Goal: Transaction & Acquisition: Purchase product/service

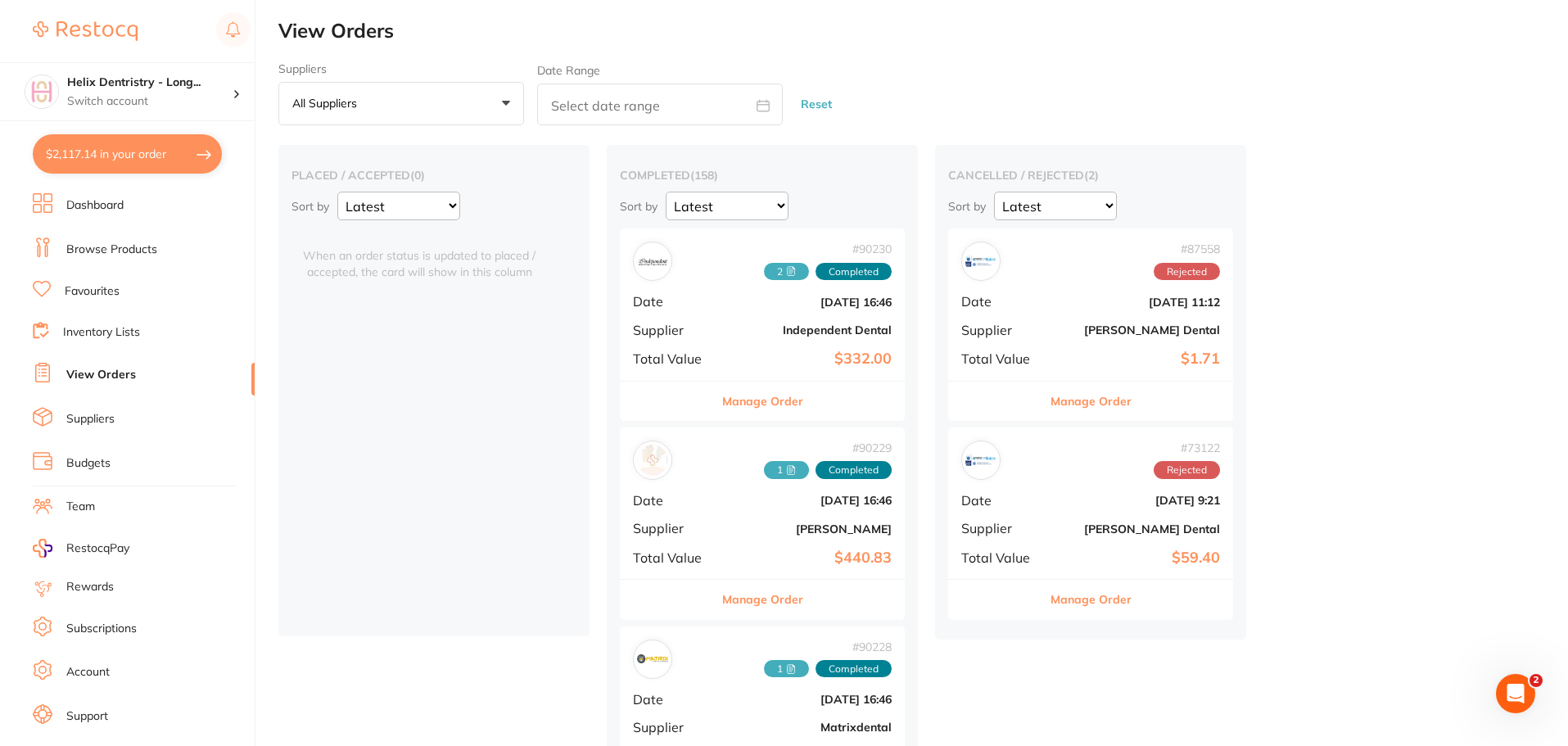
click at [152, 148] on button "$2,117.14 in your order" at bounding box center [128, 154] width 190 height 40
checkbox input "true"
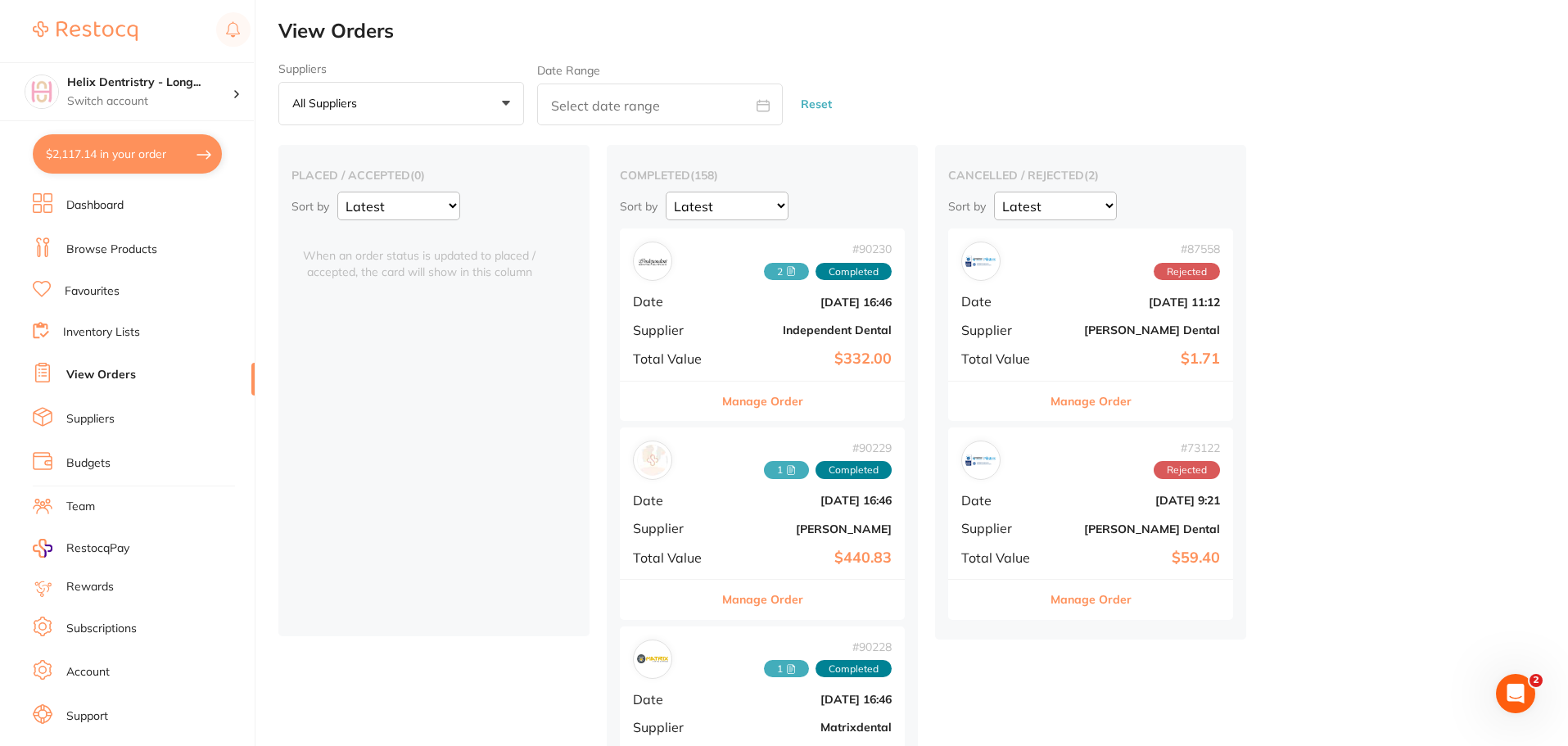
checkbox input "true"
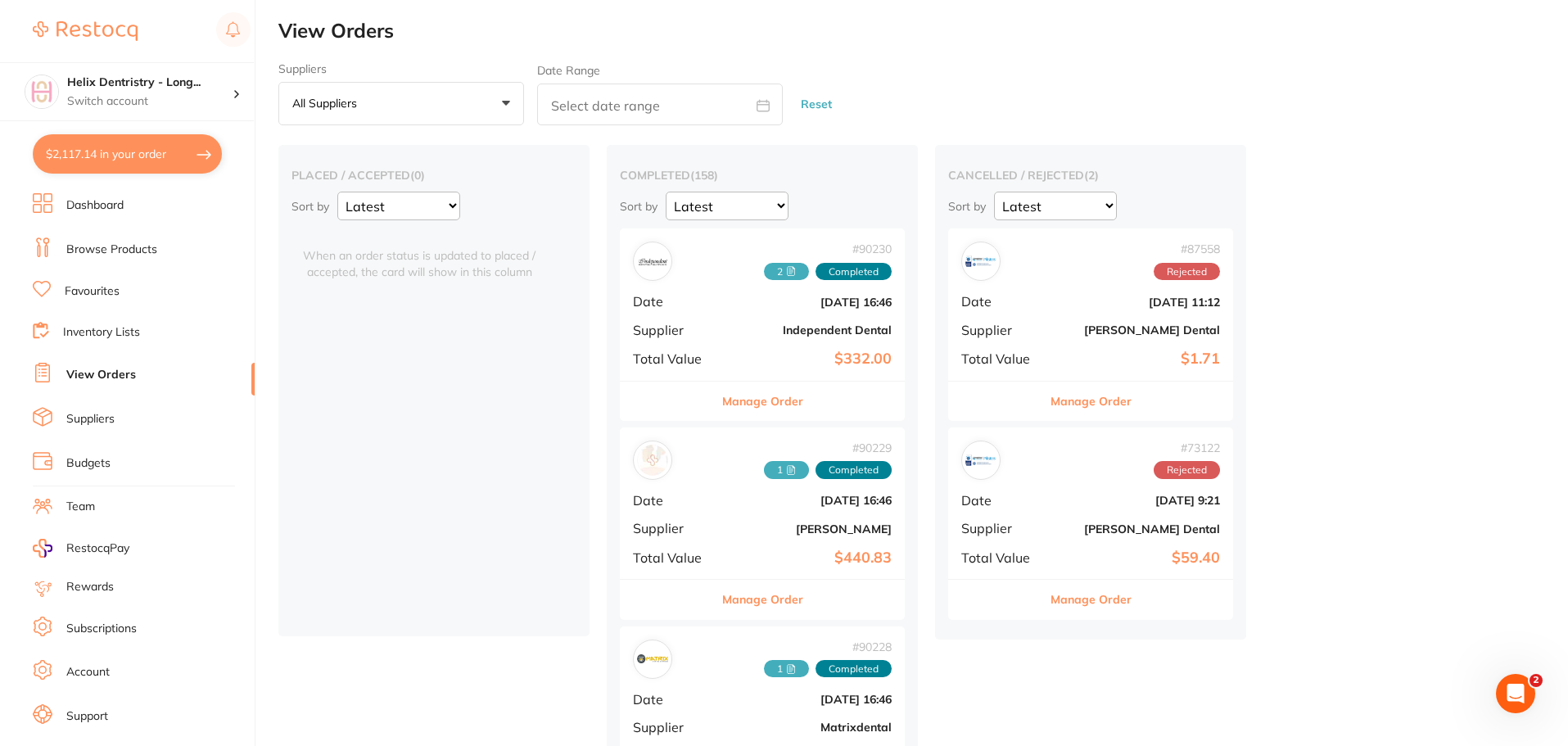
checkbox input "true"
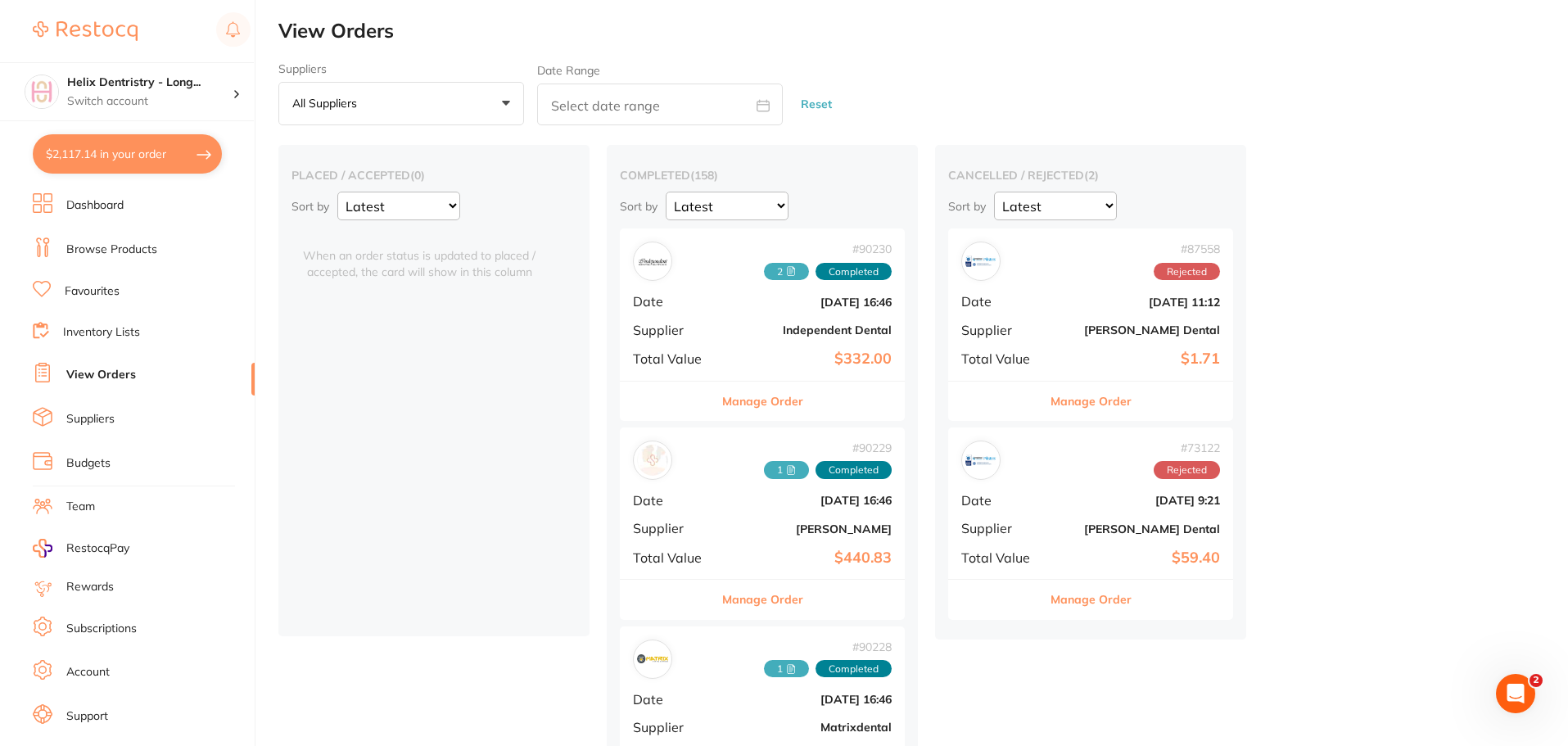
checkbox input "true"
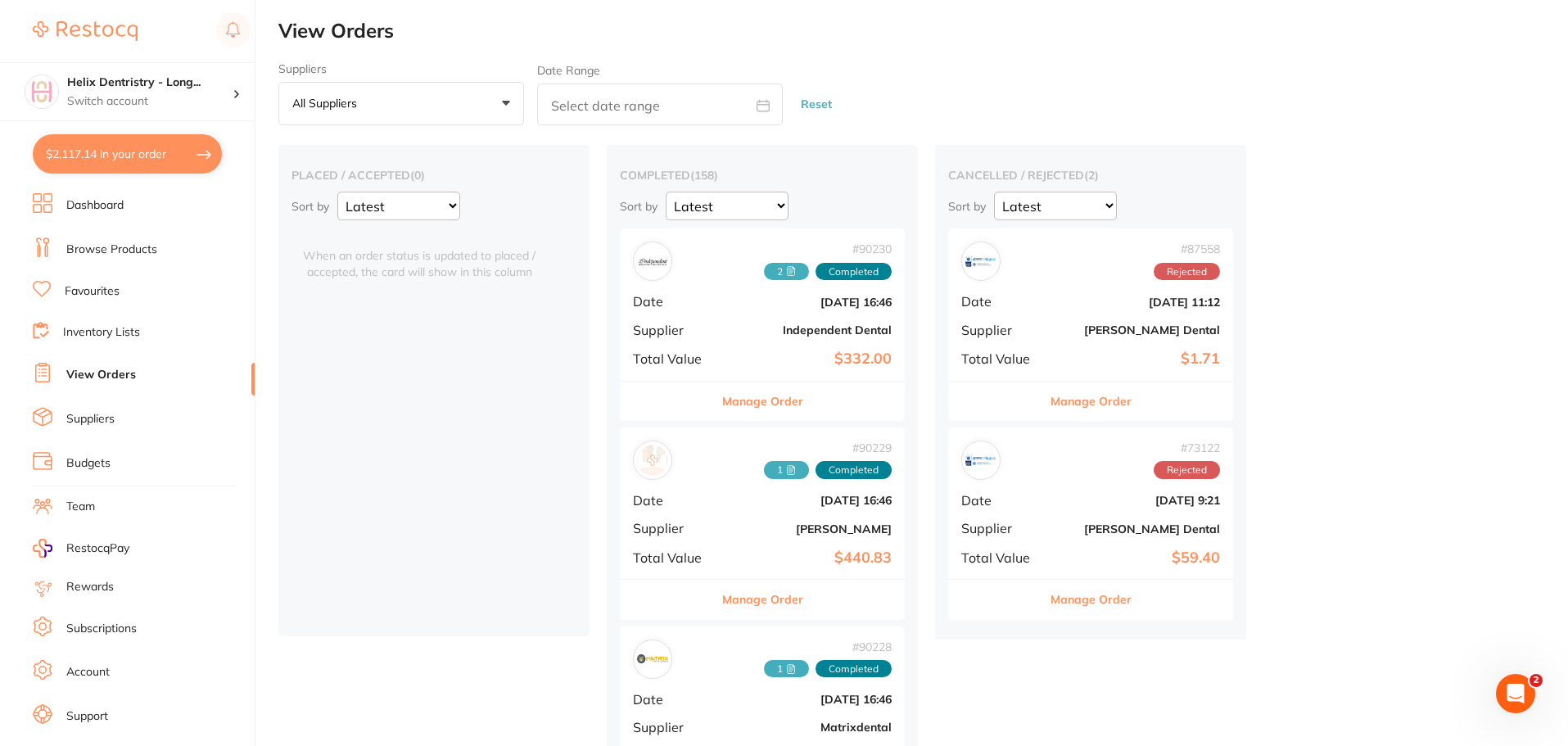
checkbox input "true"
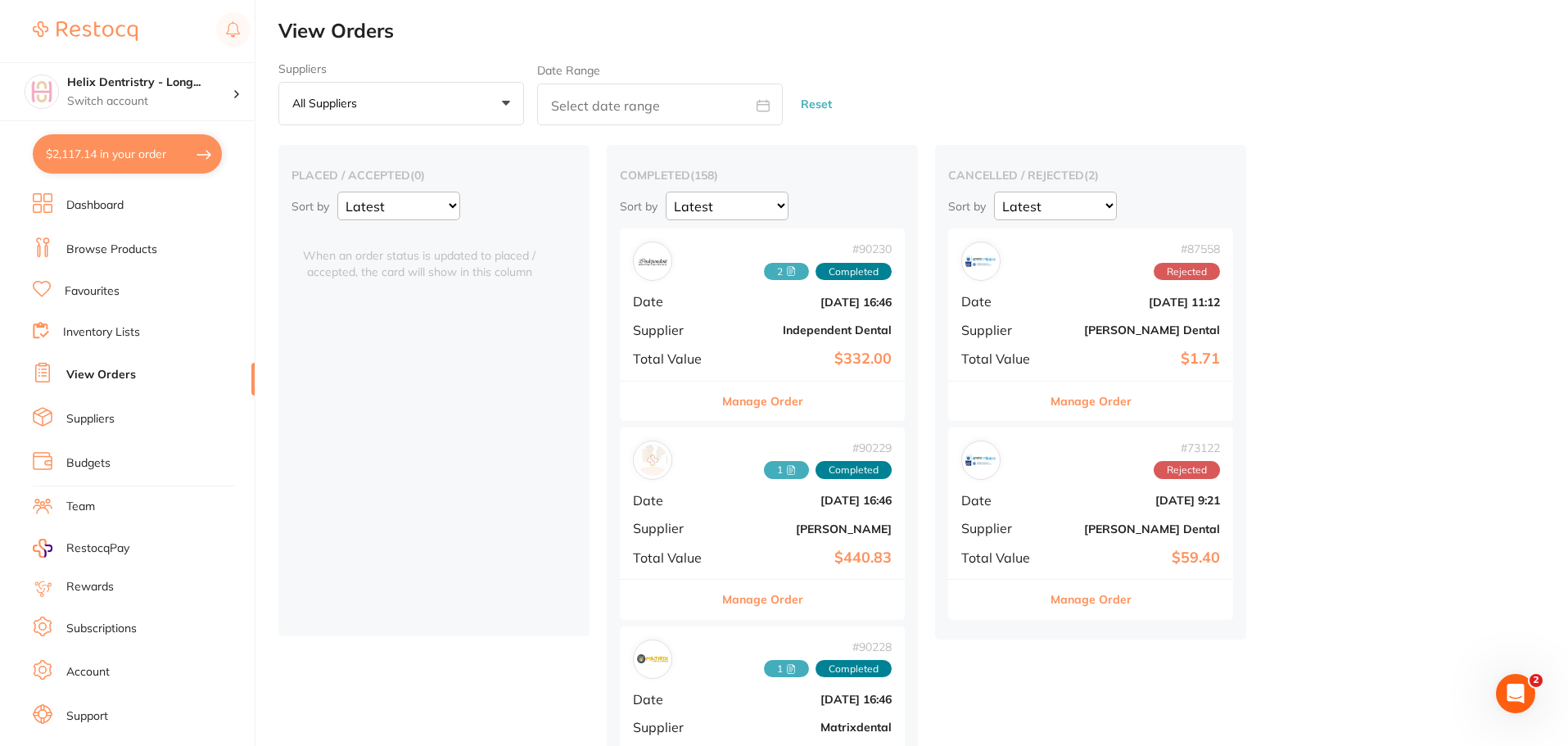
checkbox input "true"
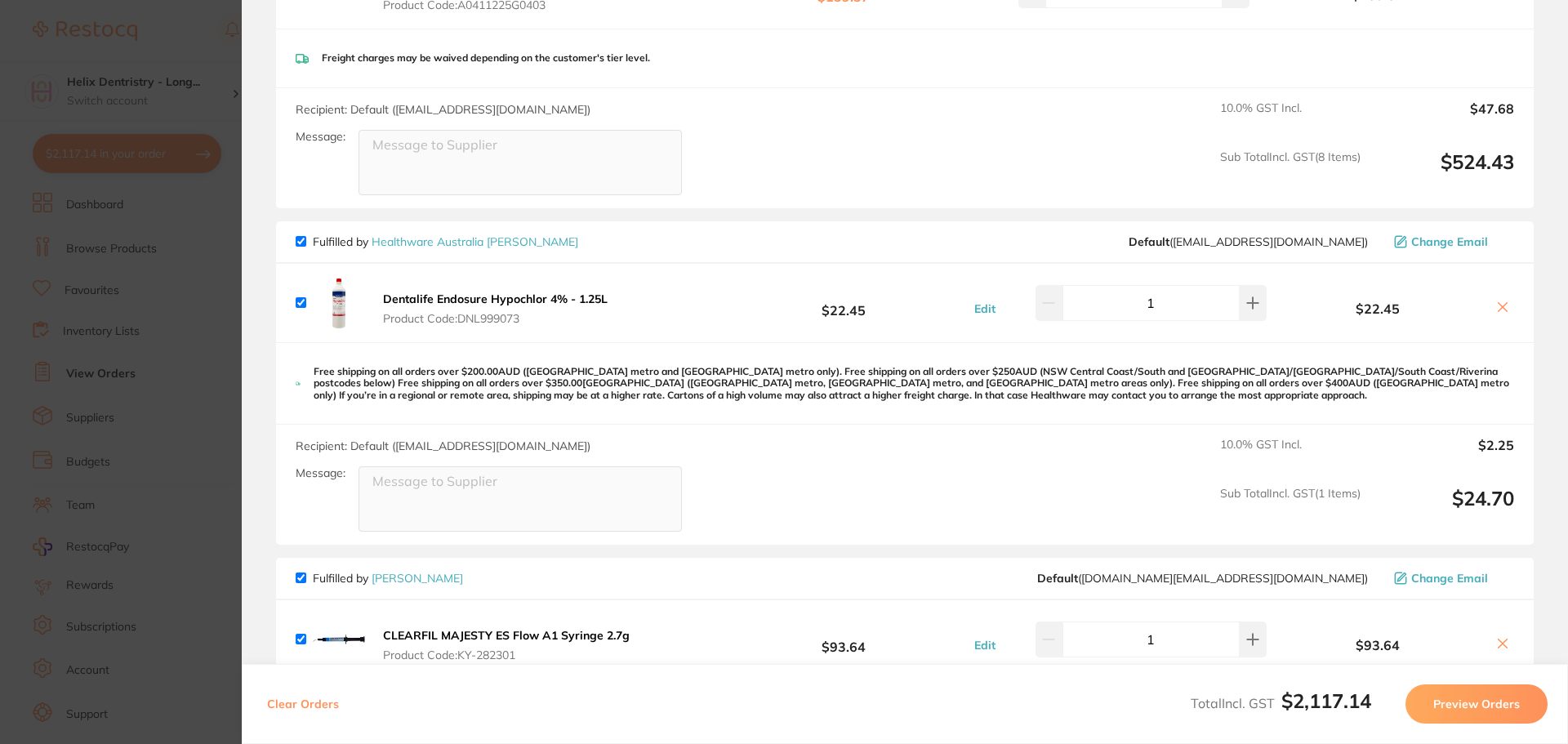
scroll to position [1552, 0]
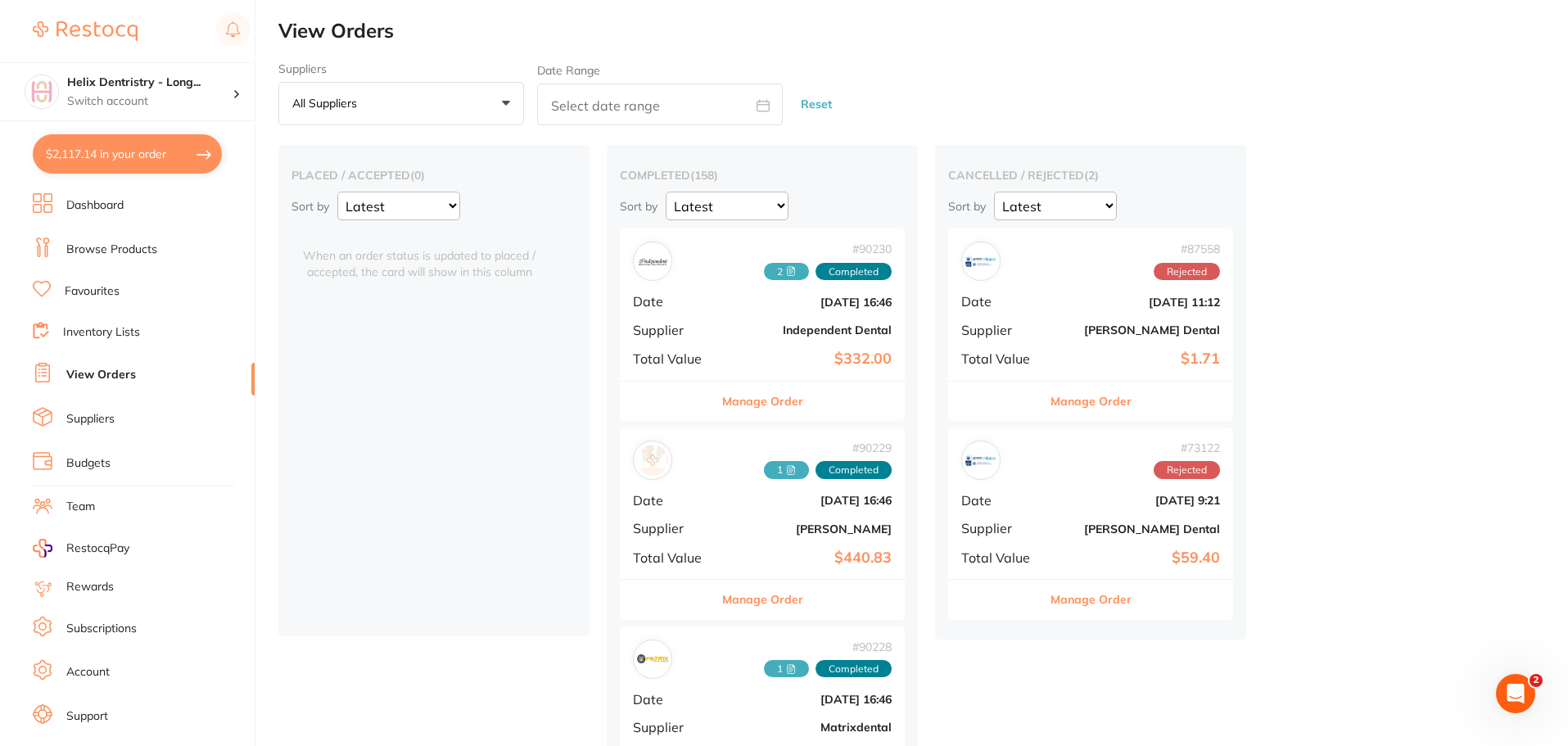
click at [163, 157] on button "$2,117.14 in your order" at bounding box center [128, 154] width 190 height 40
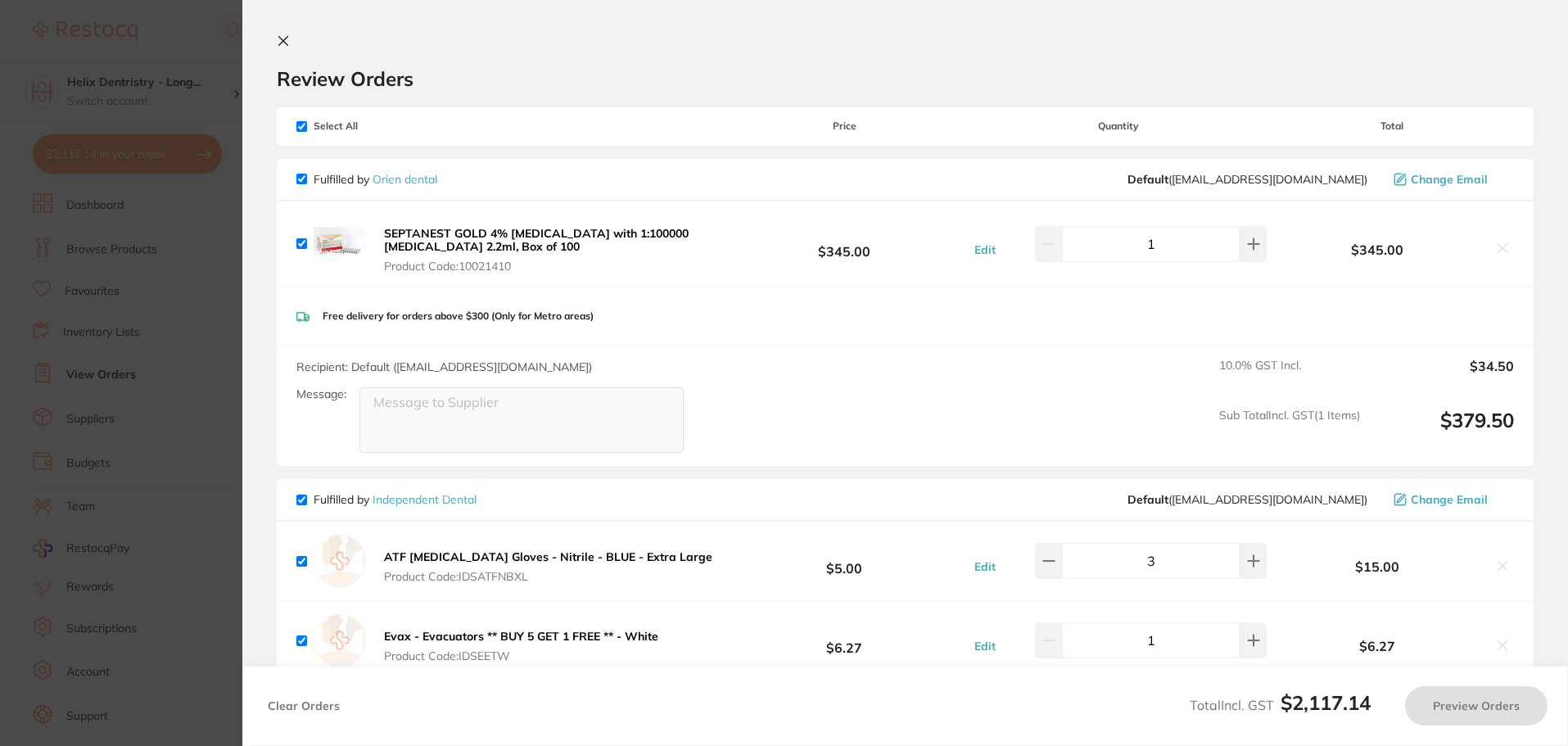
checkbox input "true"
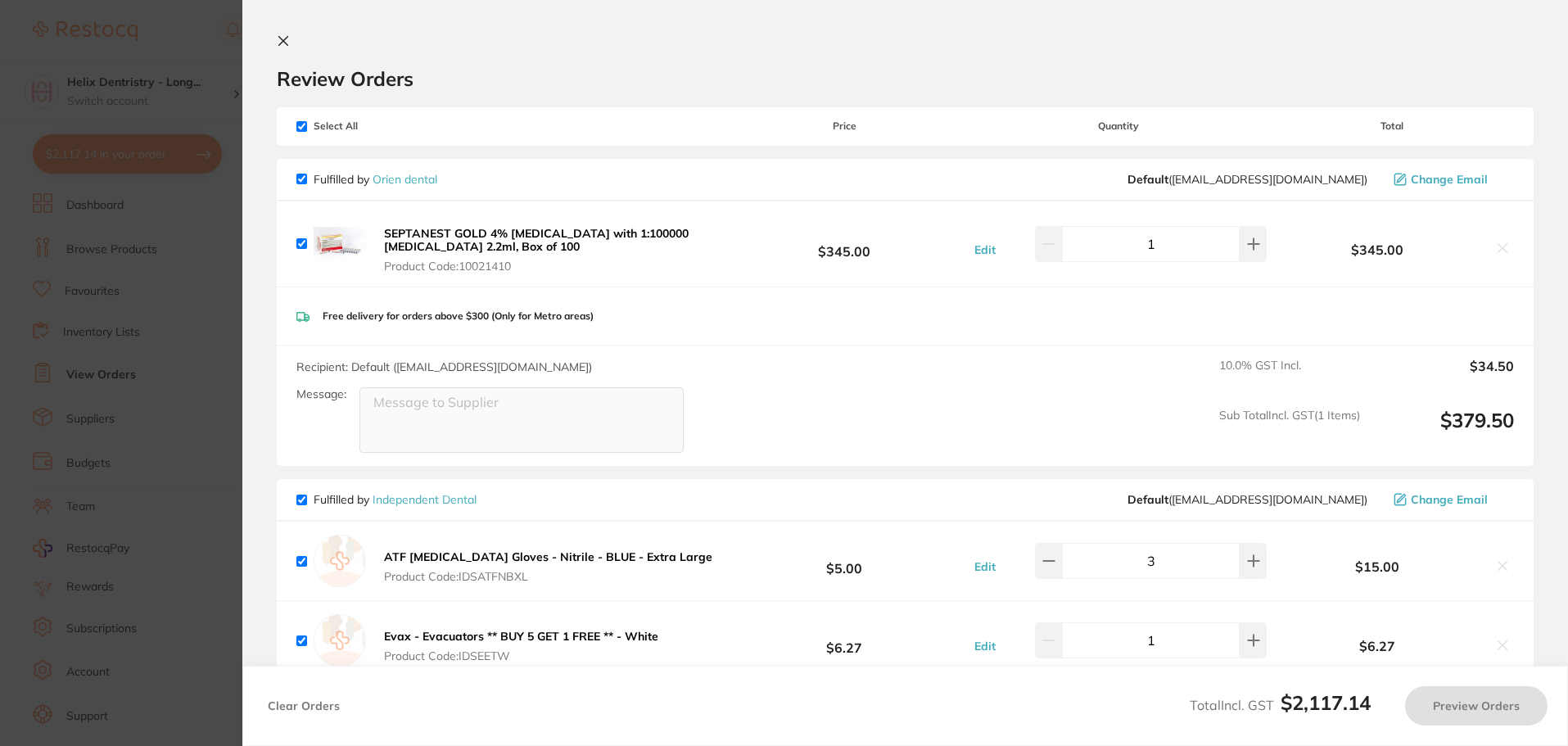
checkbox input "true"
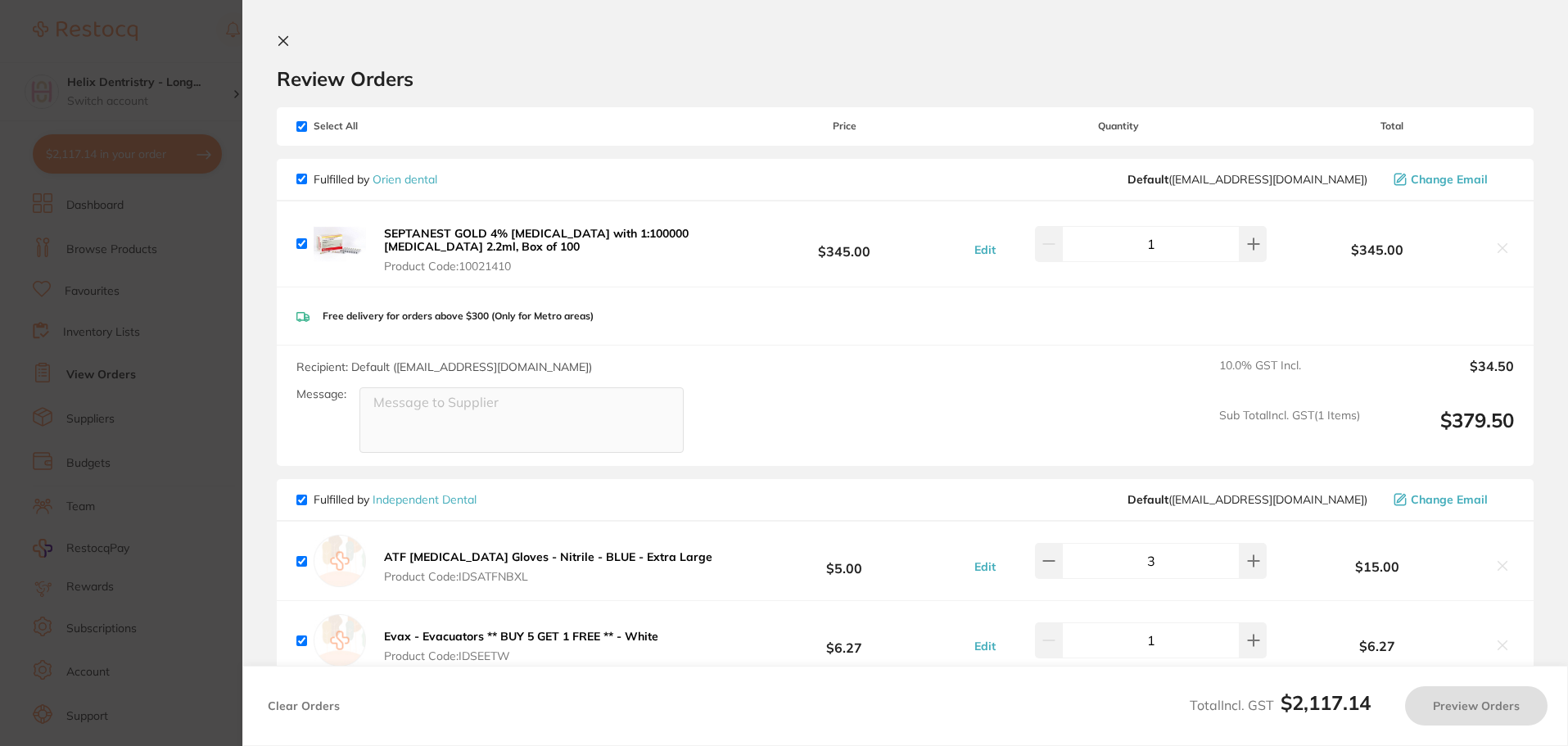
checkbox input "true"
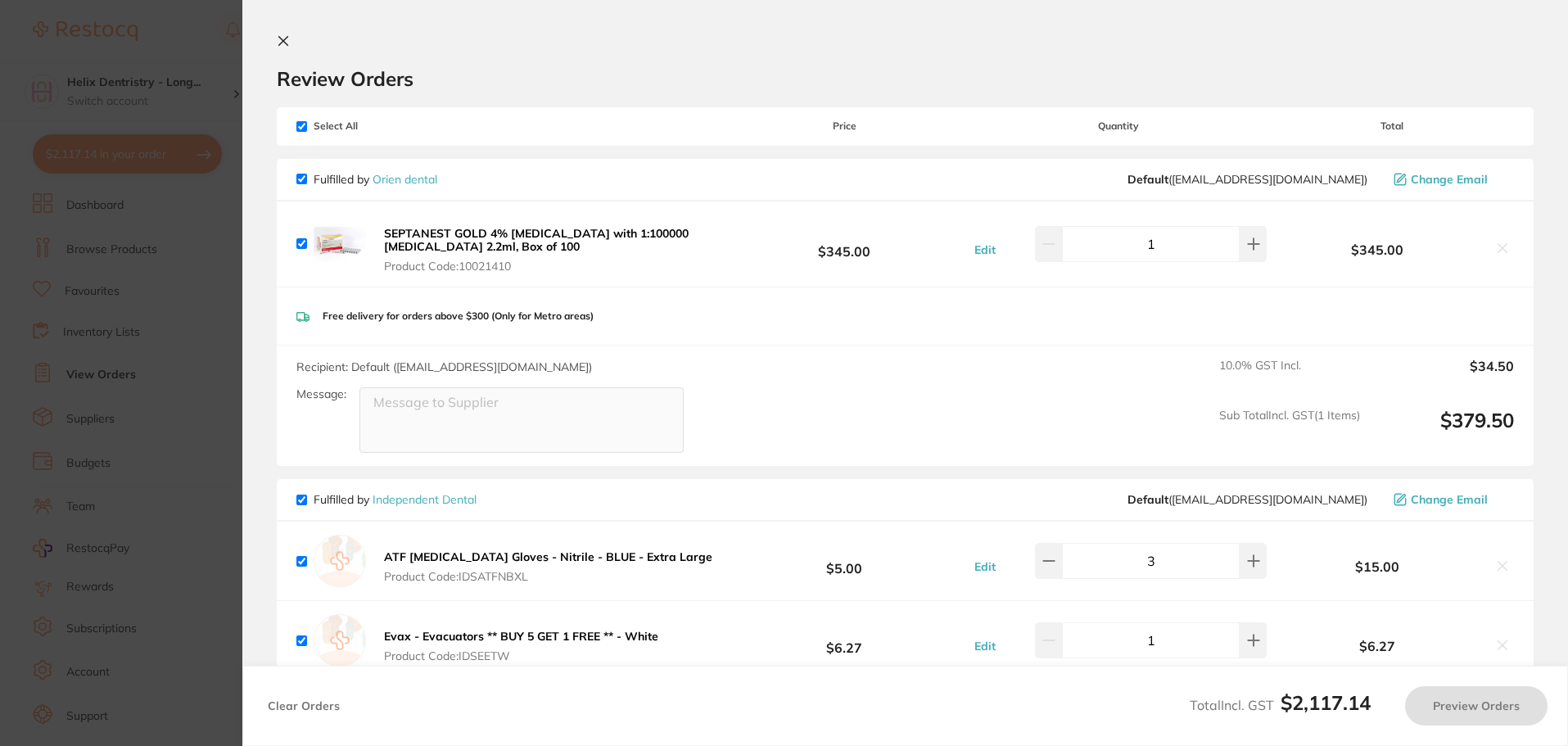
checkbox input "true"
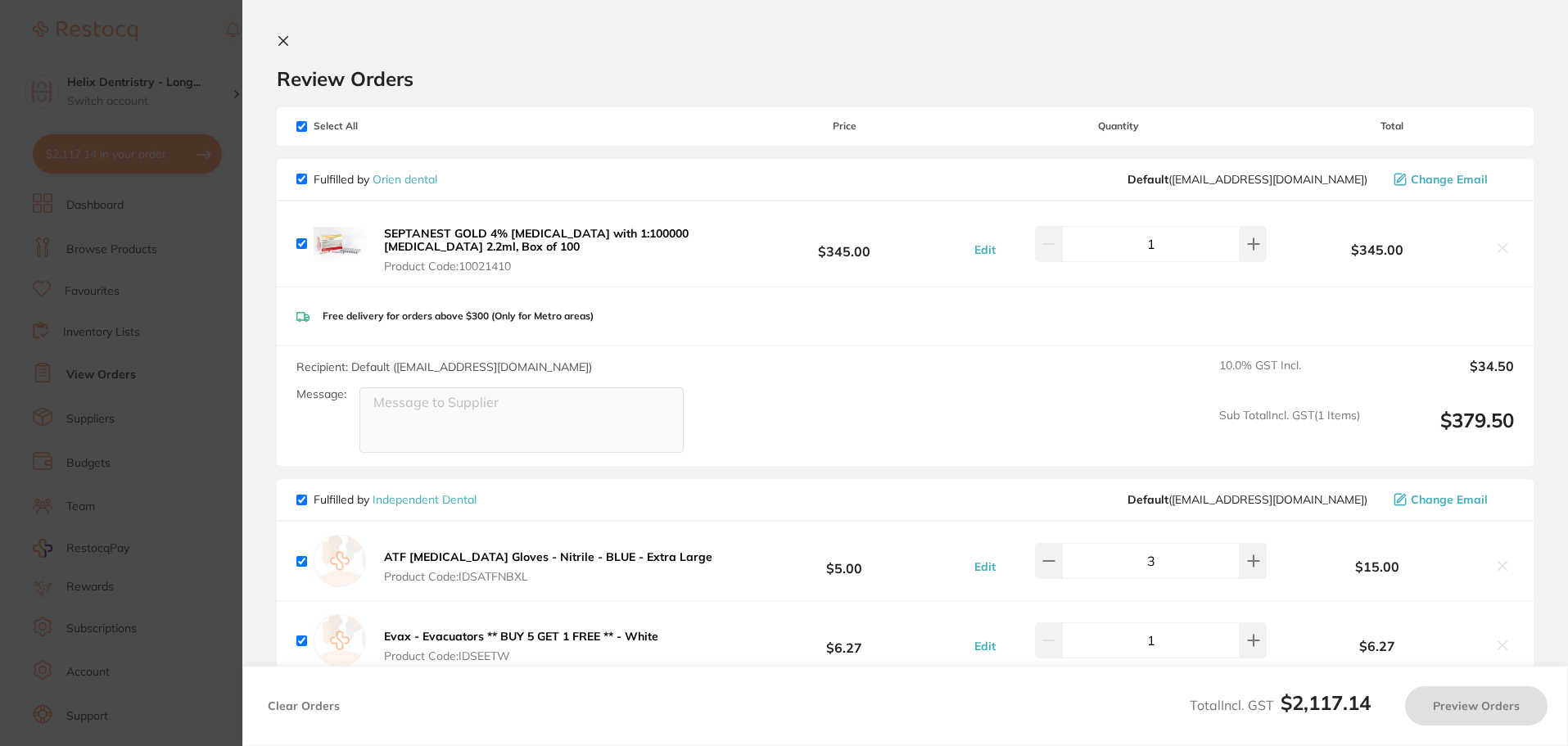
checkbox input "true"
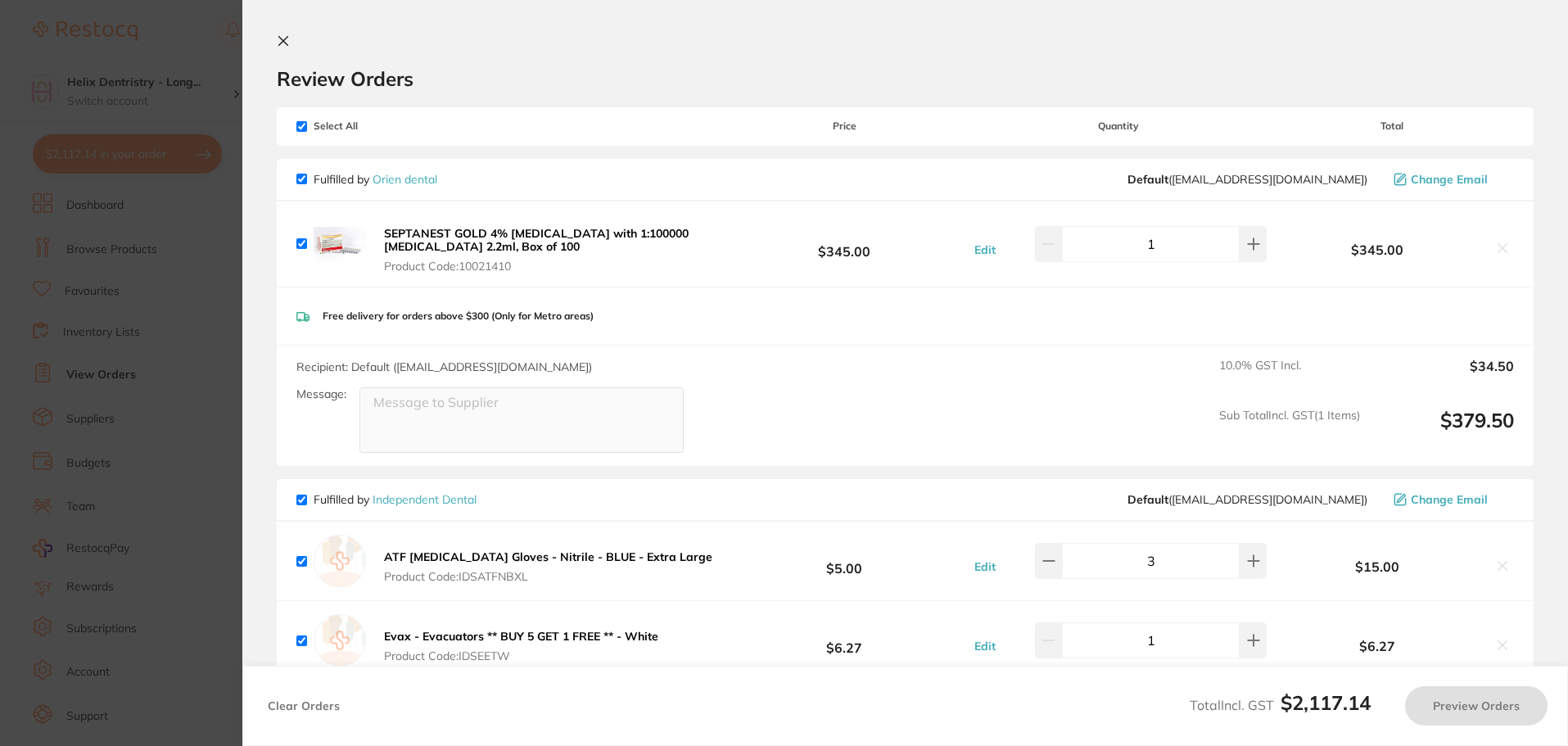
checkbox input "true"
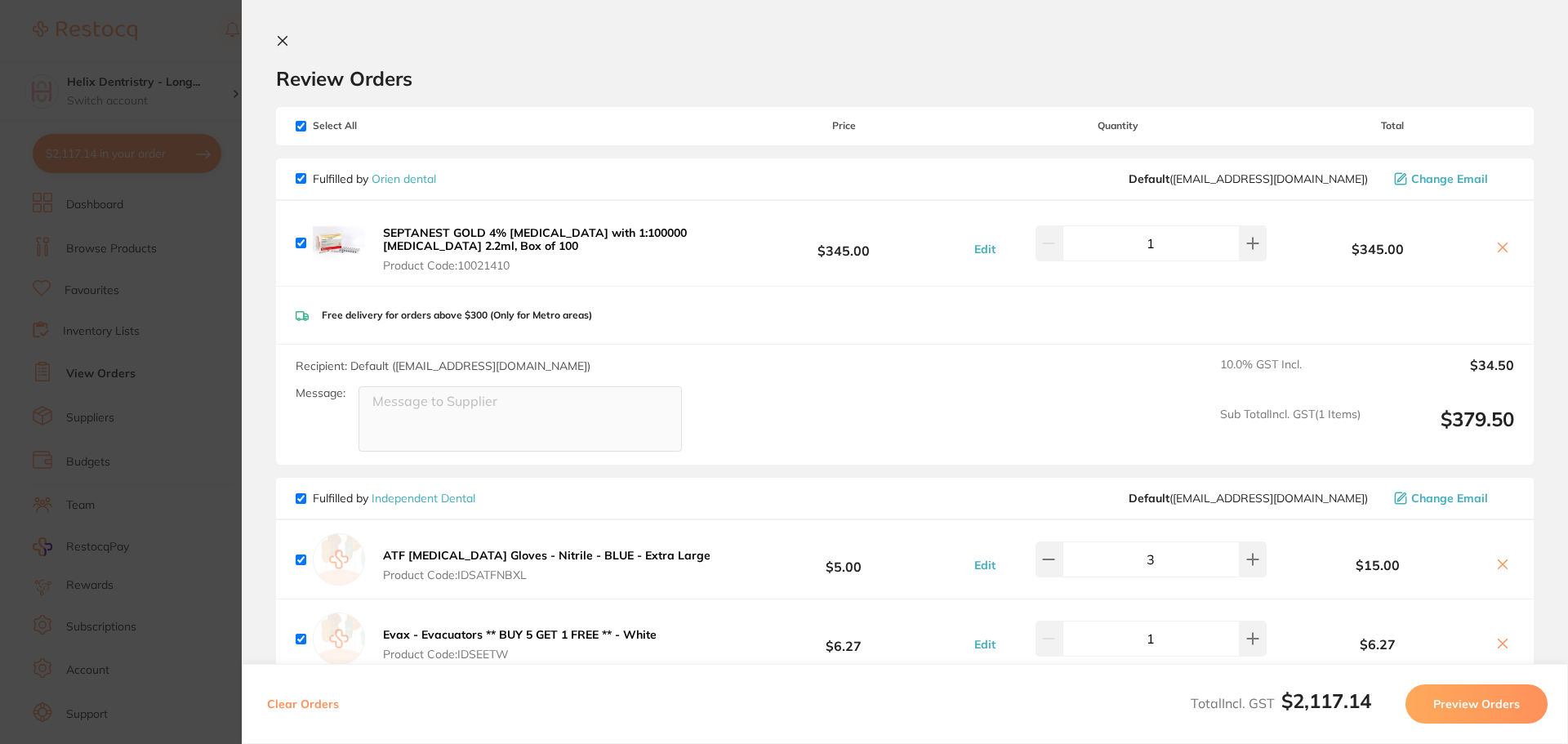
click at [219, 305] on section "Update RRP Set your pre negotiated price for this item. Item Agreed RRP (excl. …" at bounding box center [784, 372] width 1568 height 744
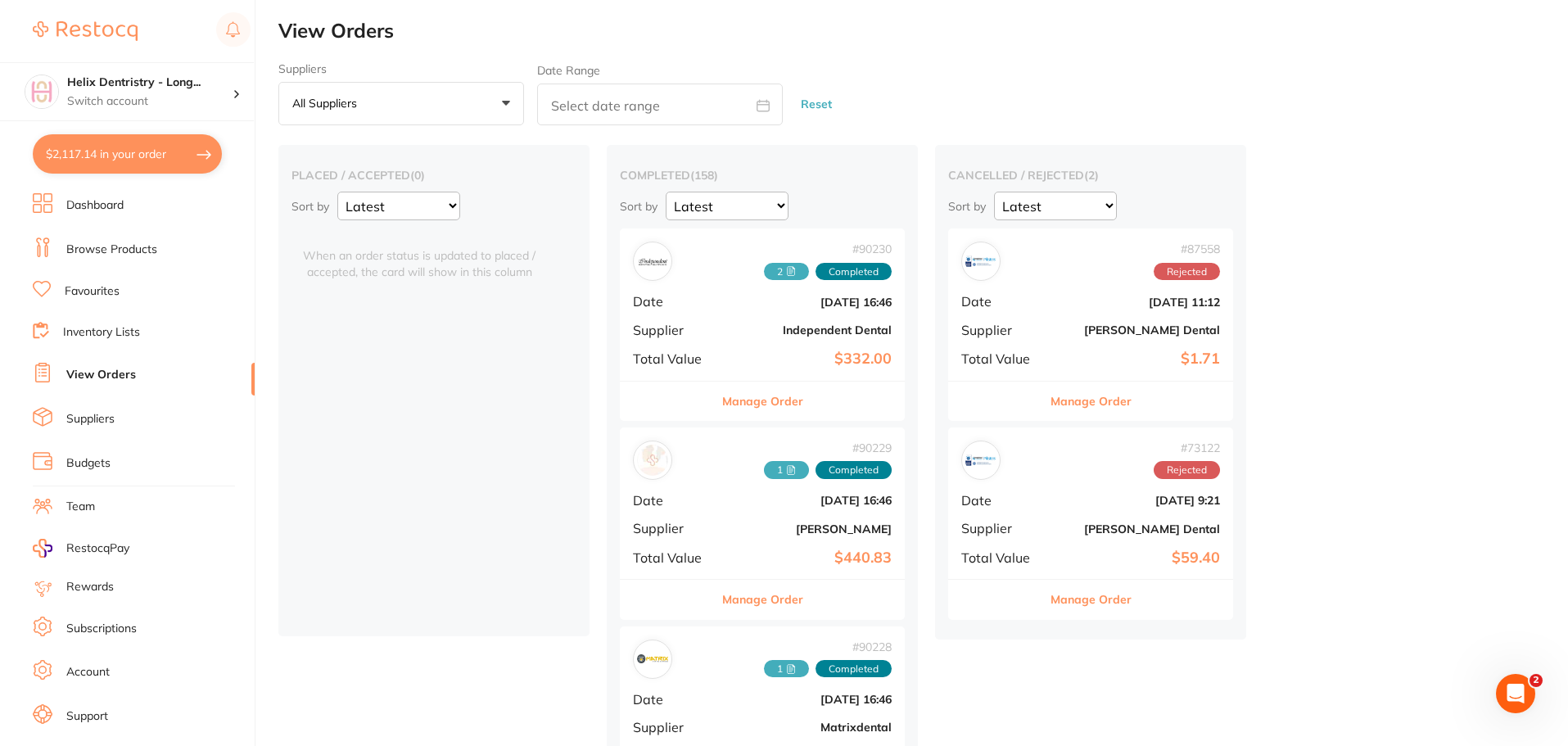
click at [106, 242] on link "Browse Products" at bounding box center [112, 250] width 91 height 16
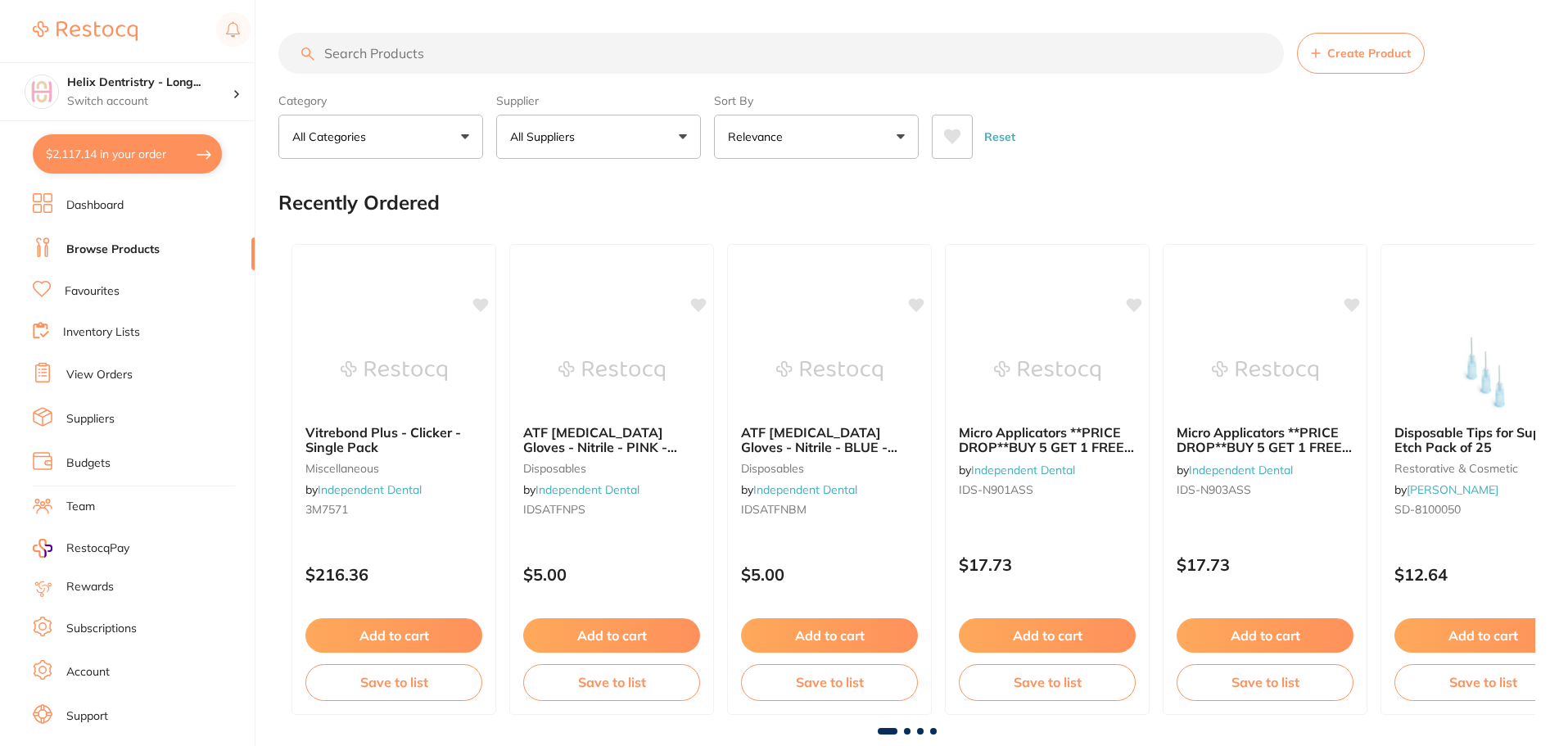
click at [491, 47] on input "search" at bounding box center [782, 53] width 1006 height 41
type input "small pink gloves"
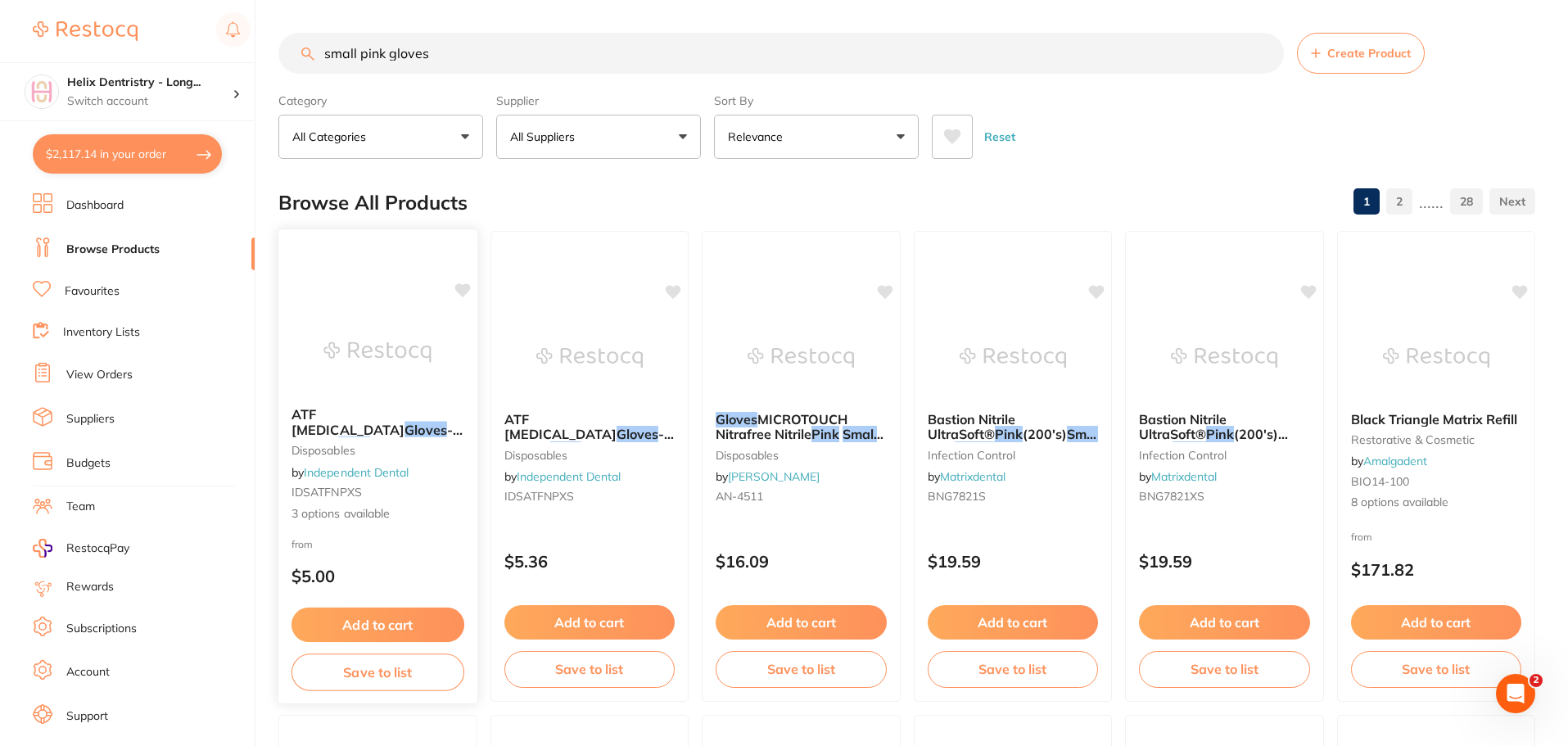
click at [345, 349] on img at bounding box center [377, 352] width 107 height 82
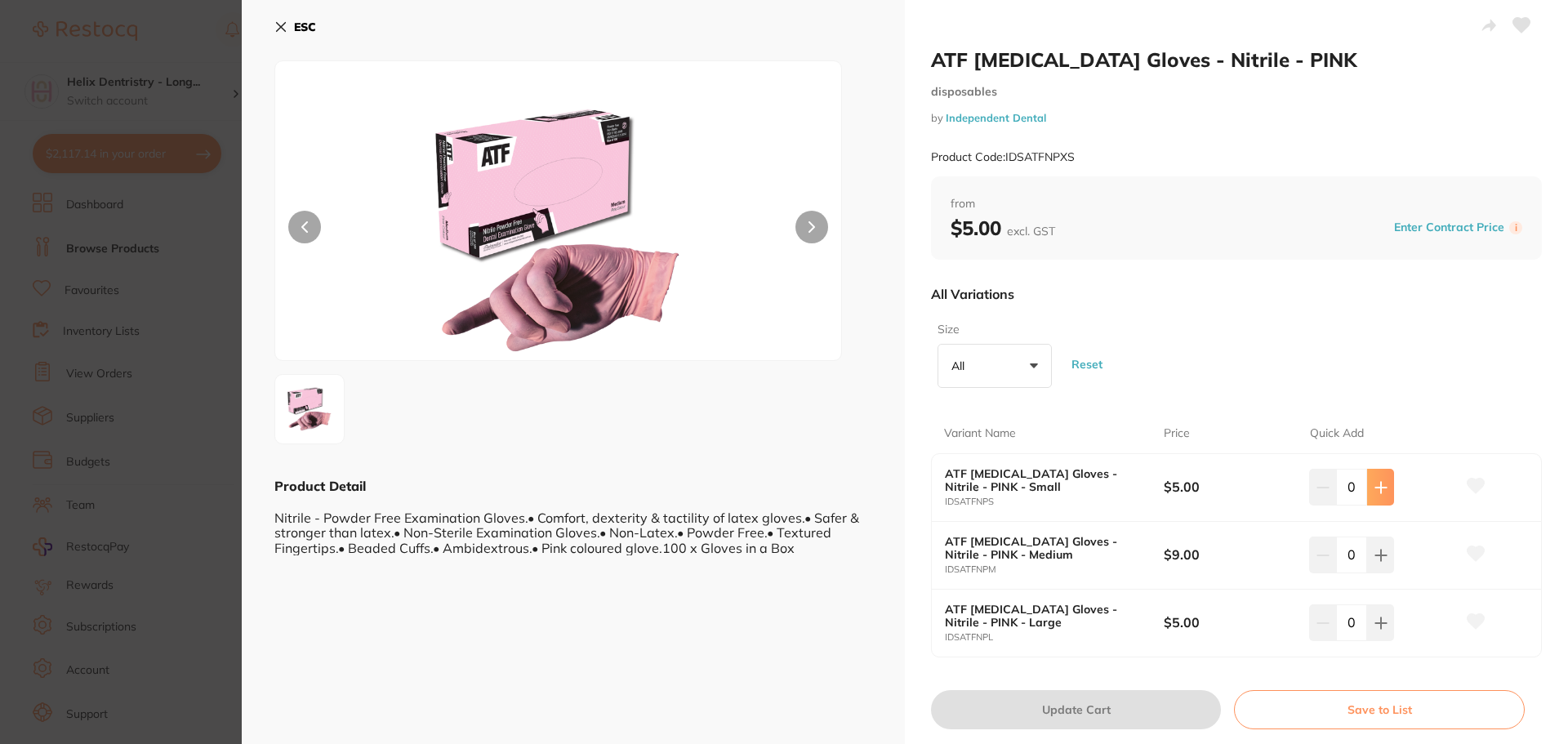
click at [1377, 483] on icon at bounding box center [1381, 486] width 11 height 11
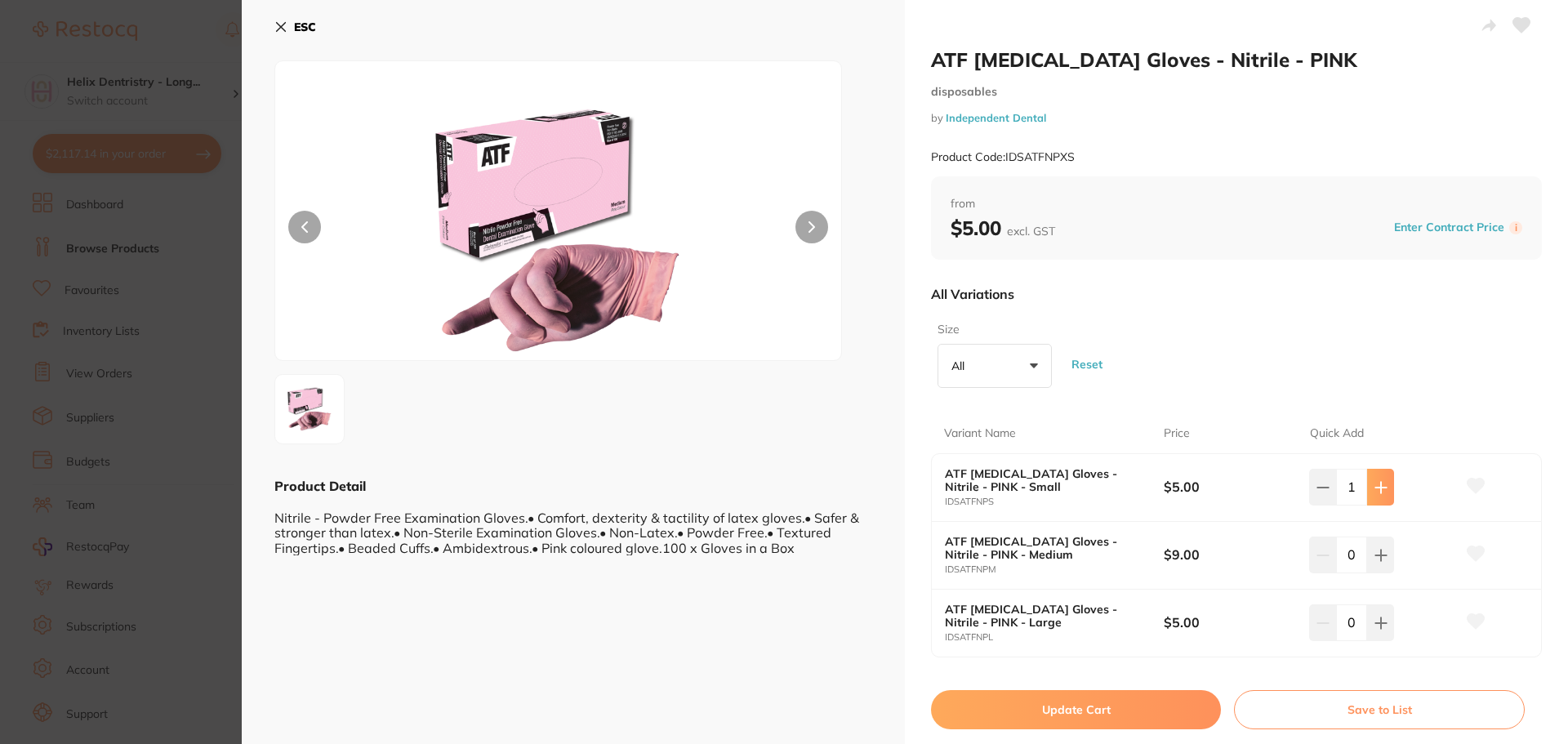
click at [1377, 483] on icon at bounding box center [1381, 486] width 11 height 11
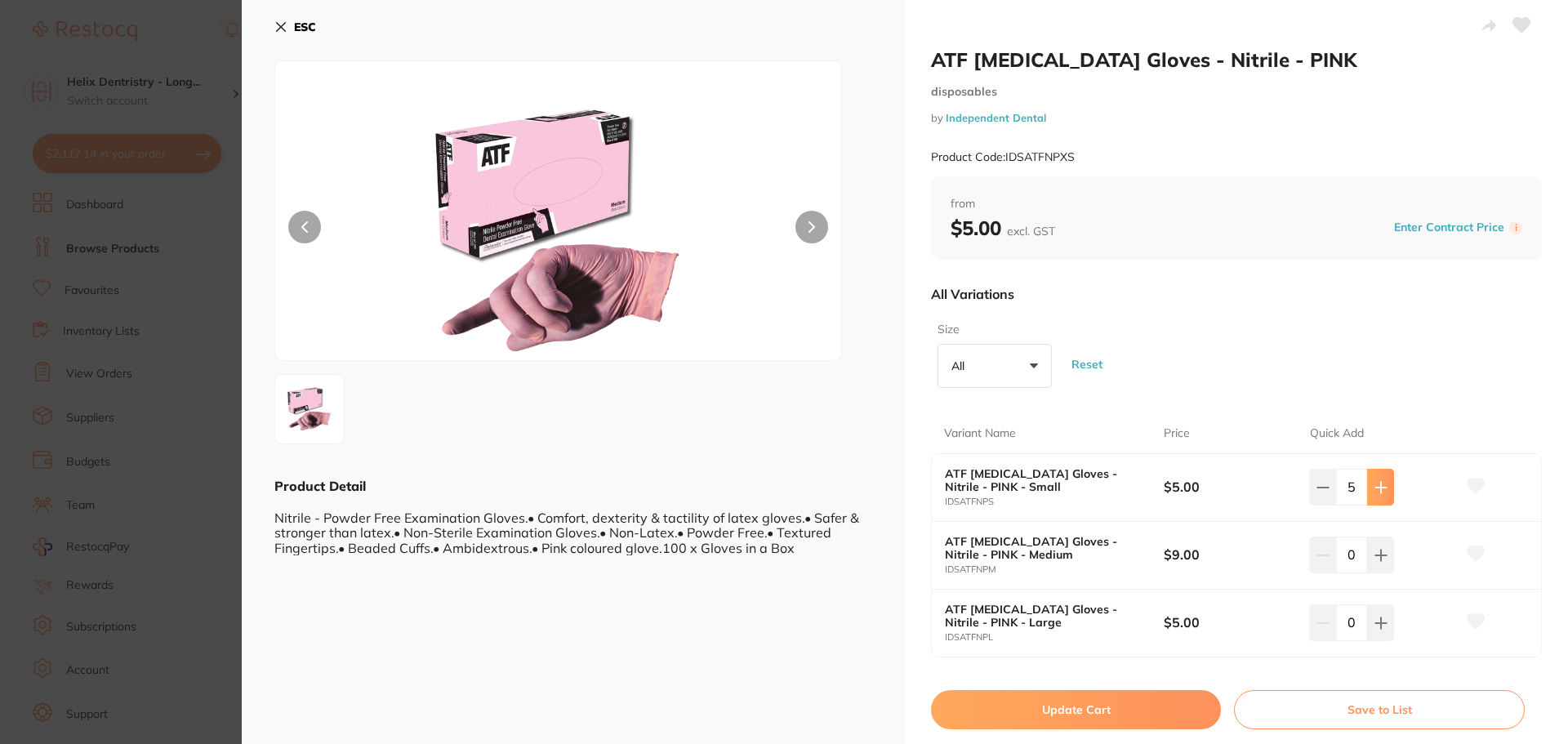
type input "6"
click at [1098, 704] on button "Update Cart" at bounding box center [1076, 709] width 290 height 40
checkbox input "false"
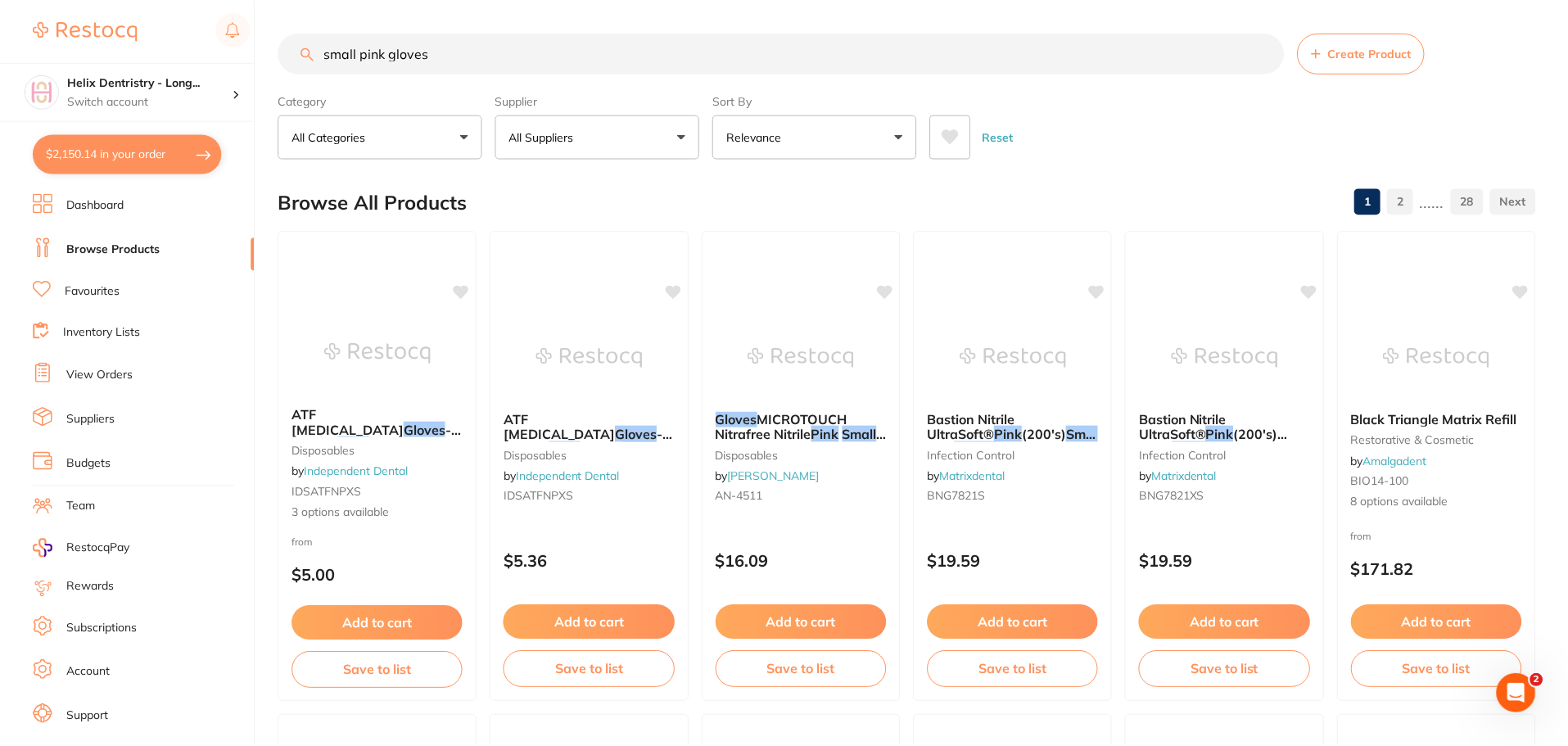
scroll to position [2, 0]
click at [105, 145] on button "$2,150.14 in your order" at bounding box center [128, 154] width 190 height 40
checkbox input "true"
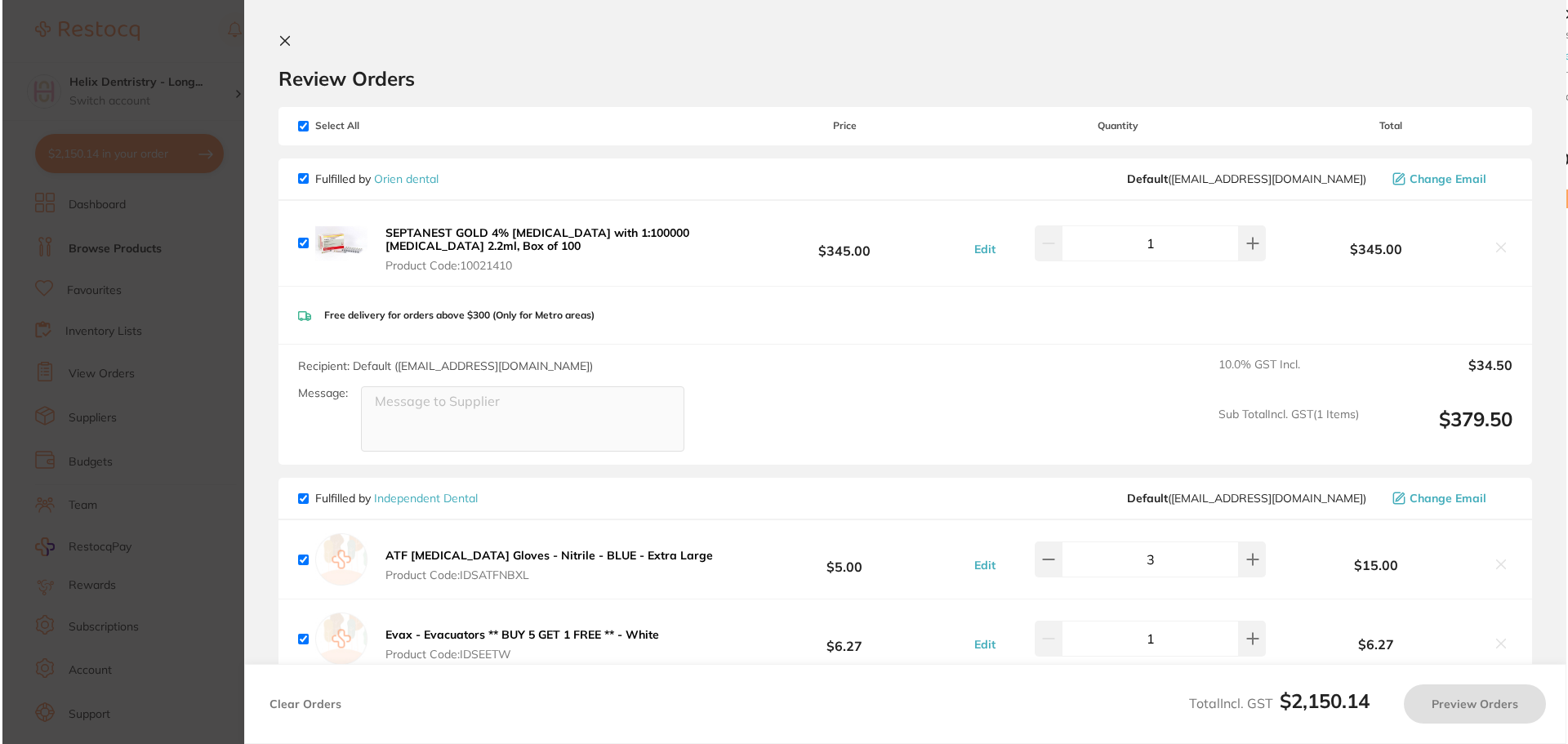
scroll to position [0, 0]
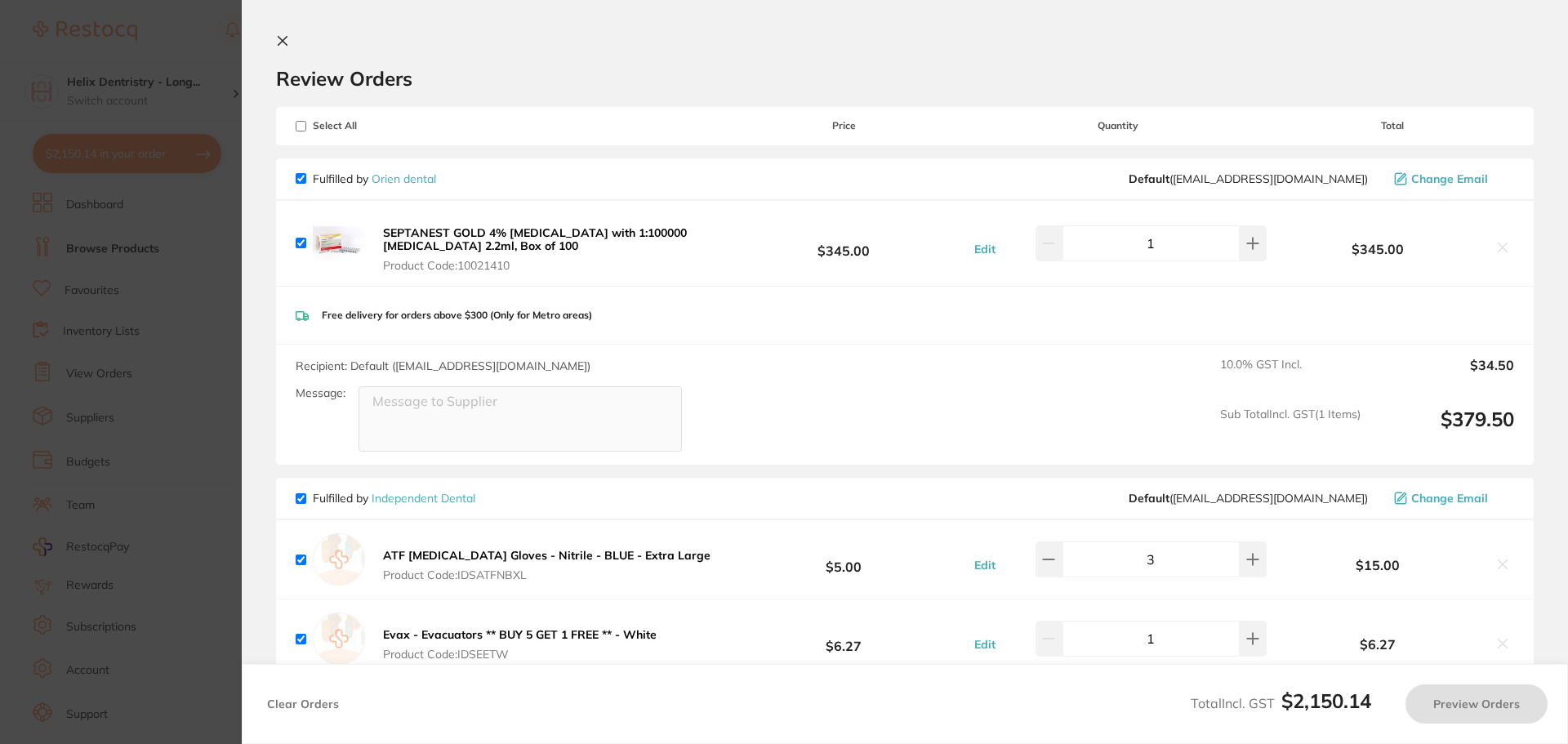
checkbox input "true"
click at [164, 306] on section "Update RRP Set your pre negotiated price for this item. Item Agreed RRP (excl. …" at bounding box center [784, 372] width 1568 height 744
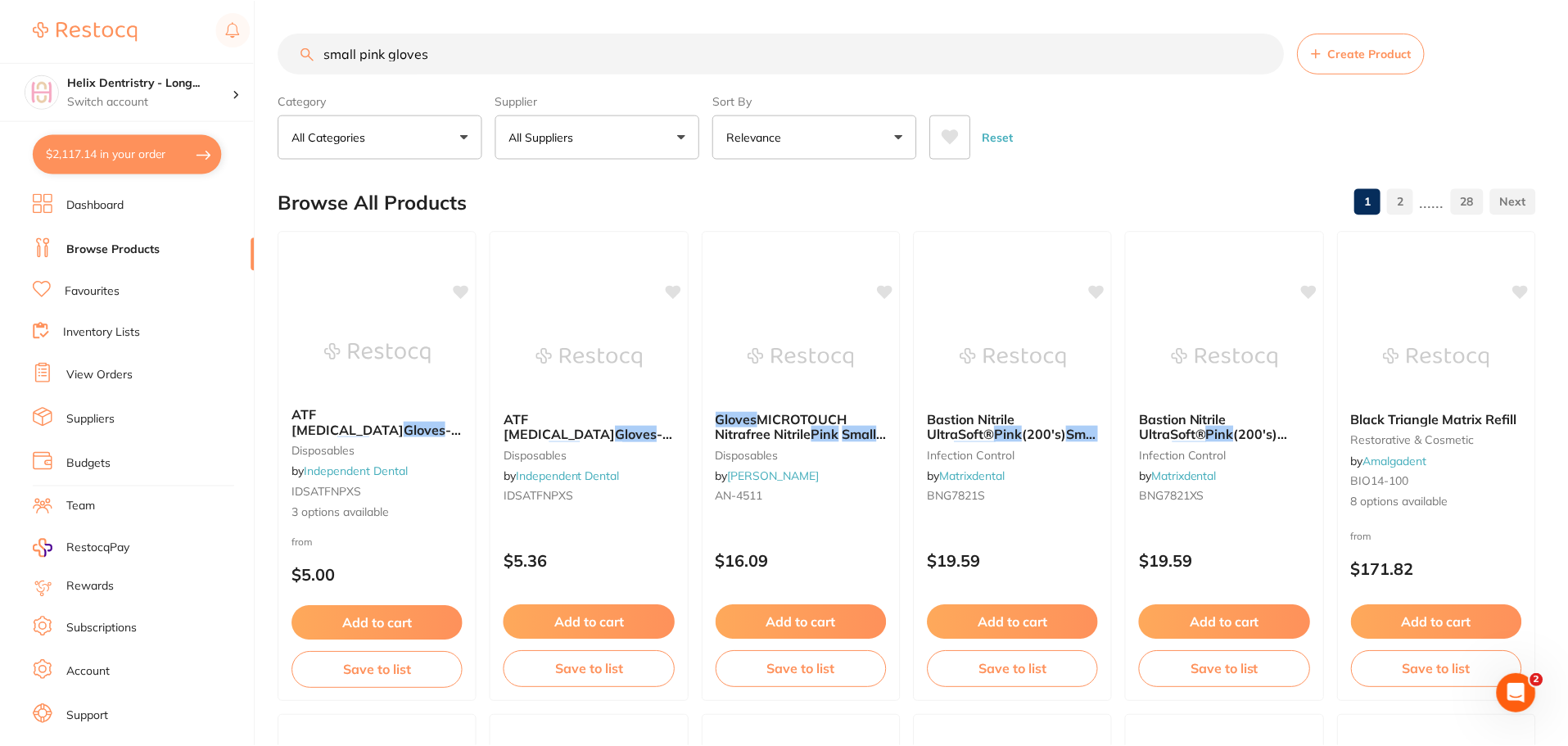
scroll to position [2, 0]
click at [399, 477] on link "Independent Dental" at bounding box center [356, 469] width 104 height 15
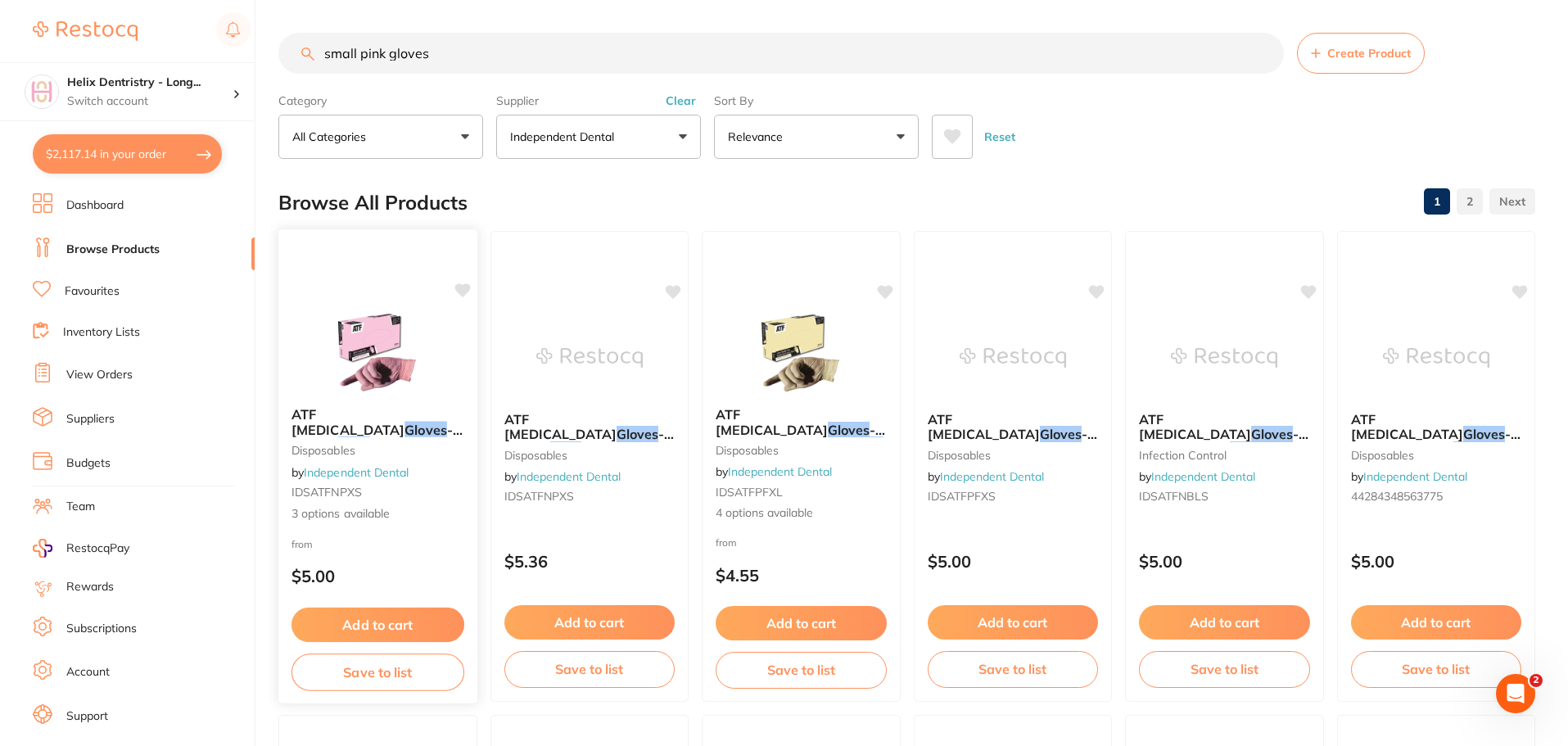
click at [372, 332] on img at bounding box center [377, 352] width 107 height 82
click at [370, 523] on div "ATF Dental Examination Gloves - Nitrile - PINK disposables by Independent Denta…" at bounding box center [378, 464] width 199 height 141
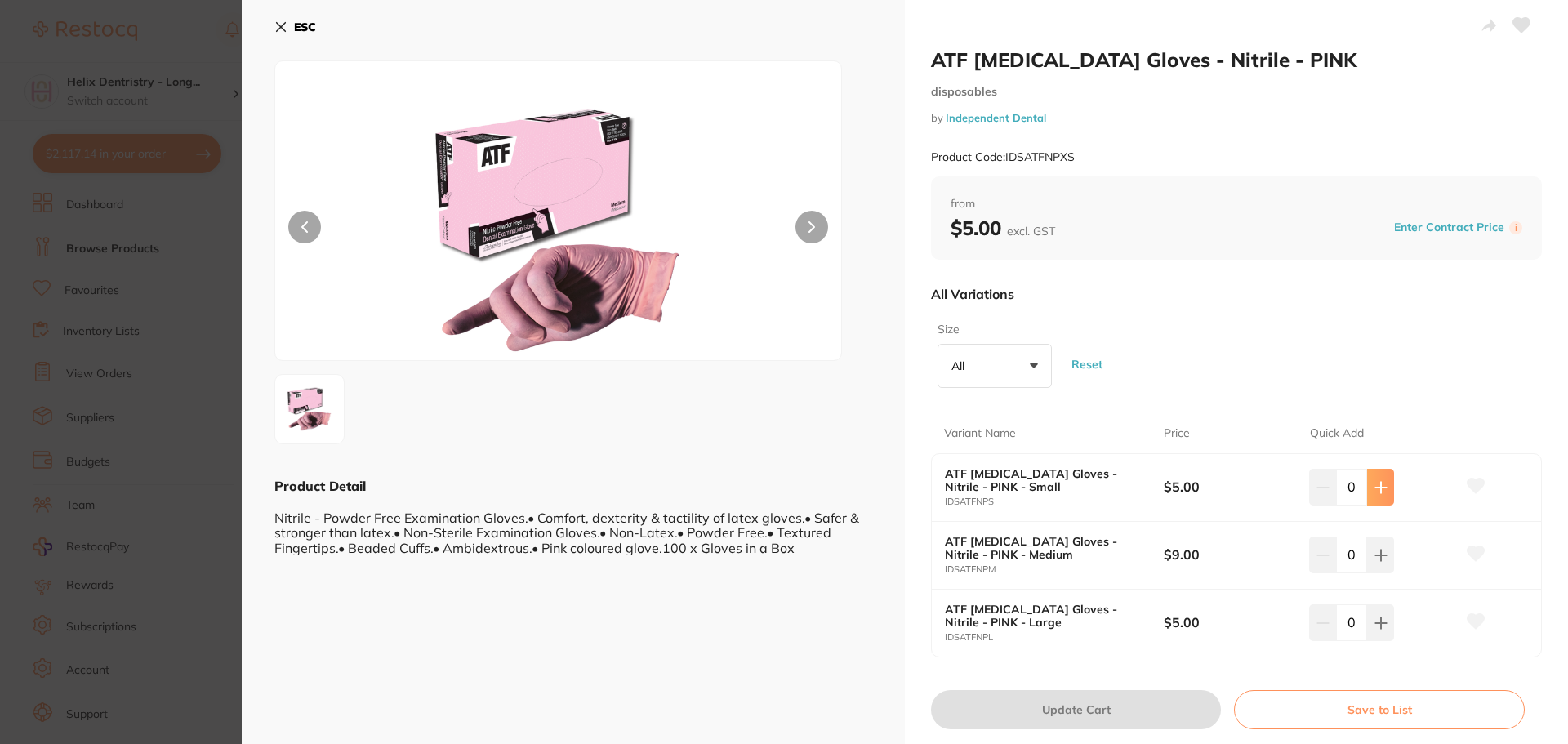
click at [1368, 479] on button at bounding box center [1381, 486] width 27 height 36
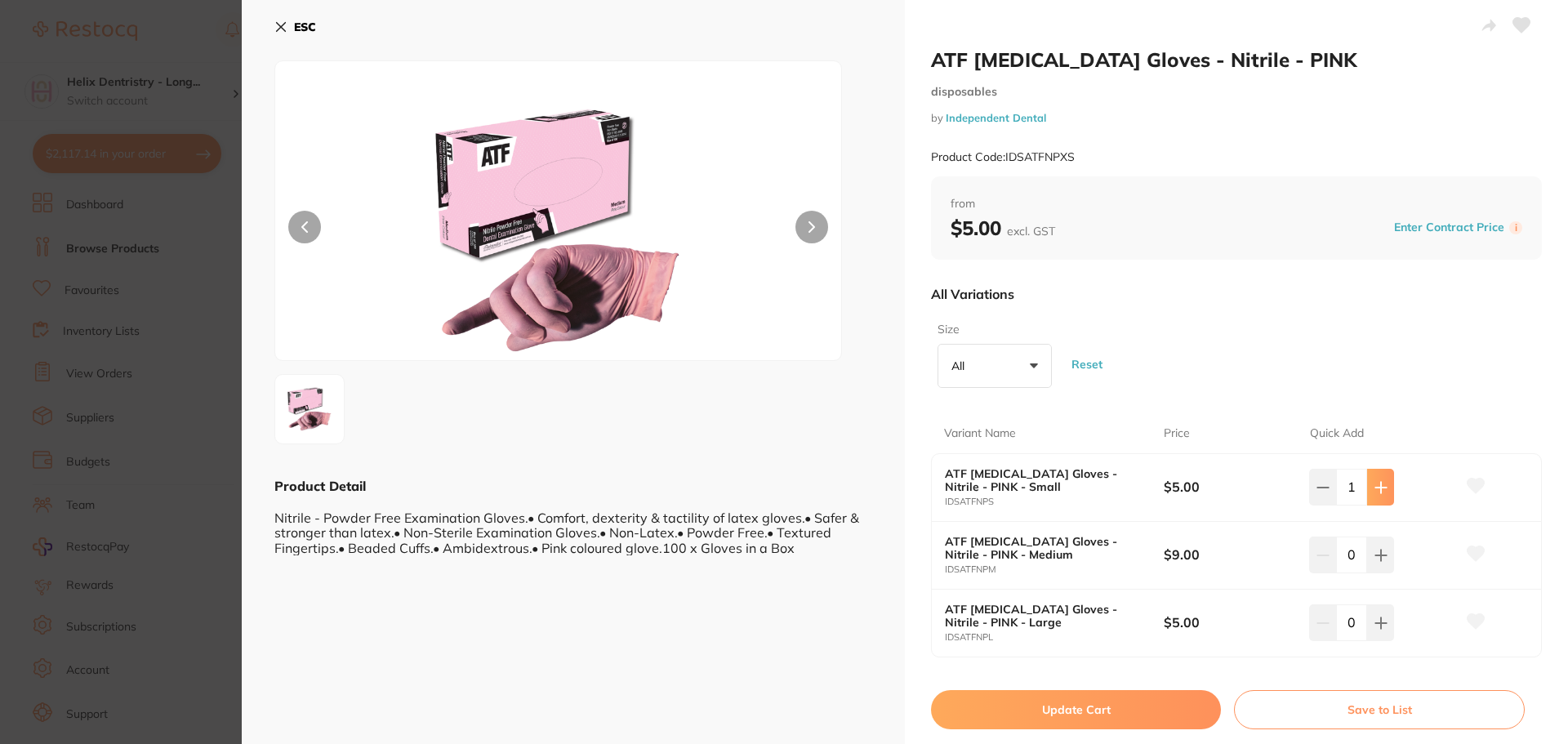
click at [1368, 479] on button at bounding box center [1381, 486] width 27 height 36
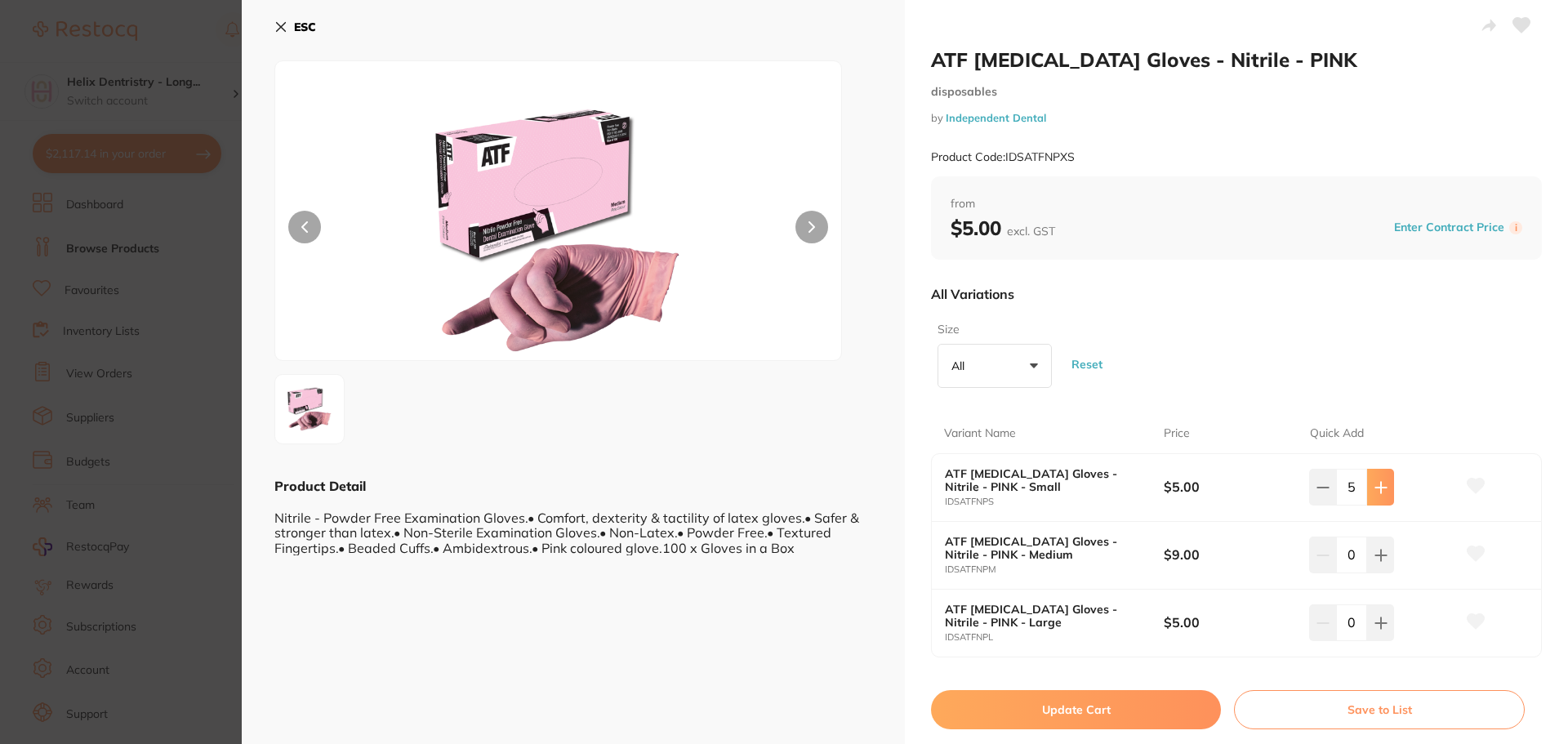
type input "6"
click at [1040, 711] on button "Update Cart" at bounding box center [1076, 709] width 290 height 40
checkbox input "false"
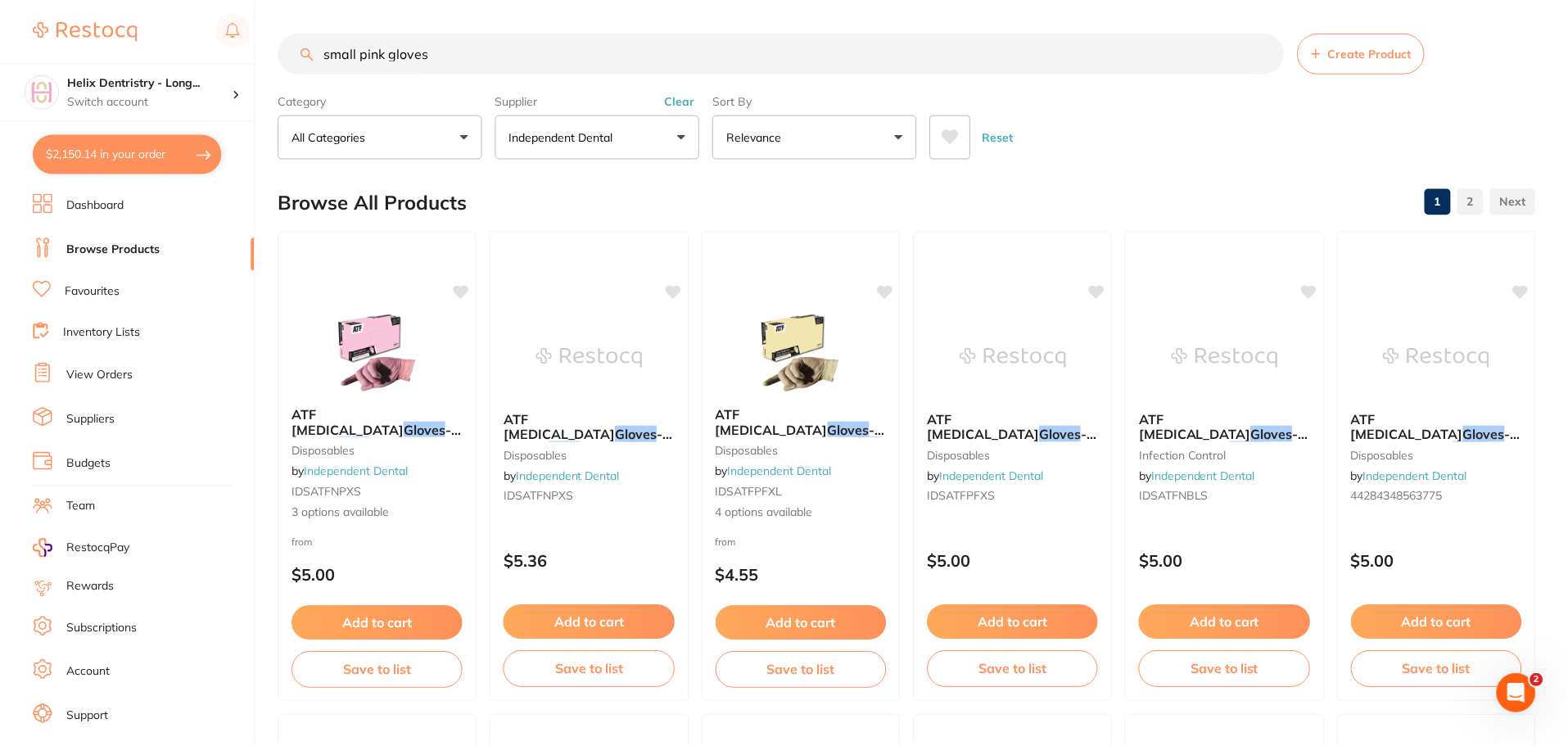
scroll to position [2, 0]
click at [144, 155] on button "$2,150.14 in your order" at bounding box center [128, 154] width 190 height 40
checkbox input "true"
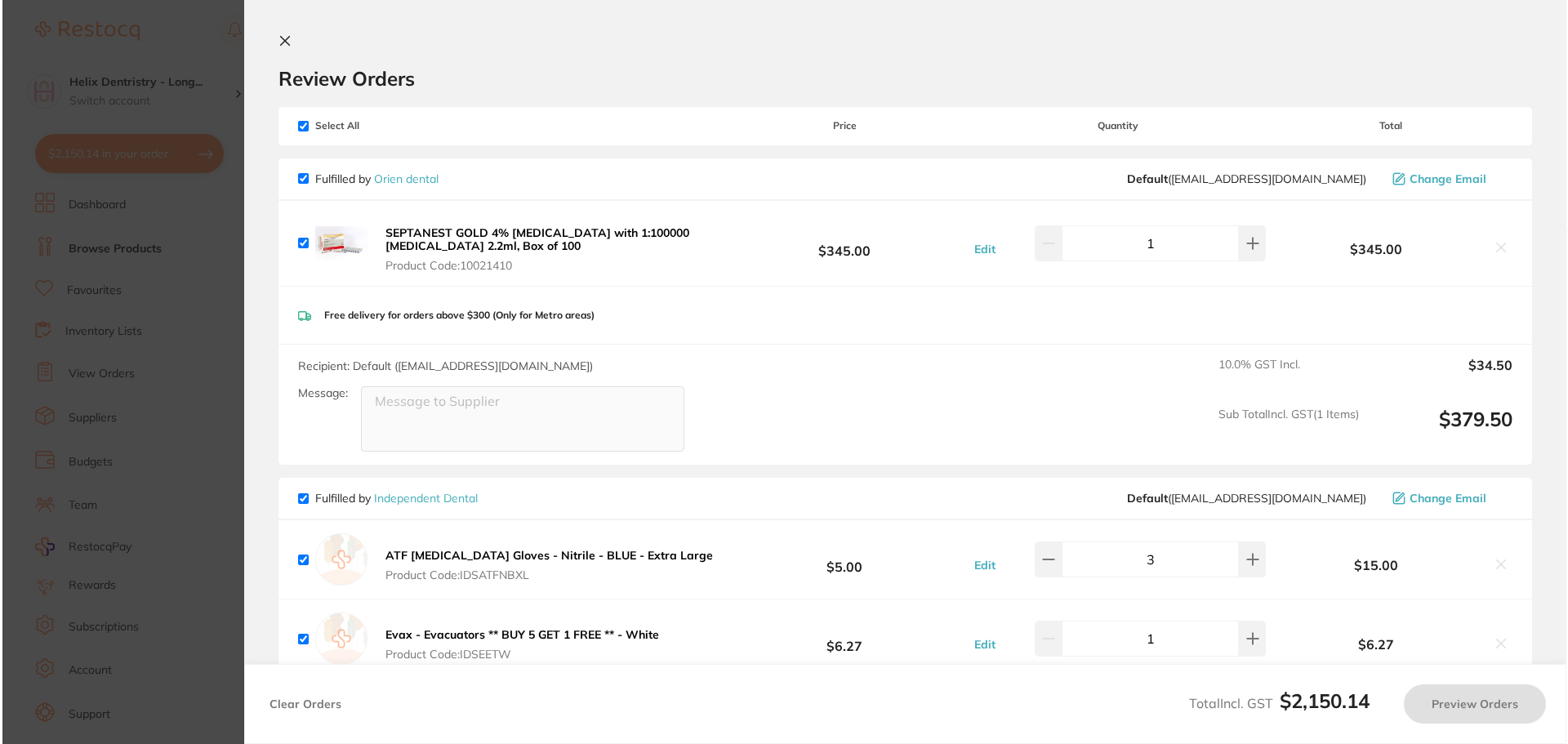
scroll to position [0, 0]
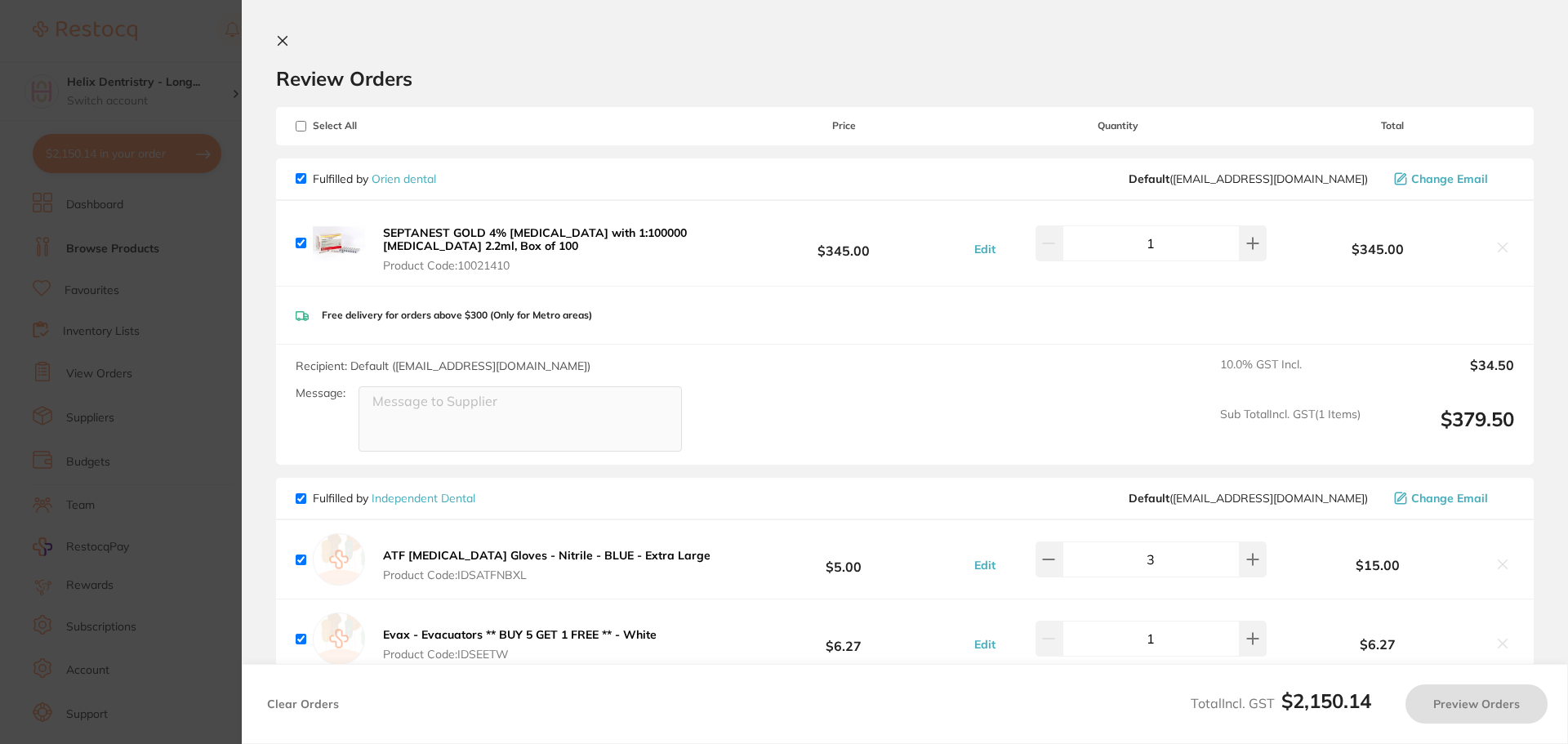
checkbox input "true"
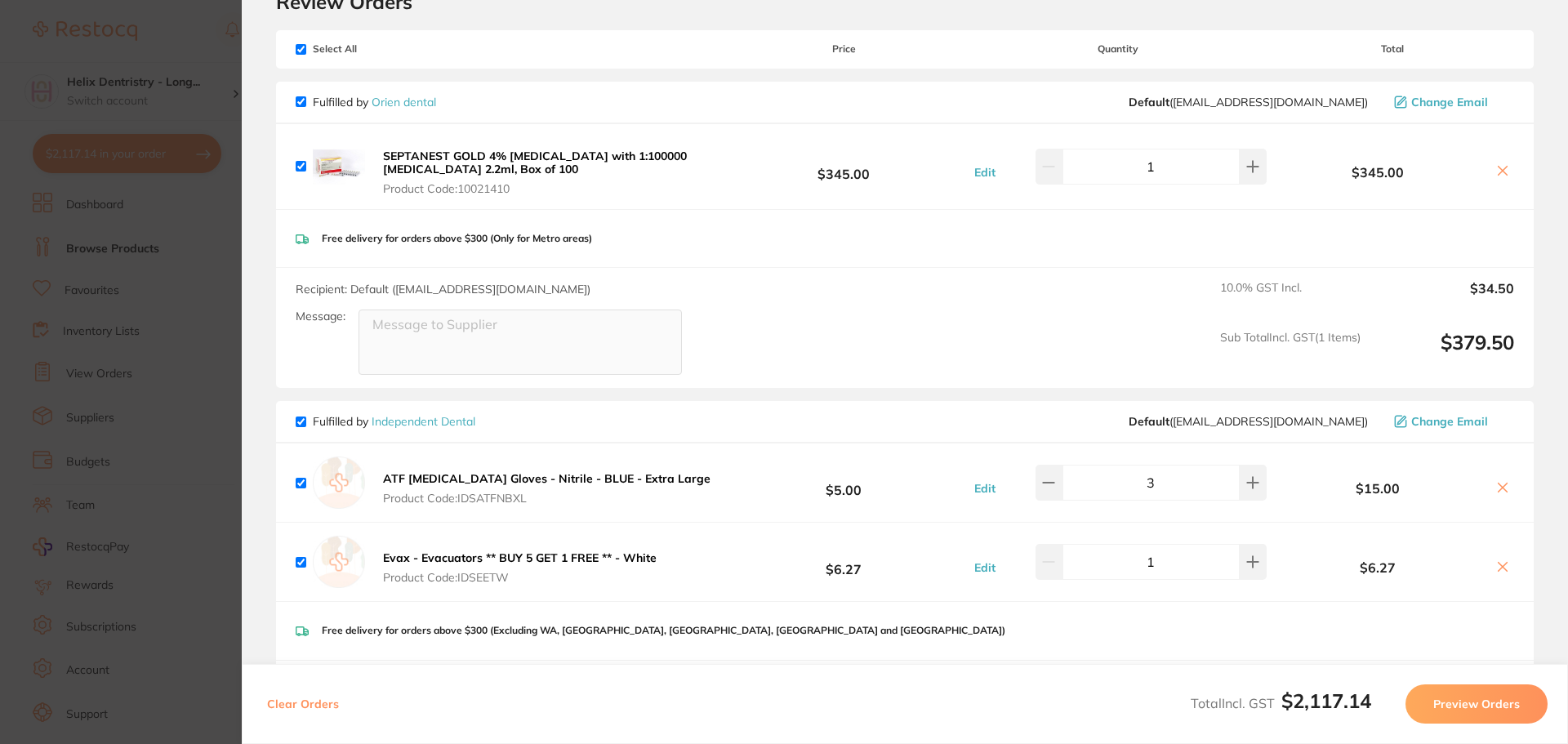
scroll to position [245, 0]
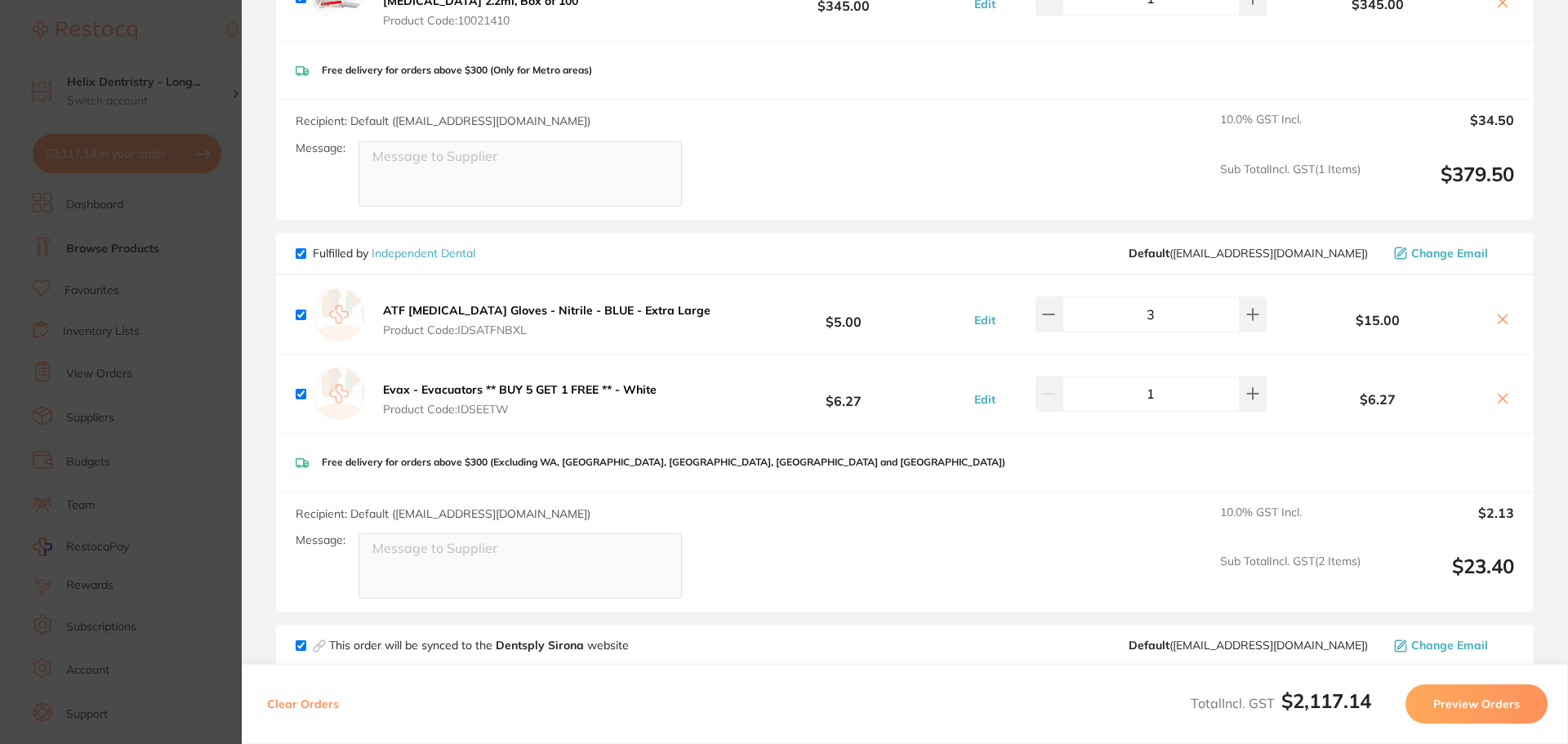
click at [219, 248] on section "Update RRP Set your pre negotiated price for this item. Item Agreed RRP (excl. …" at bounding box center [784, 372] width 1568 height 744
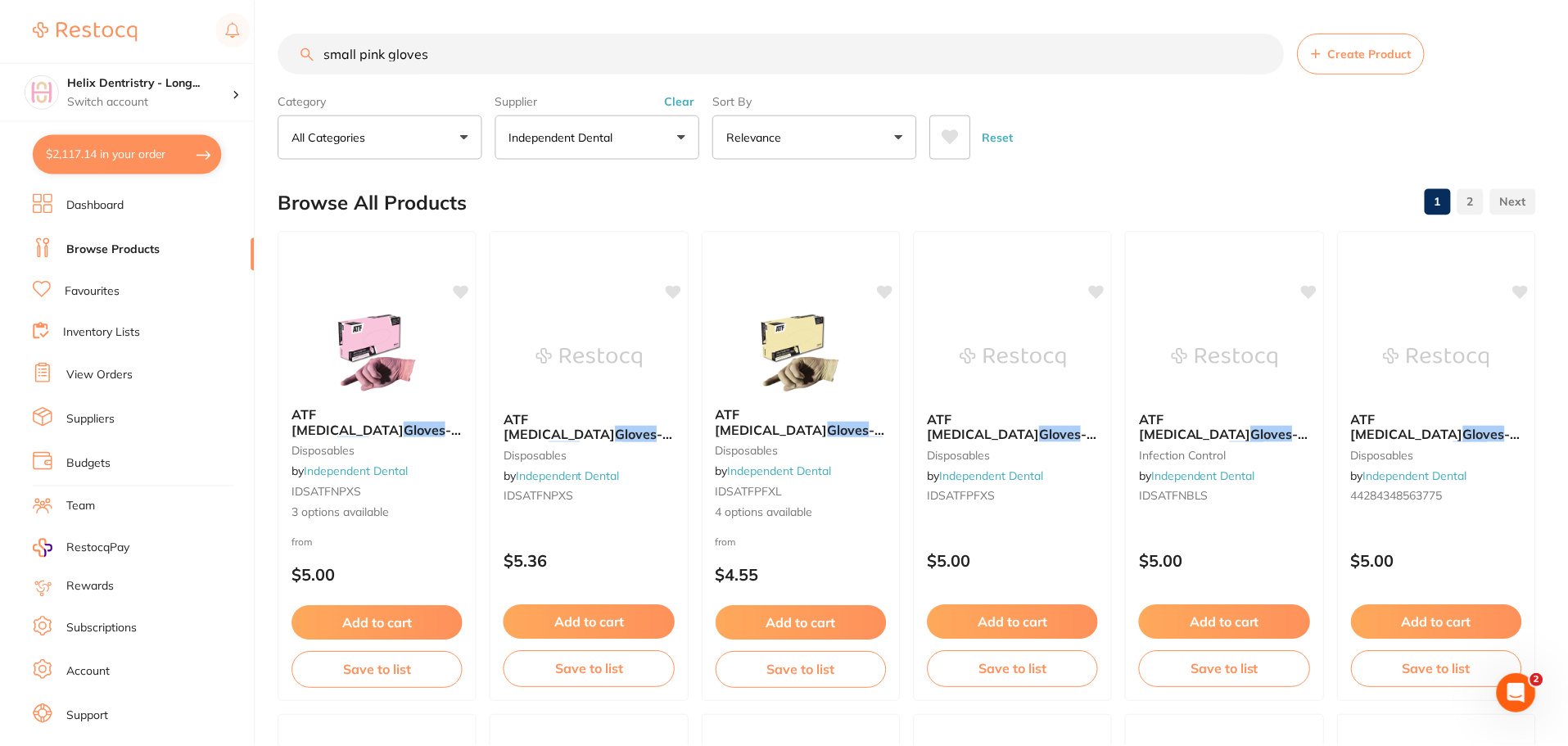
scroll to position [2, 0]
click at [355, 343] on img at bounding box center [377, 350] width 107 height 82
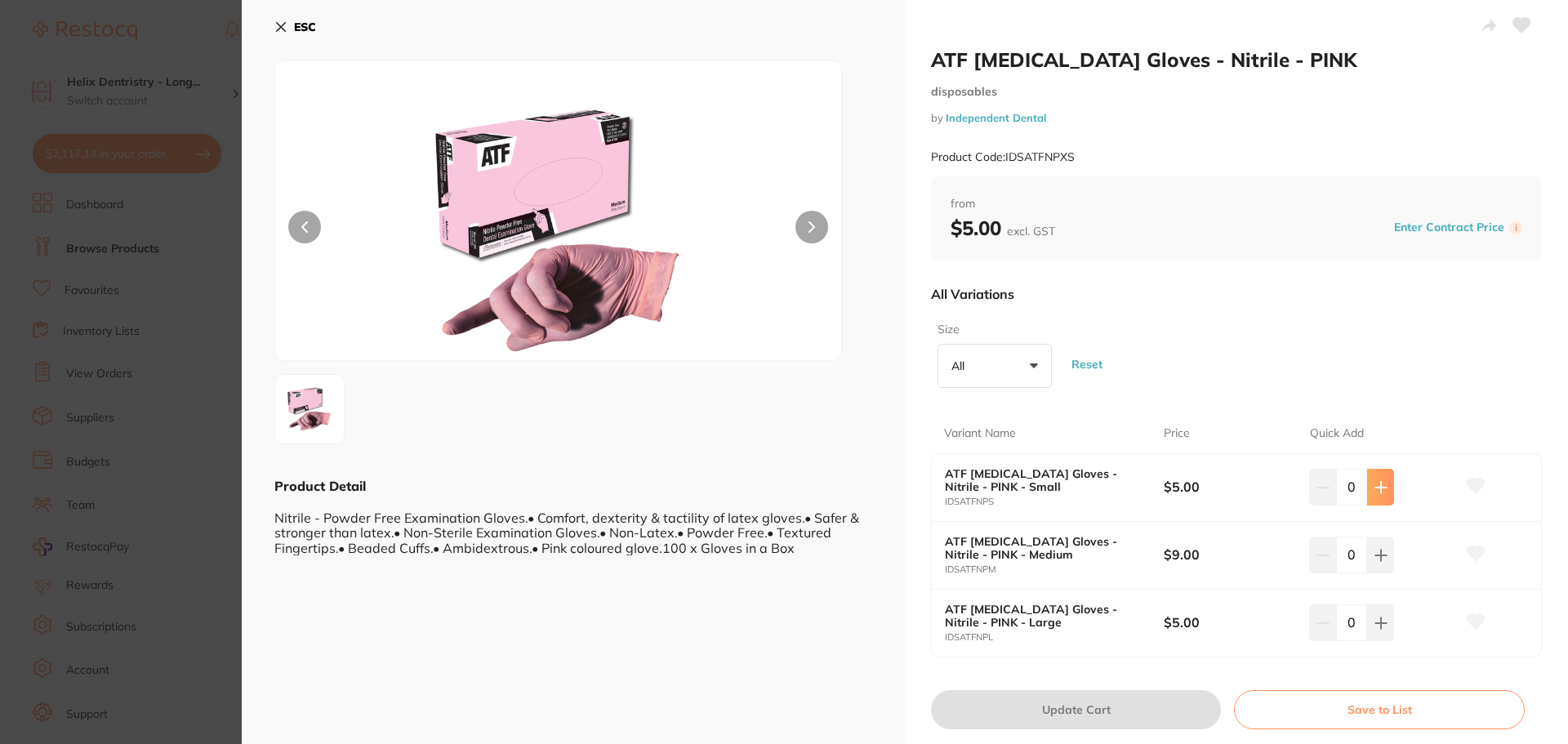
click at [1373, 496] on button at bounding box center [1381, 486] width 27 height 36
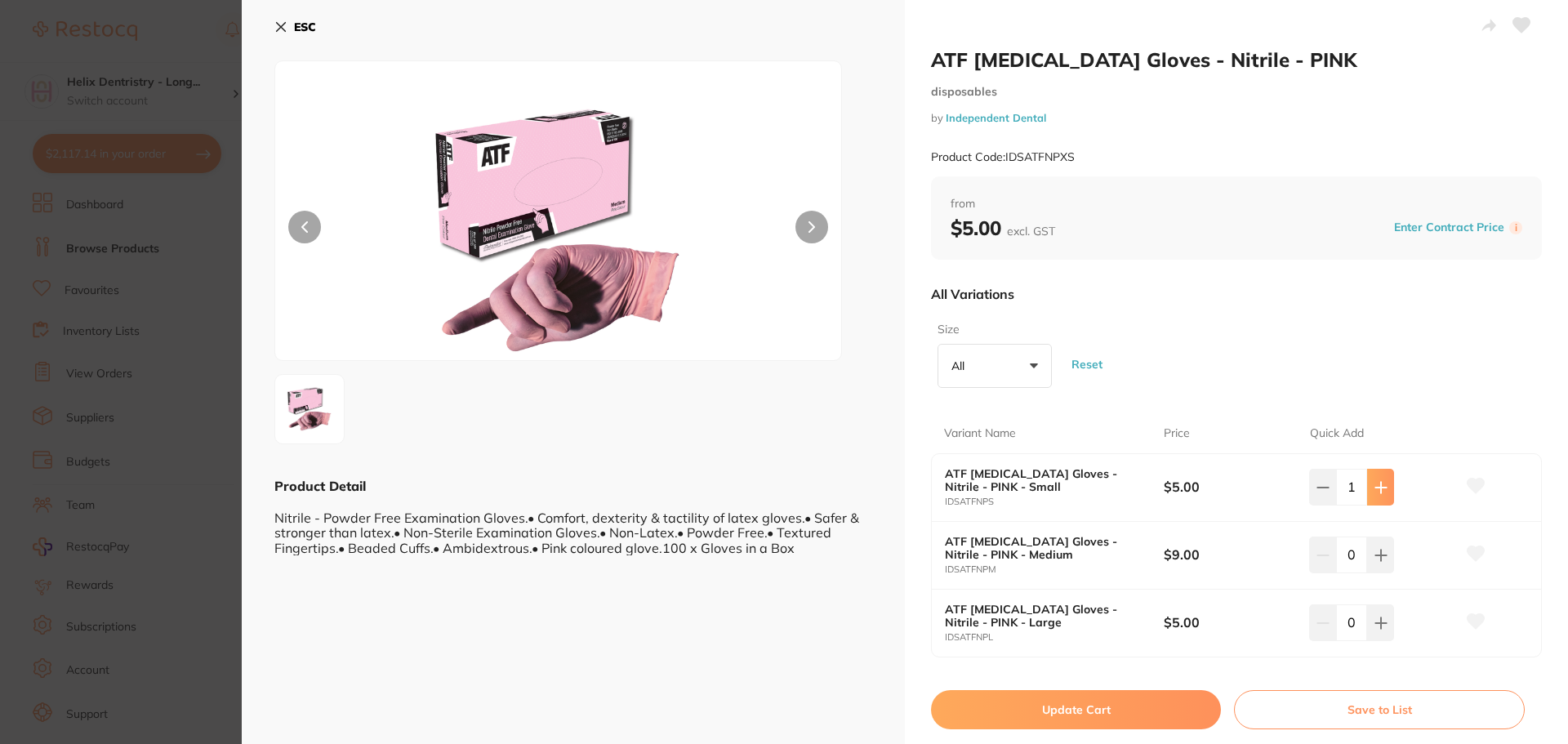
click at [1373, 496] on button at bounding box center [1381, 486] width 27 height 36
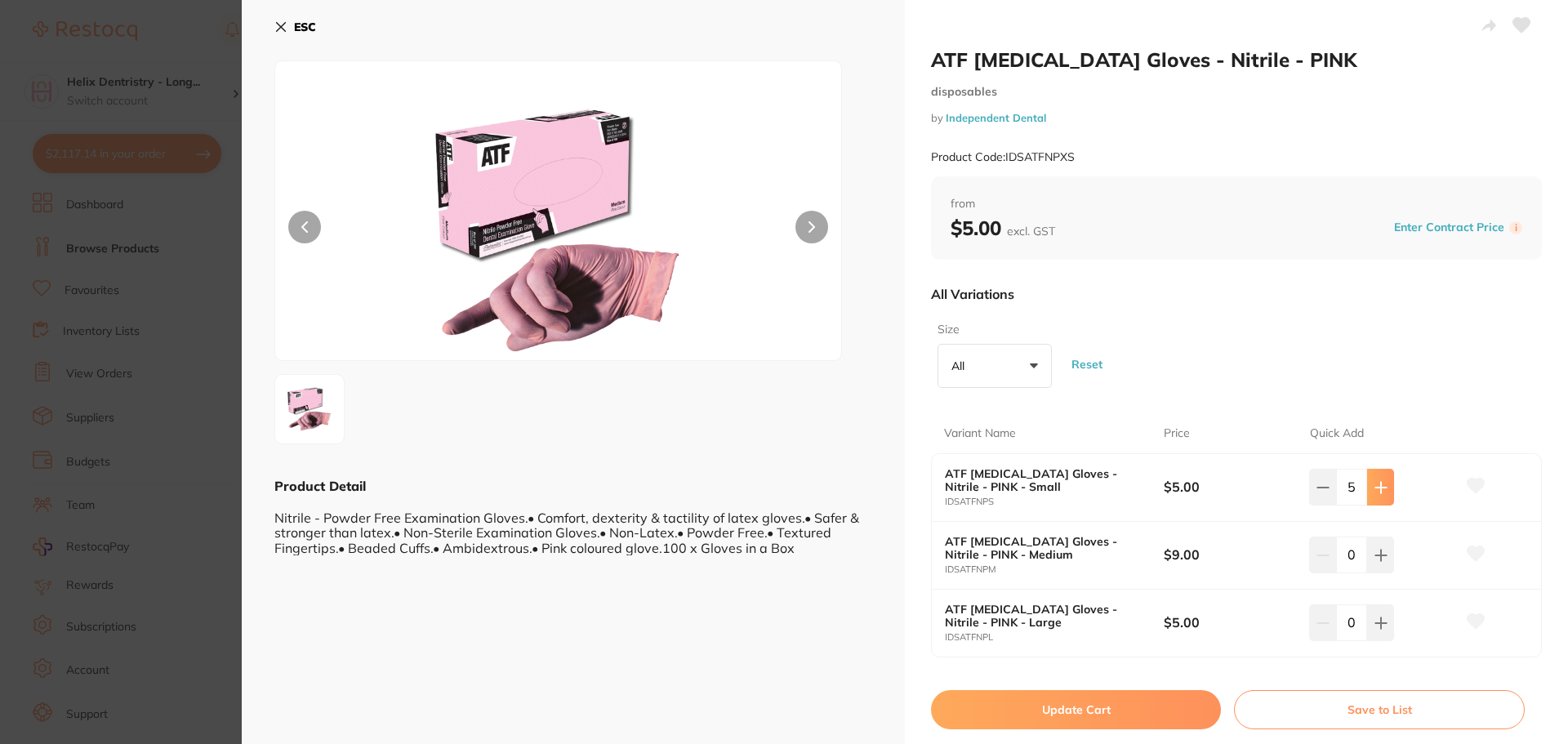
type input "6"
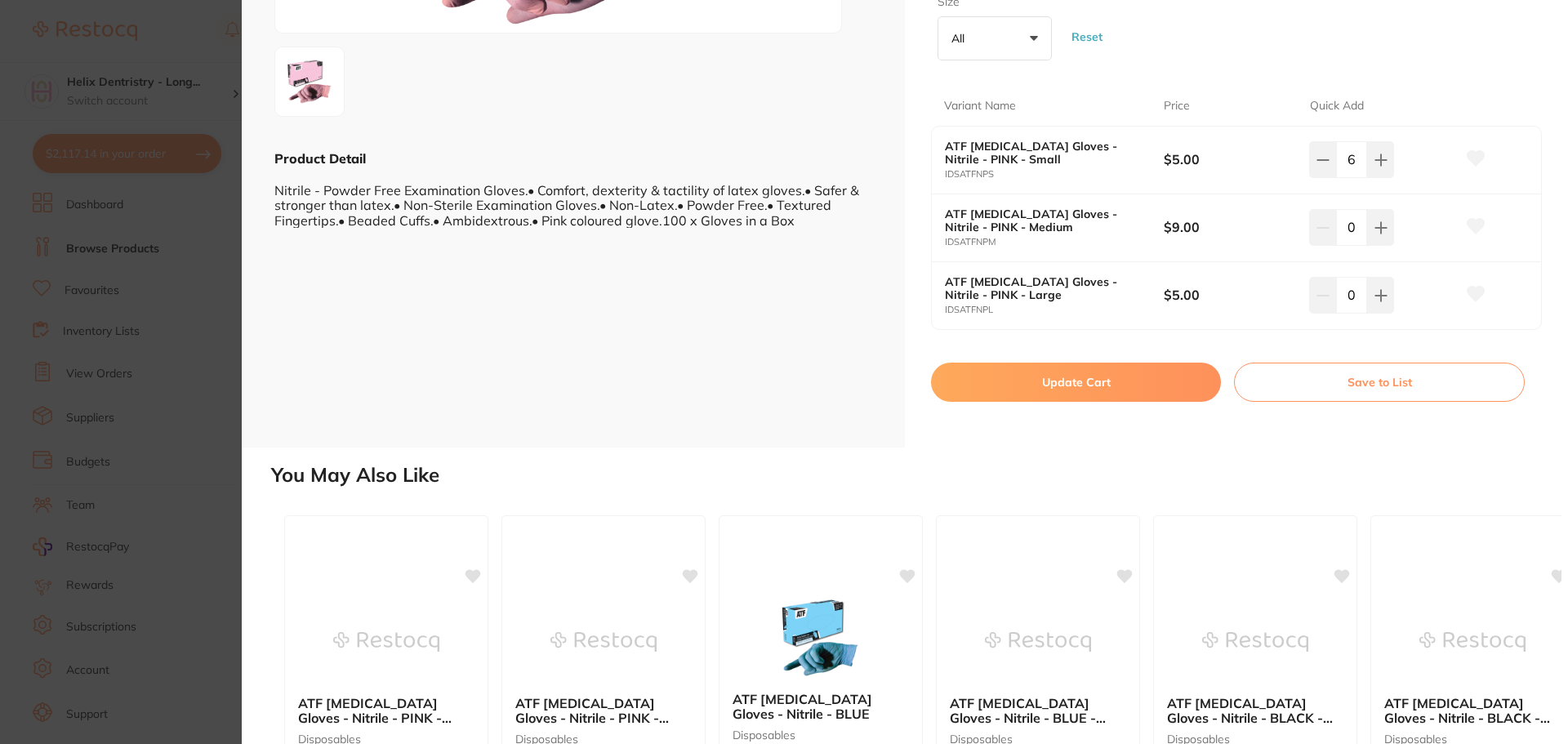
scroll to position [327, 0]
click at [1107, 381] on button "Update Cart" at bounding box center [1076, 383] width 290 height 40
checkbox input "false"
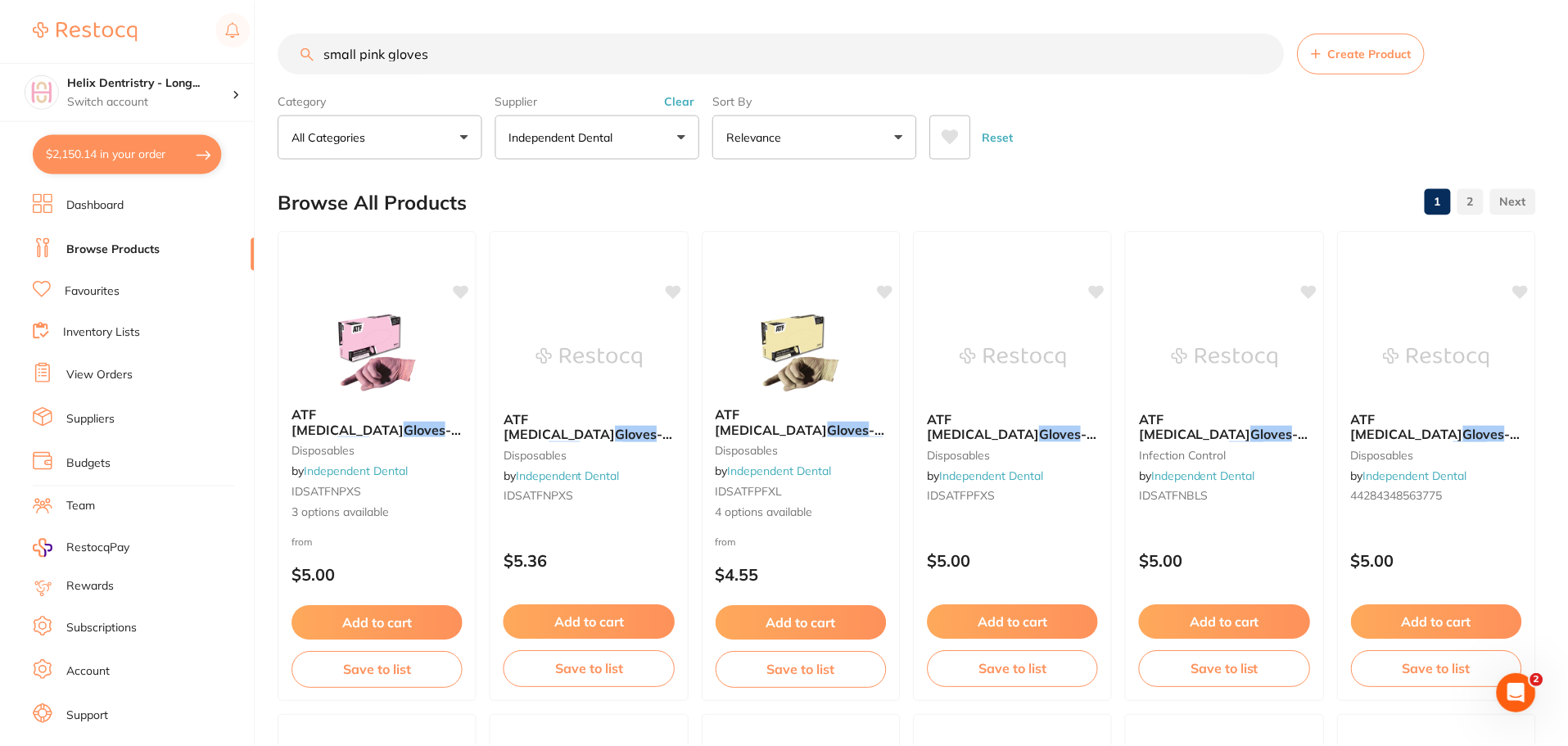
scroll to position [2, 0]
click at [137, 144] on button "$2,150.14 in your order" at bounding box center [128, 154] width 190 height 40
checkbox input "true"
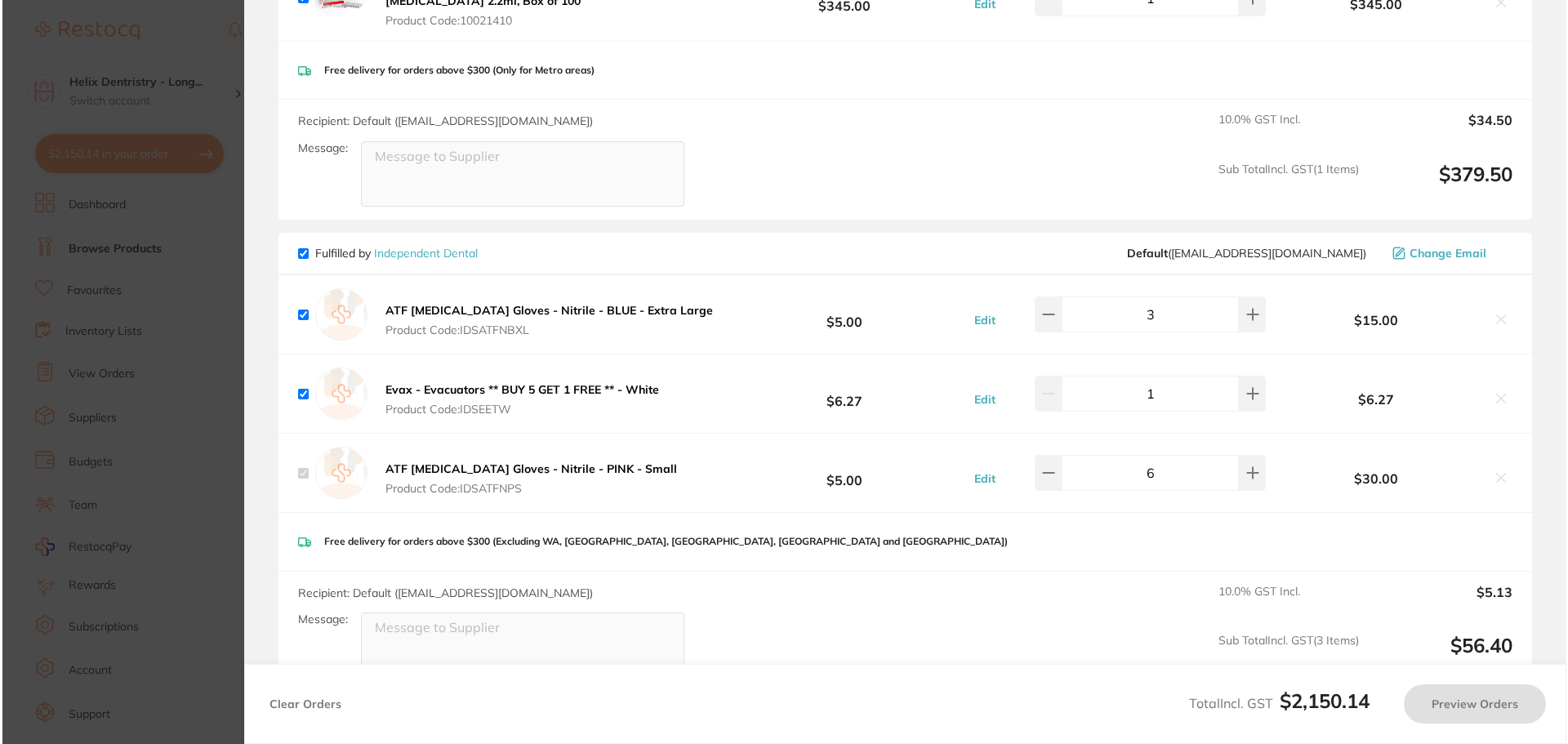
scroll to position [0, 0]
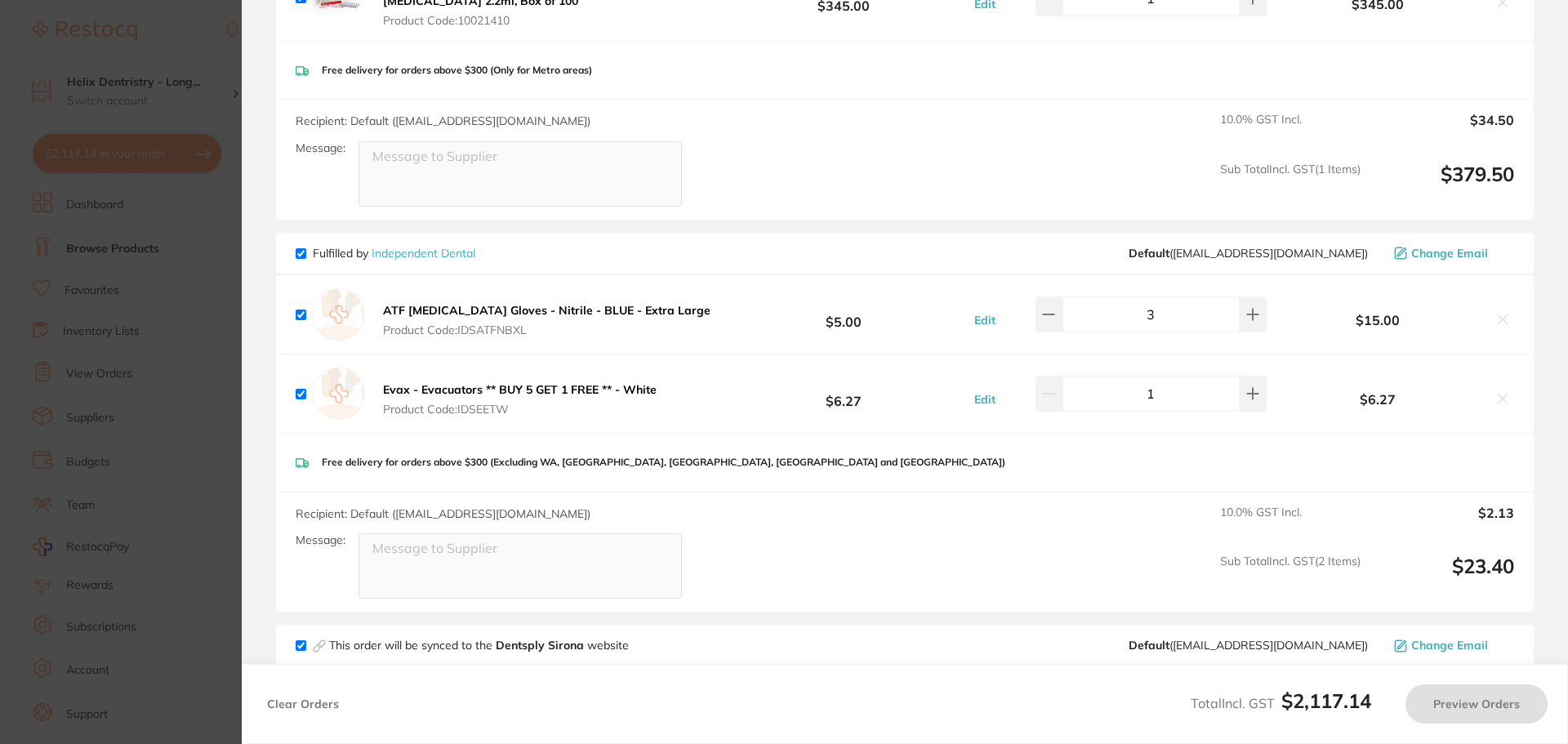
checkbox input "true"
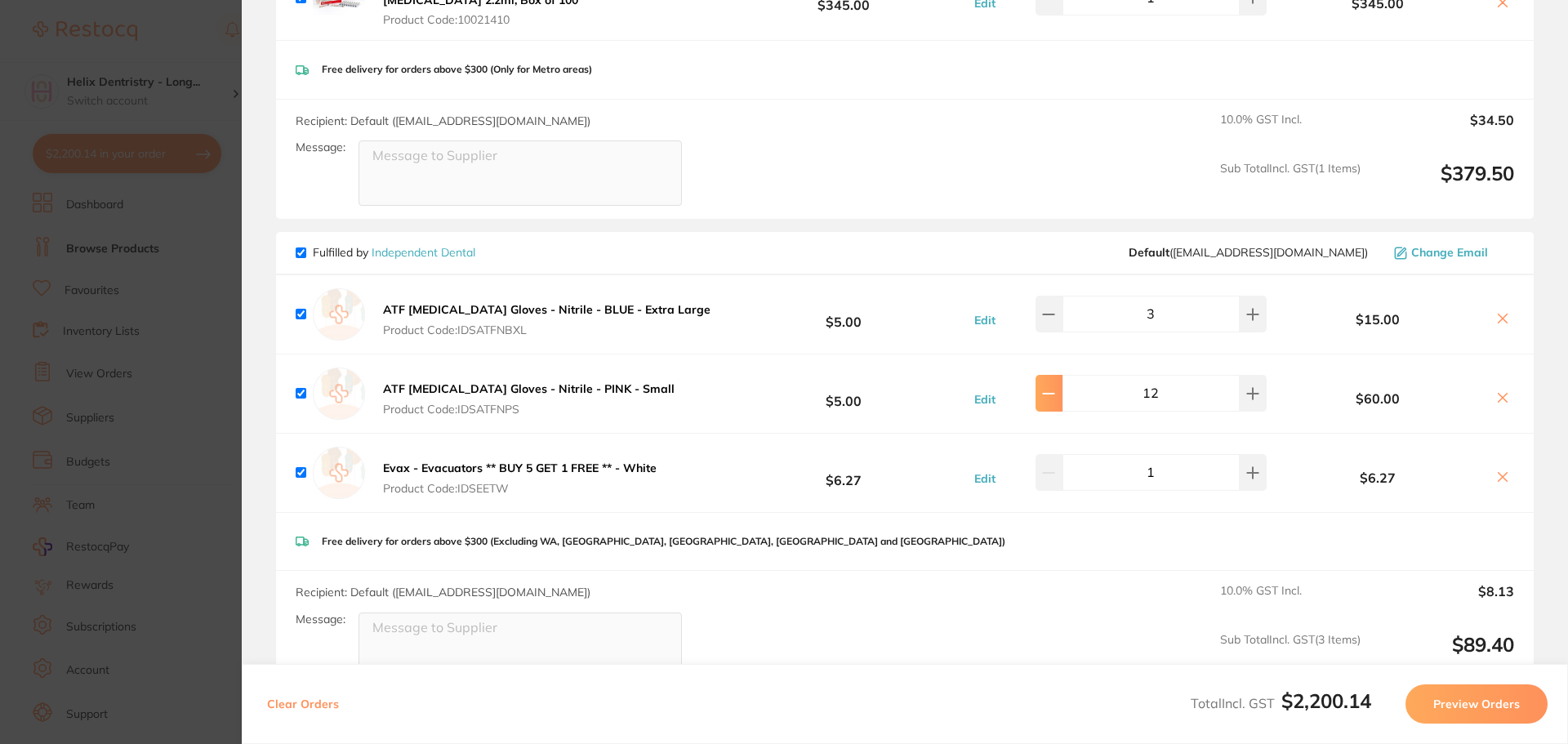
click at [1055, 387] on icon at bounding box center [1049, 394] width 14 height 14
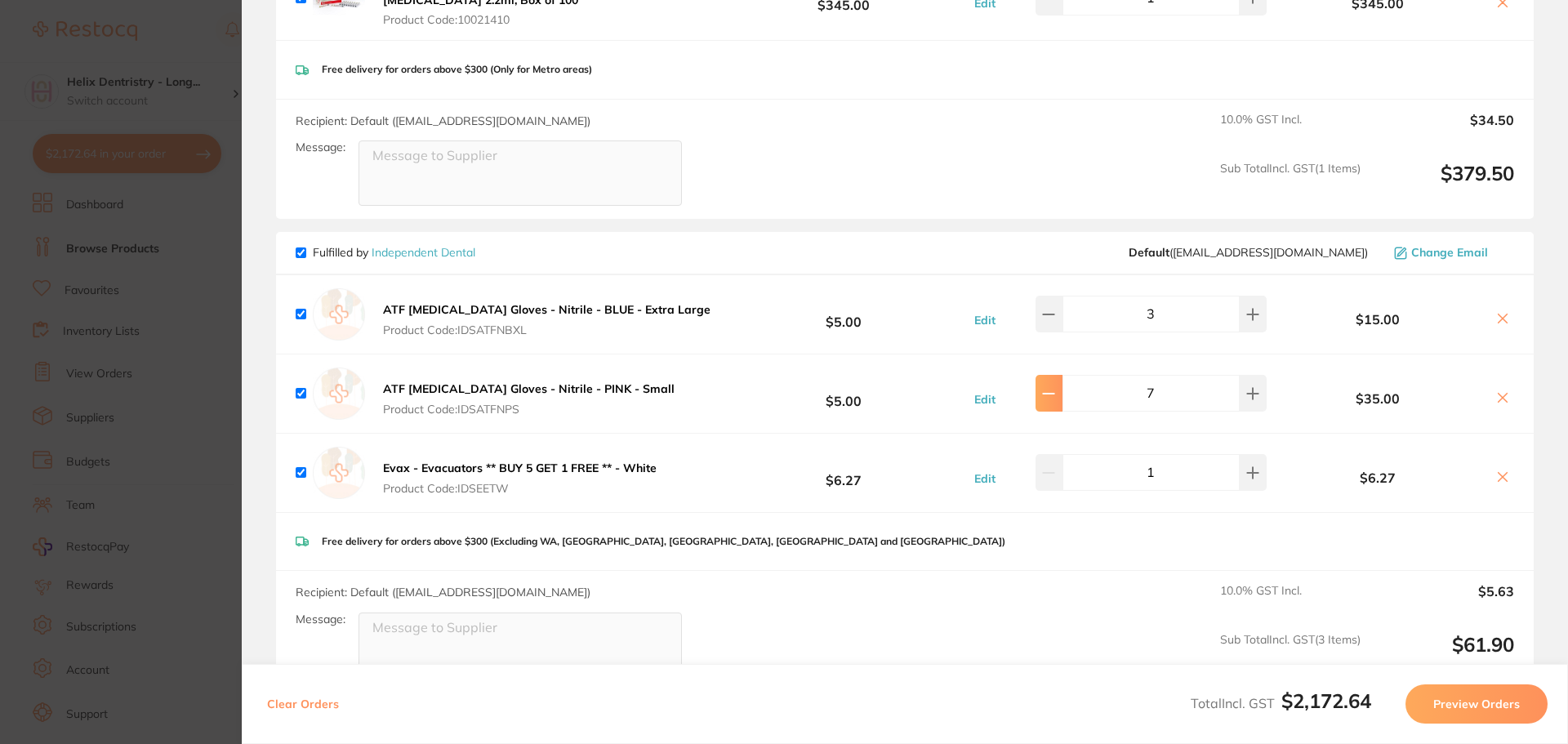
click at [1055, 387] on icon at bounding box center [1049, 394] width 14 height 14
type input "6"
click at [157, 378] on section "Update RRP Set your pre negotiated price for this item. Item Agreed RRP (excl. …" at bounding box center [784, 372] width 1568 height 744
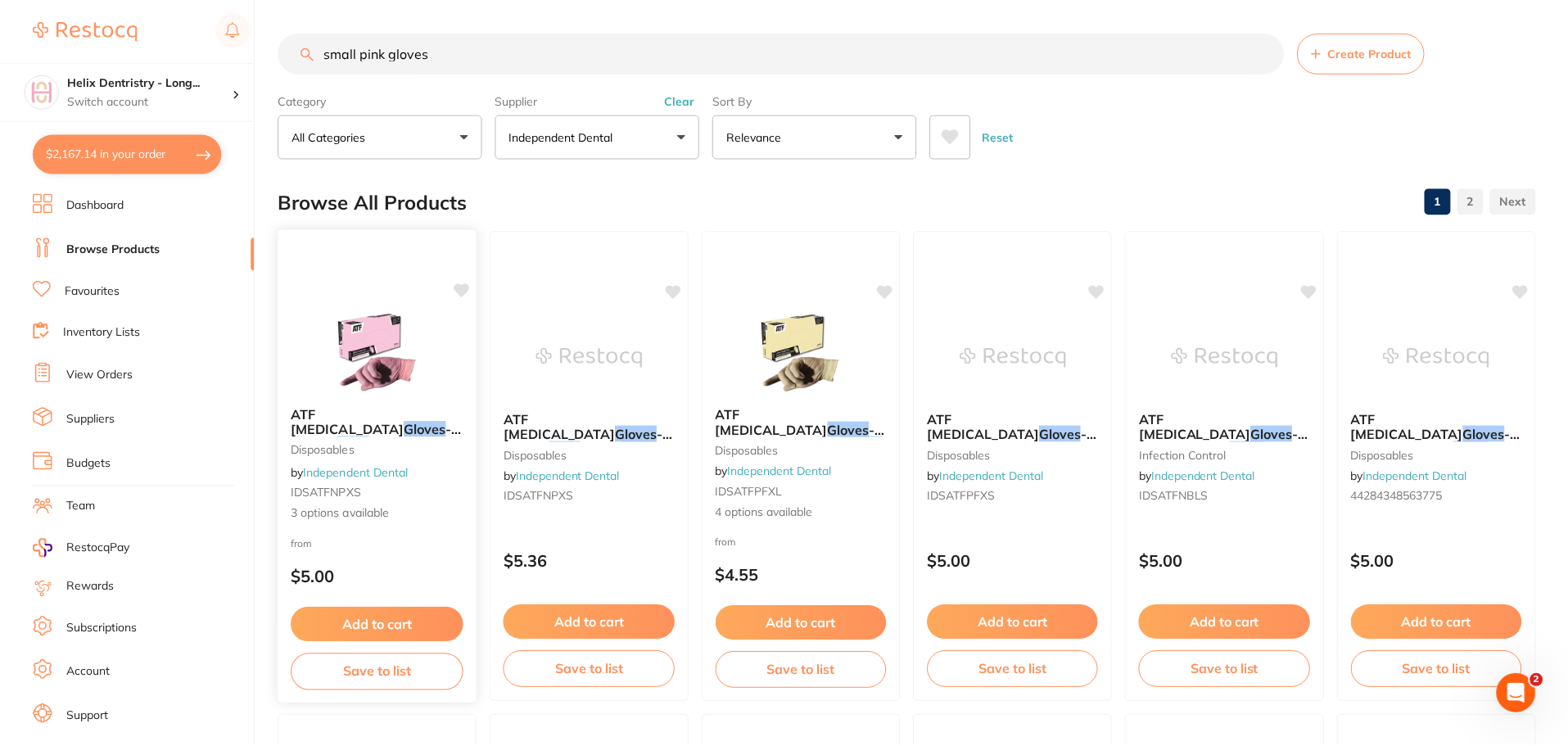
scroll to position [2, 0]
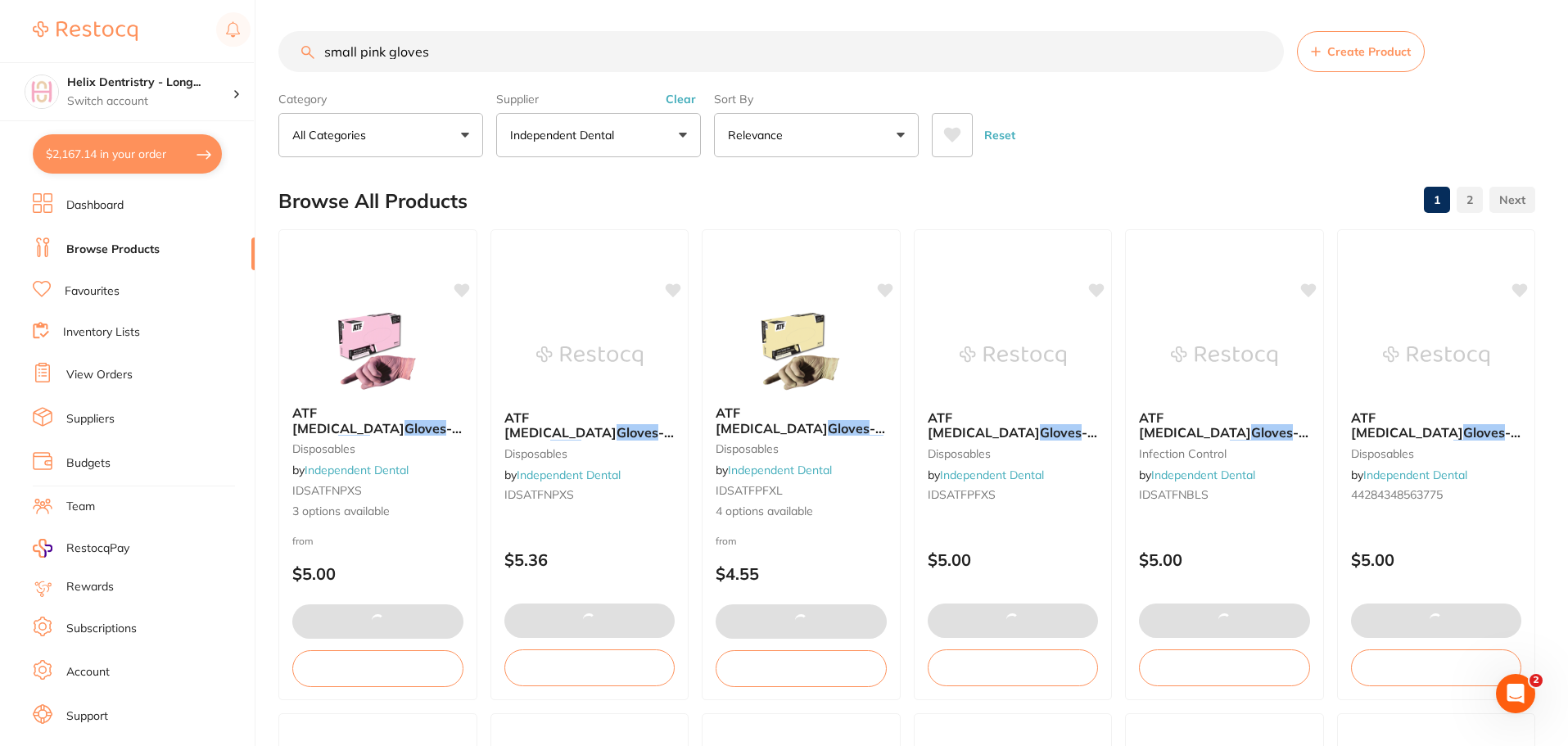
checkbox input "false"
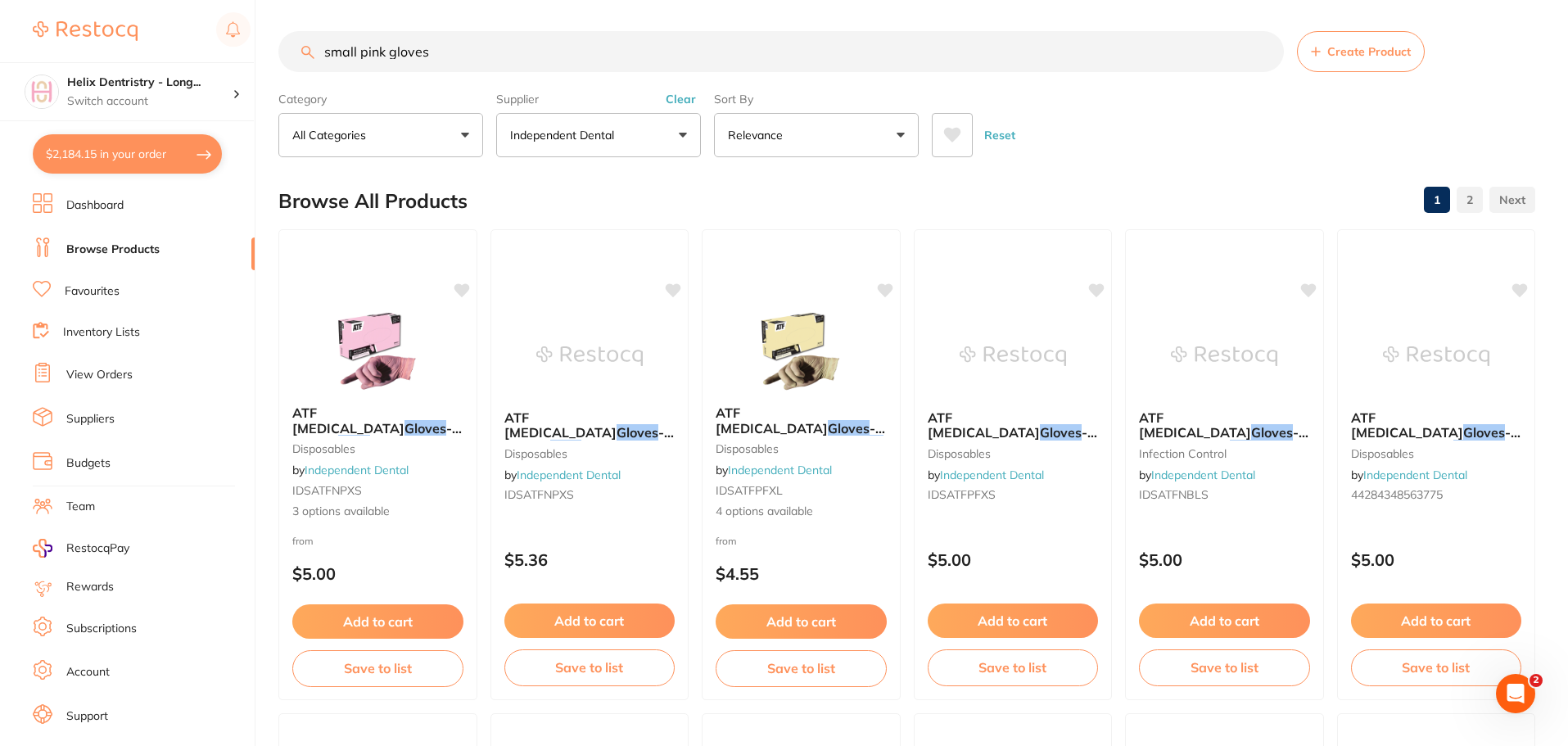
scroll to position [719, 0]
click at [489, 52] on input "small pink gloves" at bounding box center [782, 51] width 1006 height 41
click at [120, 158] on button "$2,184.15 in your order" at bounding box center [128, 154] width 190 height 40
checkbox input "true"
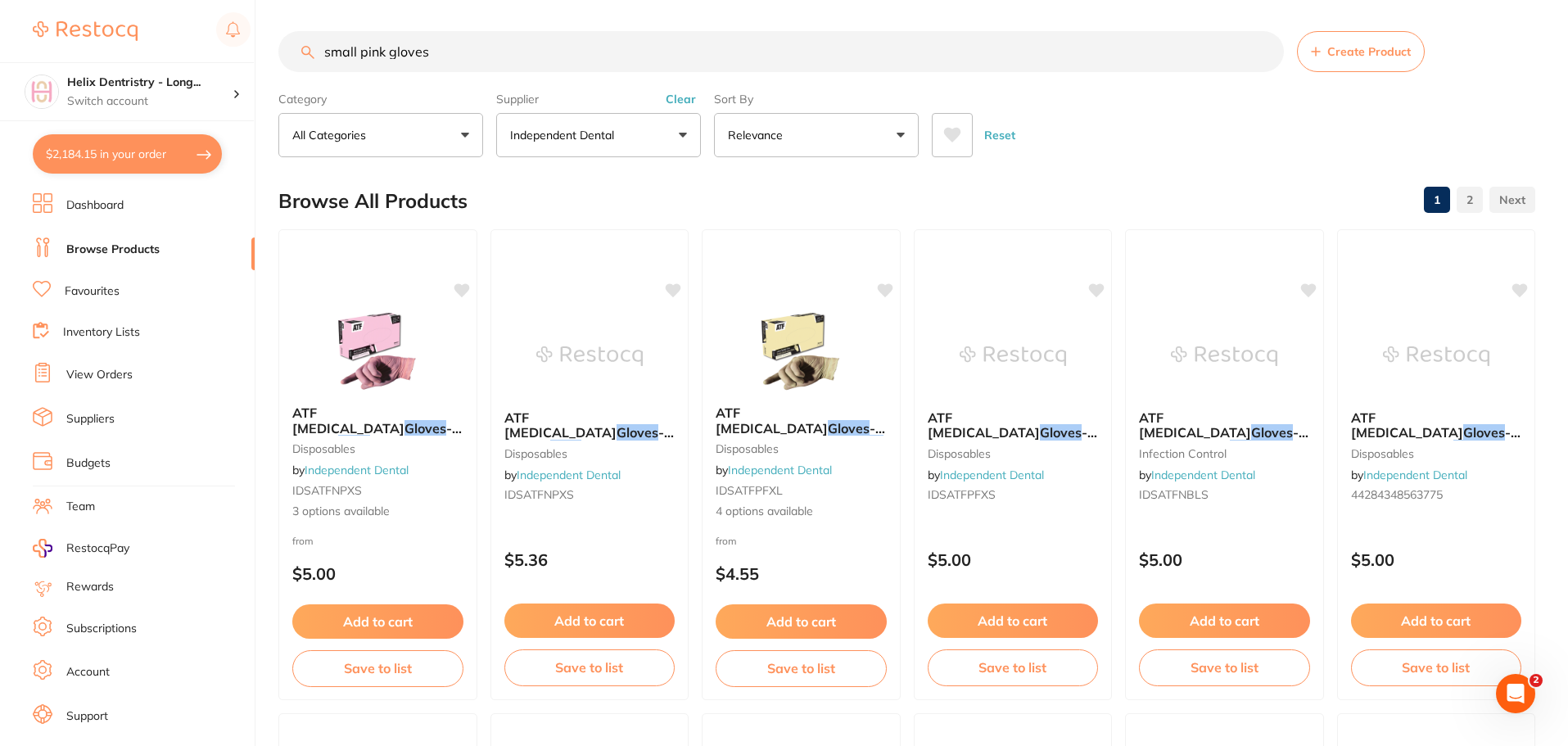
checkbox input "true"
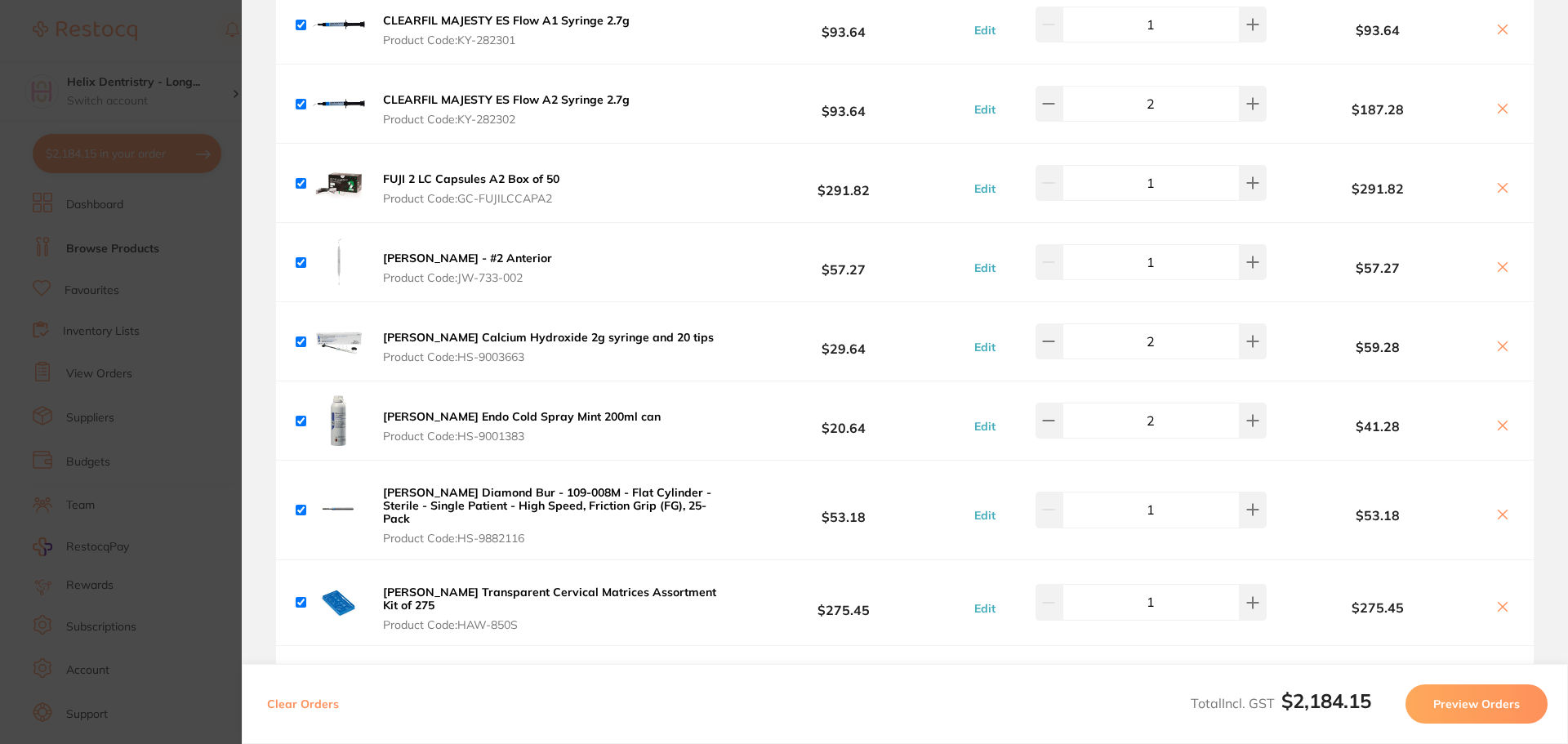
scroll to position [2759, 0]
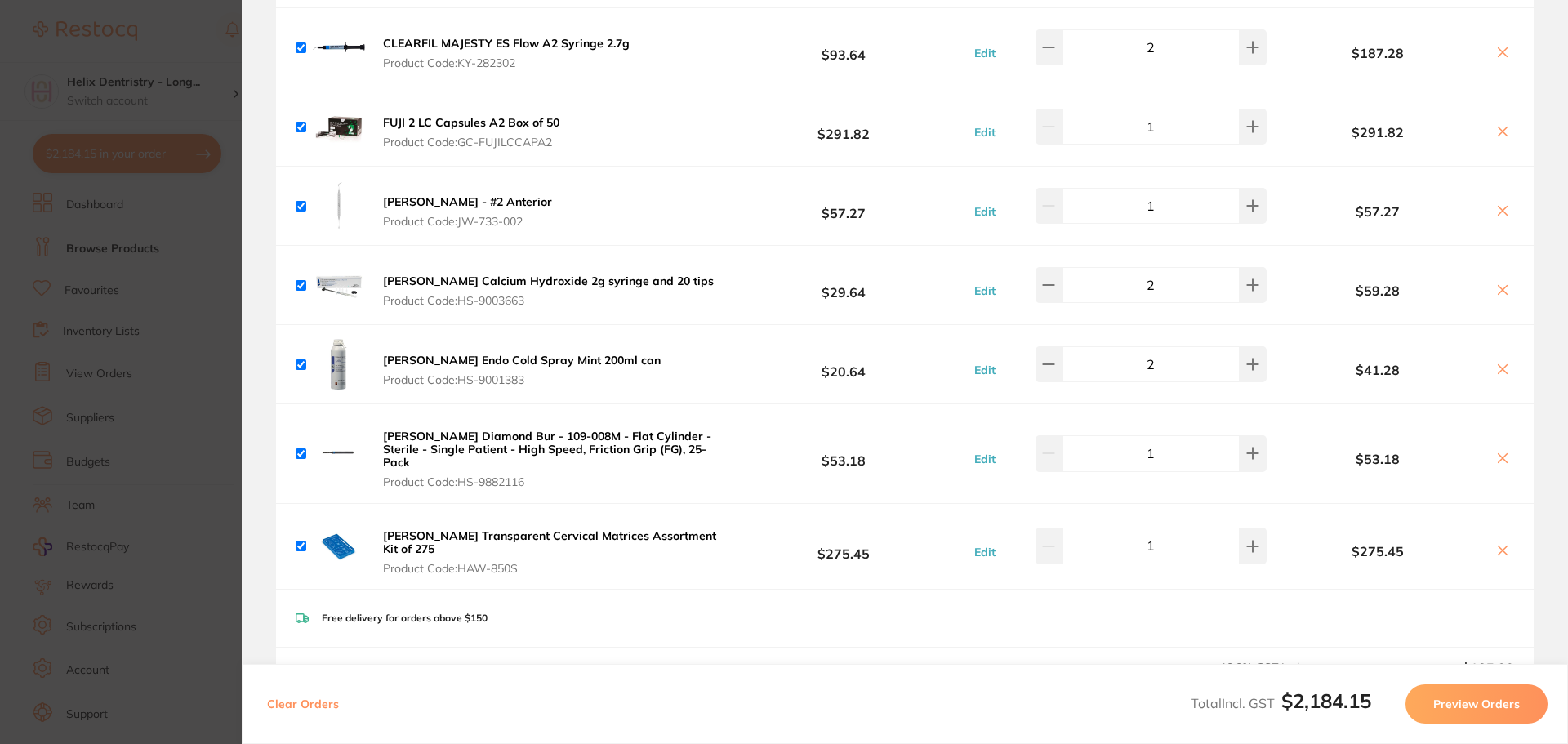
click at [513, 431] on b "[PERSON_NAME] Diamond Bur - 109-008M - Flat Cylinder - Sterile - Single Patient…" at bounding box center [547, 449] width 328 height 41
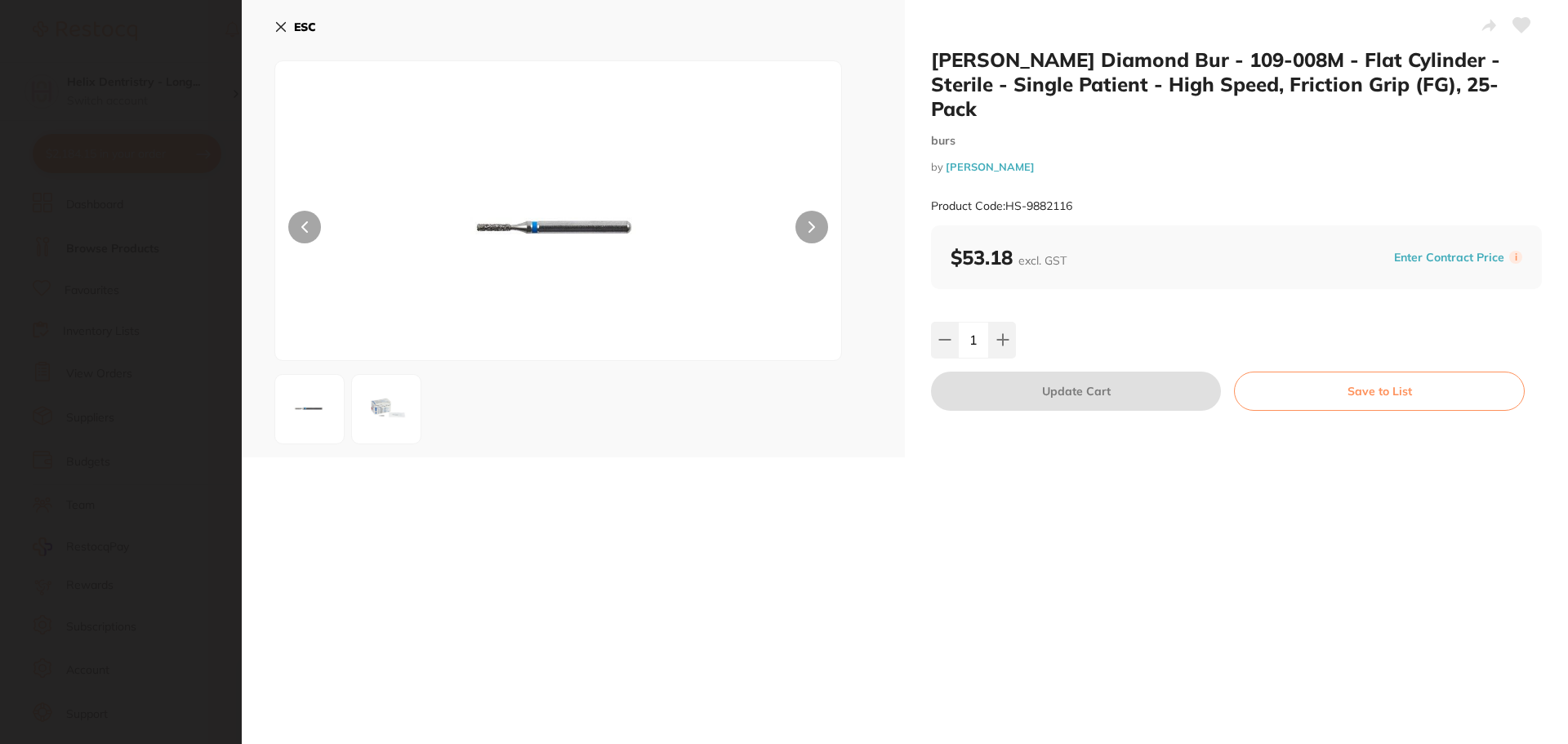
scroll to position [0, 0]
click at [277, 23] on icon at bounding box center [281, 27] width 9 height 9
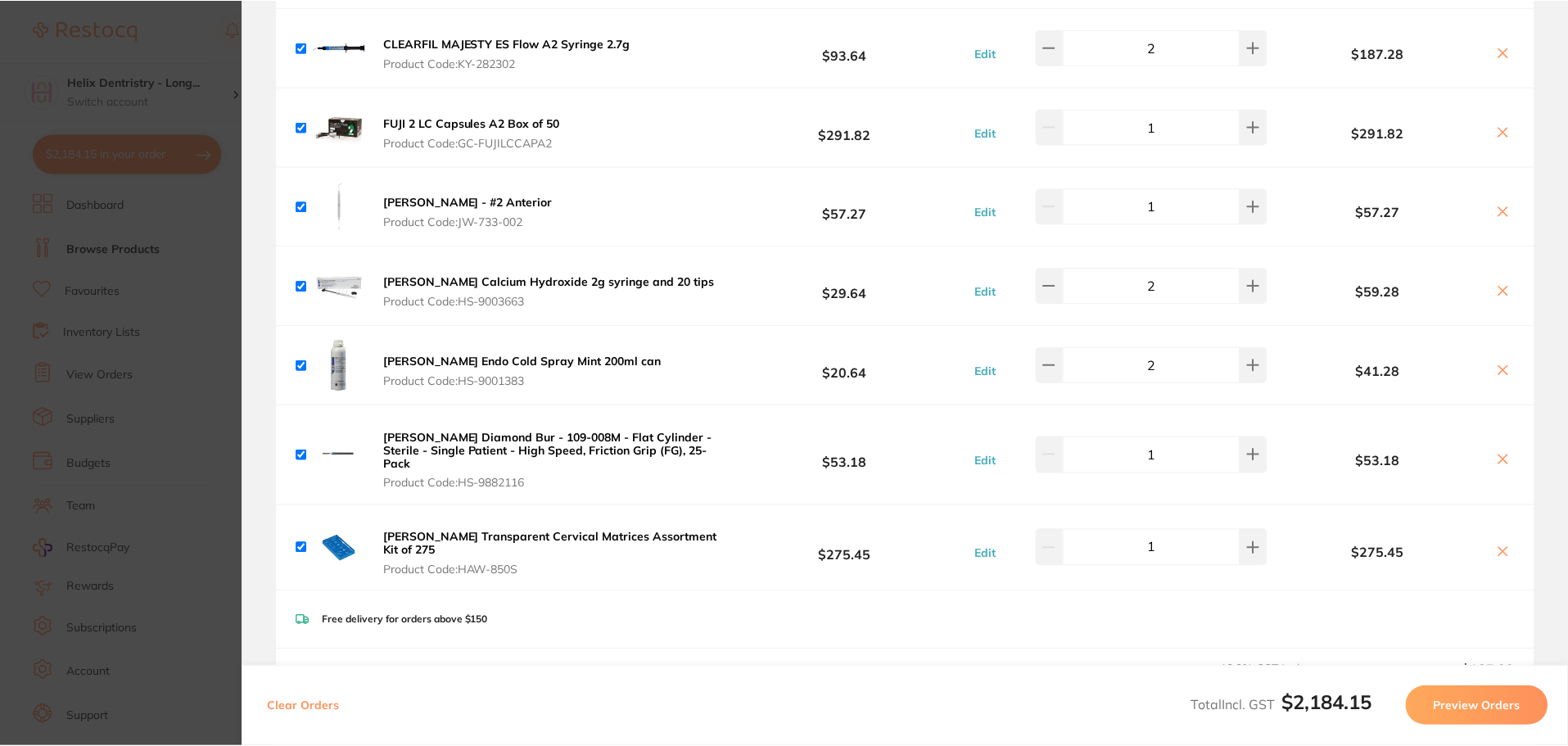
scroll to position [2, 0]
click at [110, 236] on section "Update RRP Set your pre negotiated price for this item. Item Agreed RRP (excl. …" at bounding box center [784, 373] width 1568 height 746
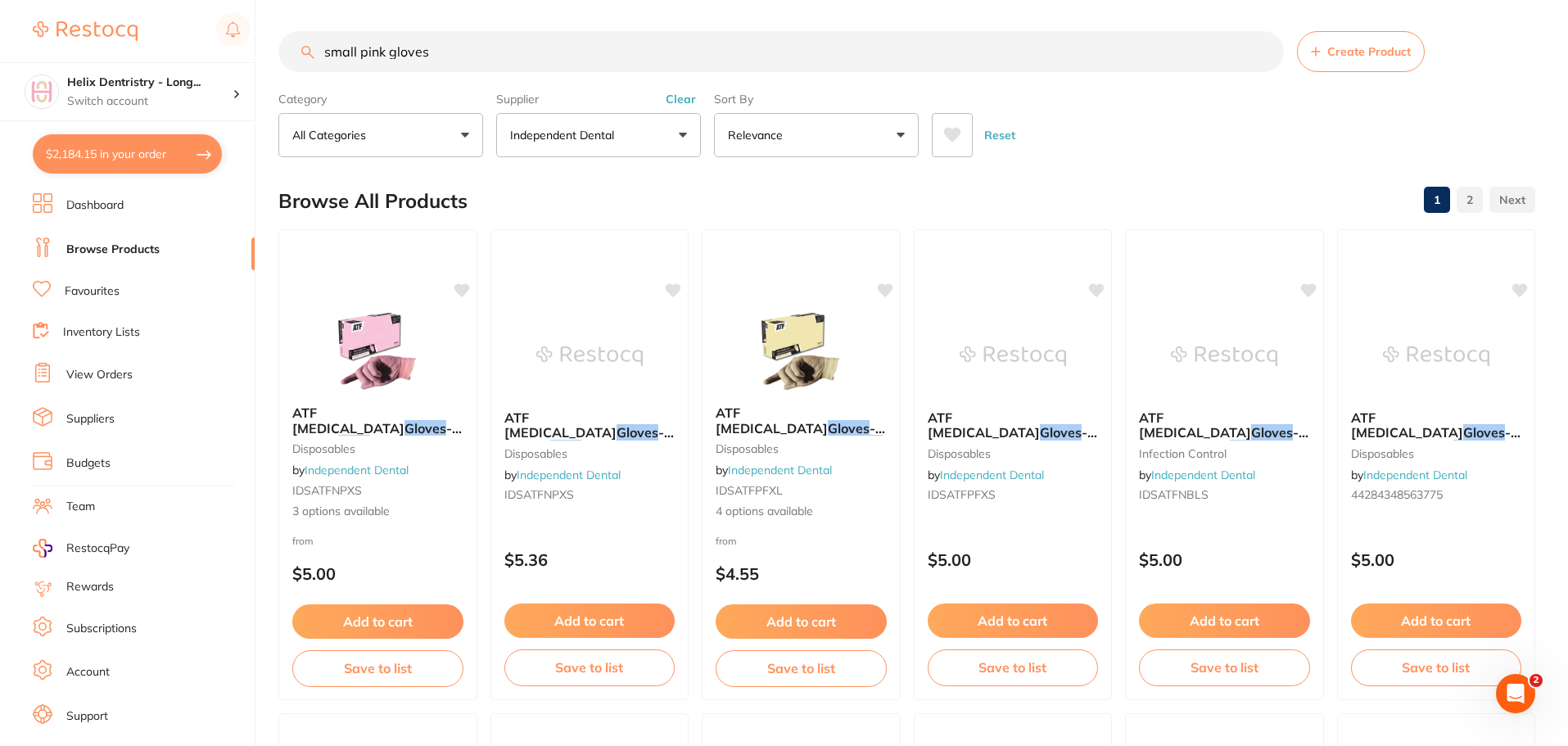
click at [508, 64] on input "small pink gloves" at bounding box center [782, 51] width 1006 height 41
click at [507, 64] on input "small pink gloves" at bounding box center [782, 51] width 1006 height 41
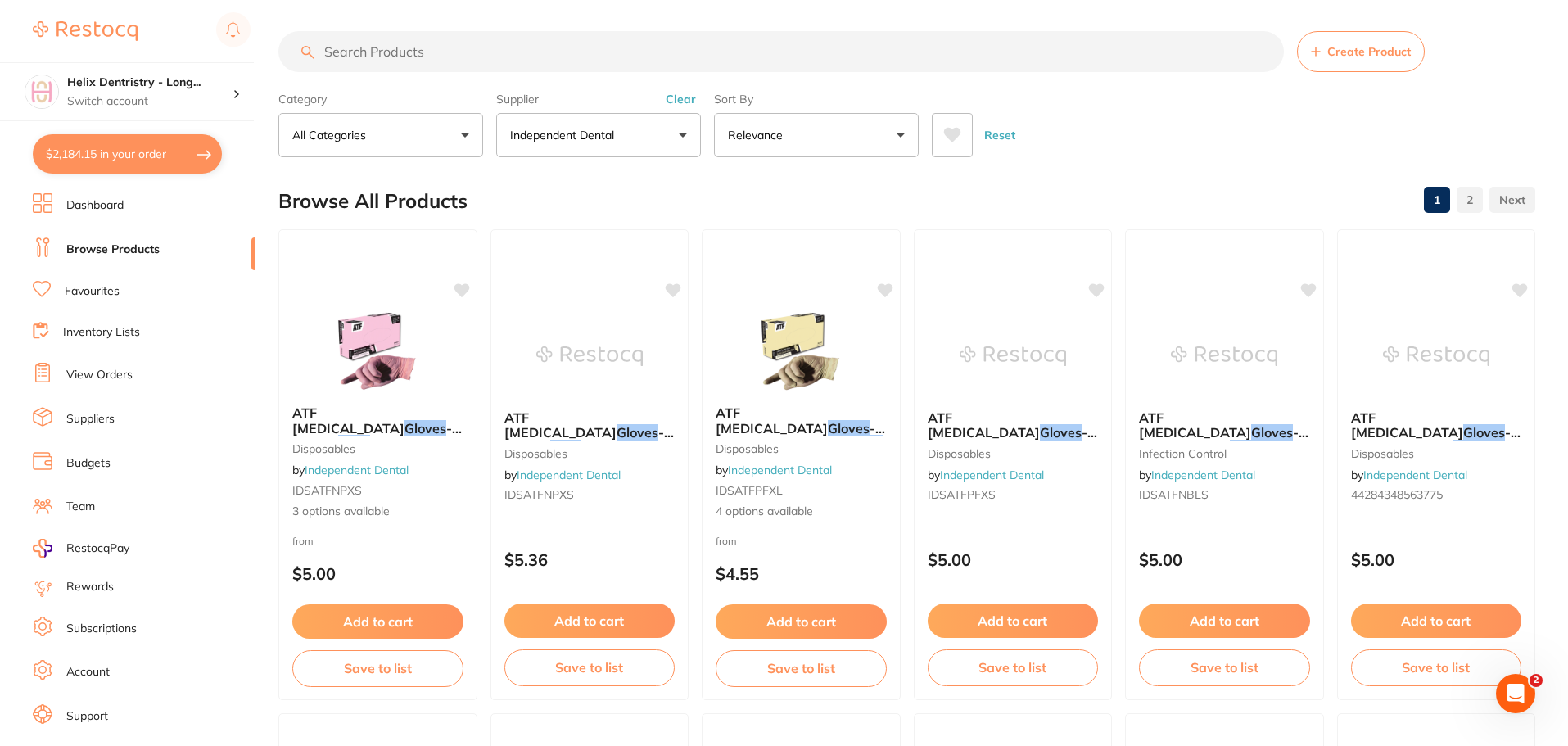
scroll to position [0, 0]
type input "football burs"
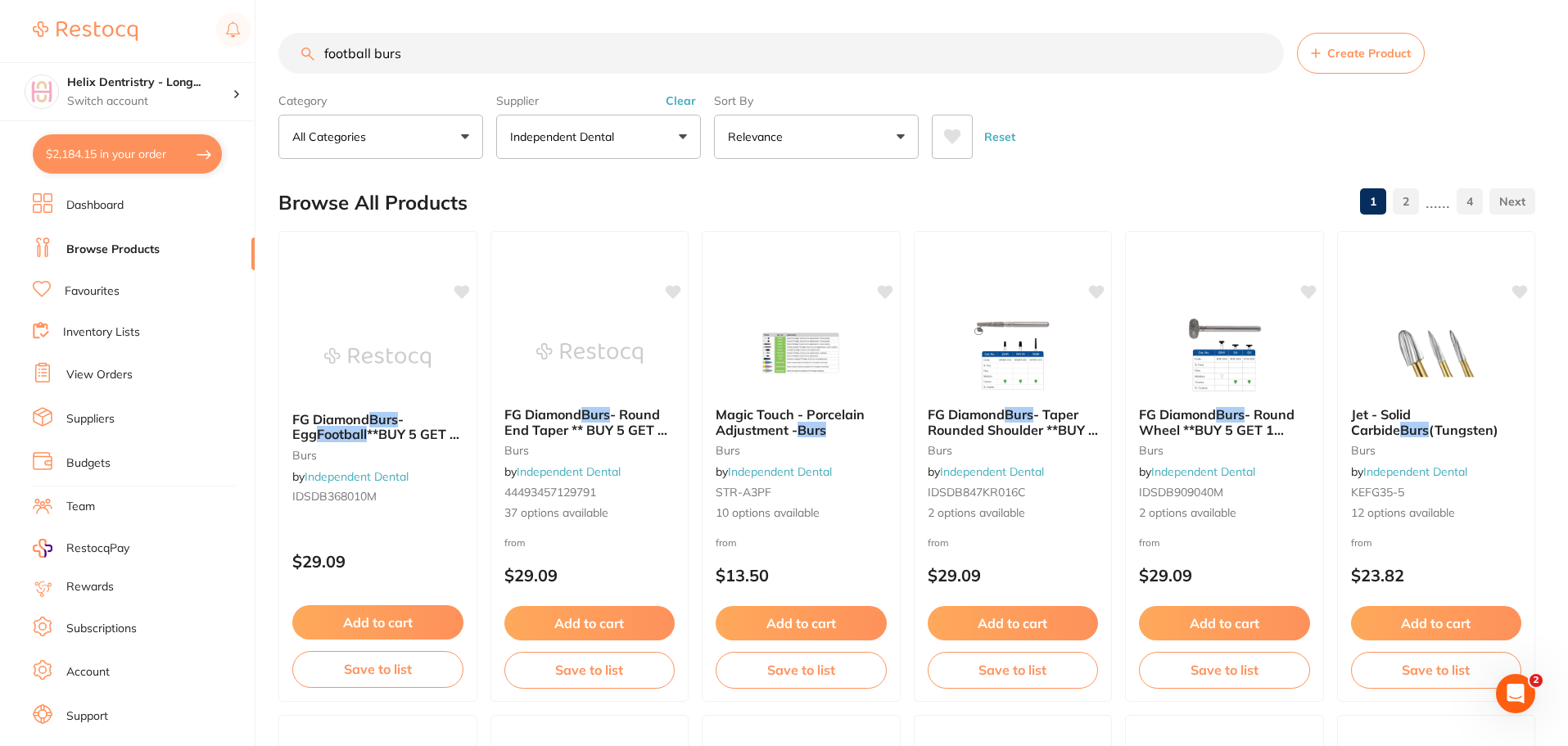
drag, startPoint x: 409, startPoint y: 51, endPoint x: 312, endPoint y: 47, distance: 97.1
click at [312, 47] on div "football burs Create Product" at bounding box center [906, 53] width 1257 height 41
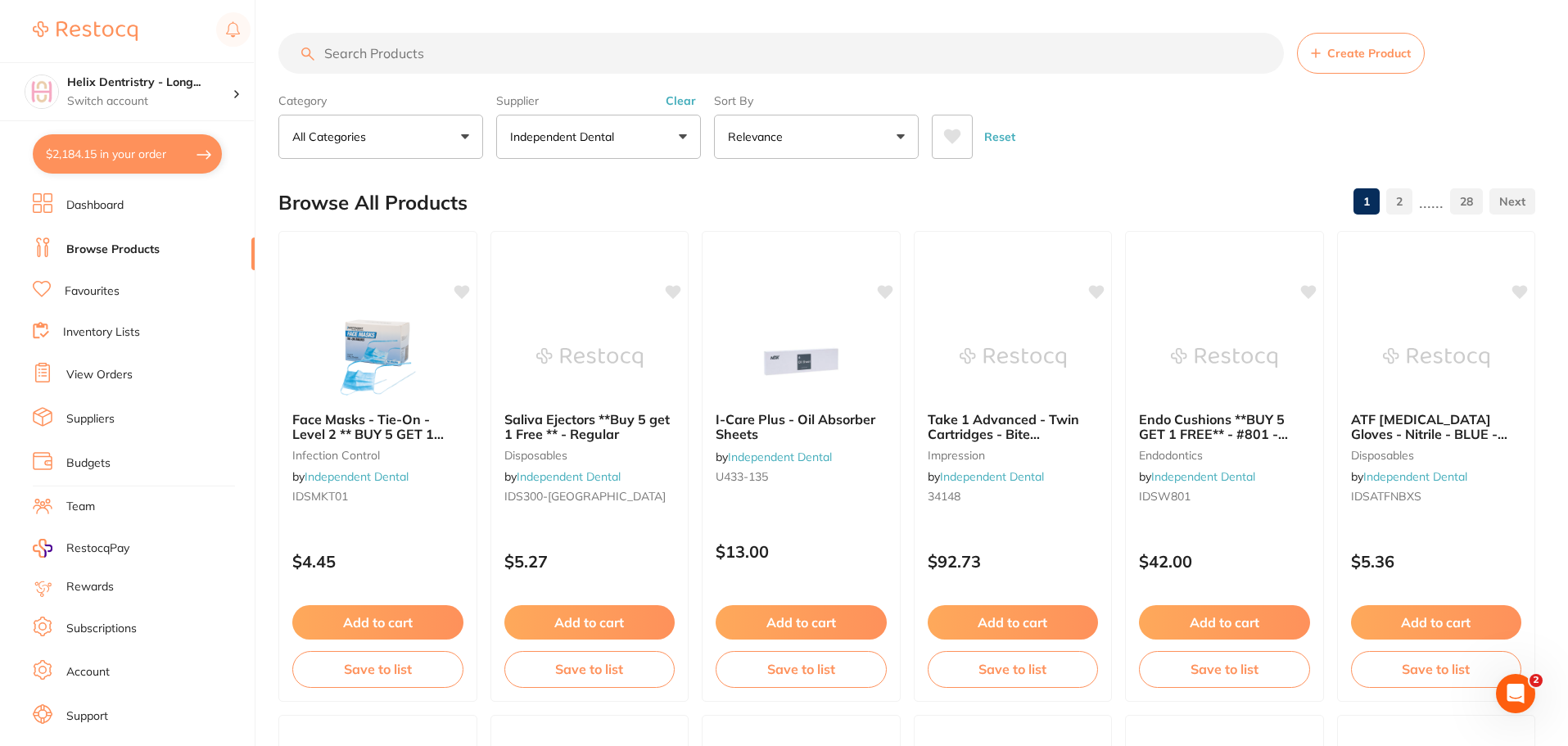
click at [469, 48] on input "search" at bounding box center [782, 53] width 1006 height 41
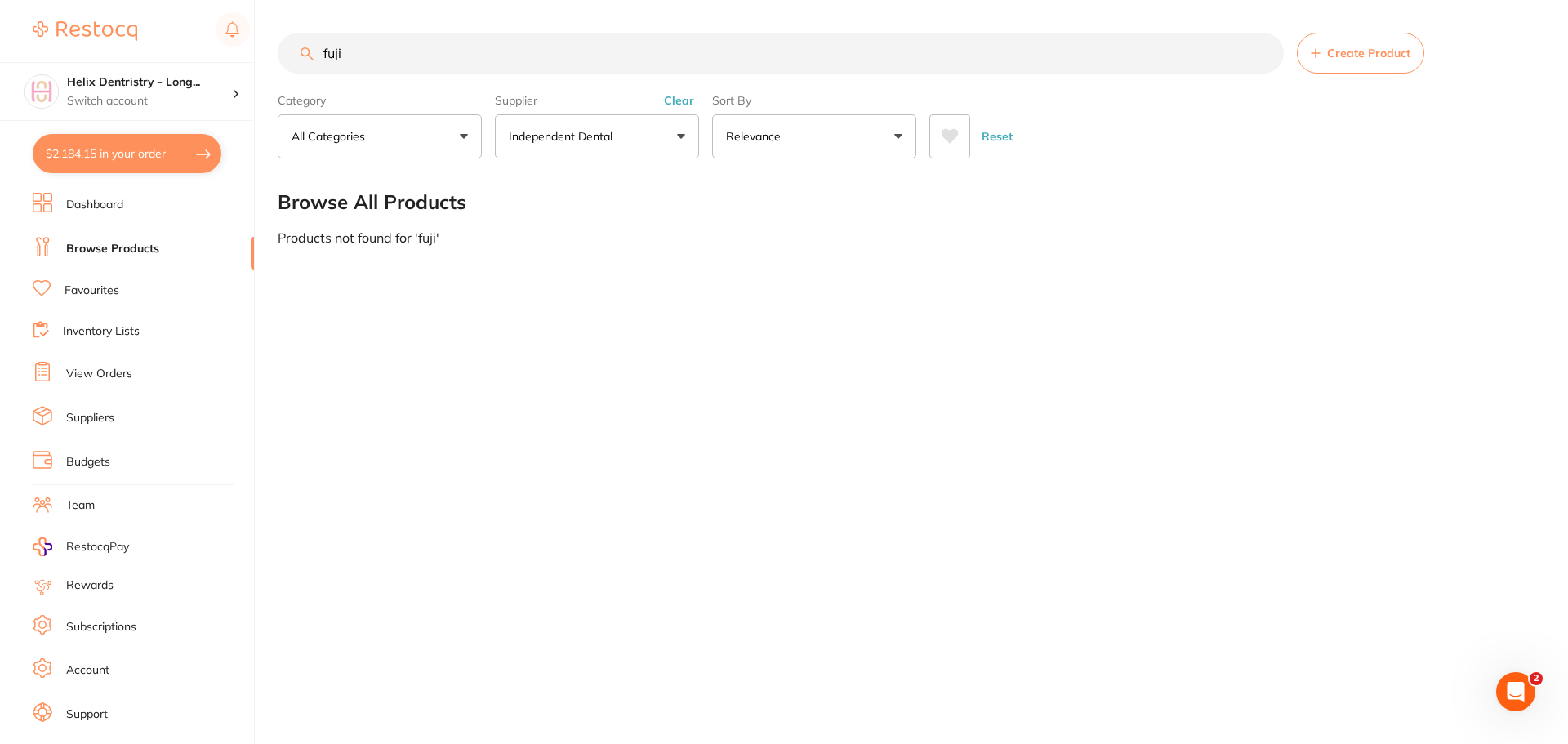
type input "fuji"
click at [679, 100] on button "Clear" at bounding box center [678, 100] width 40 height 14
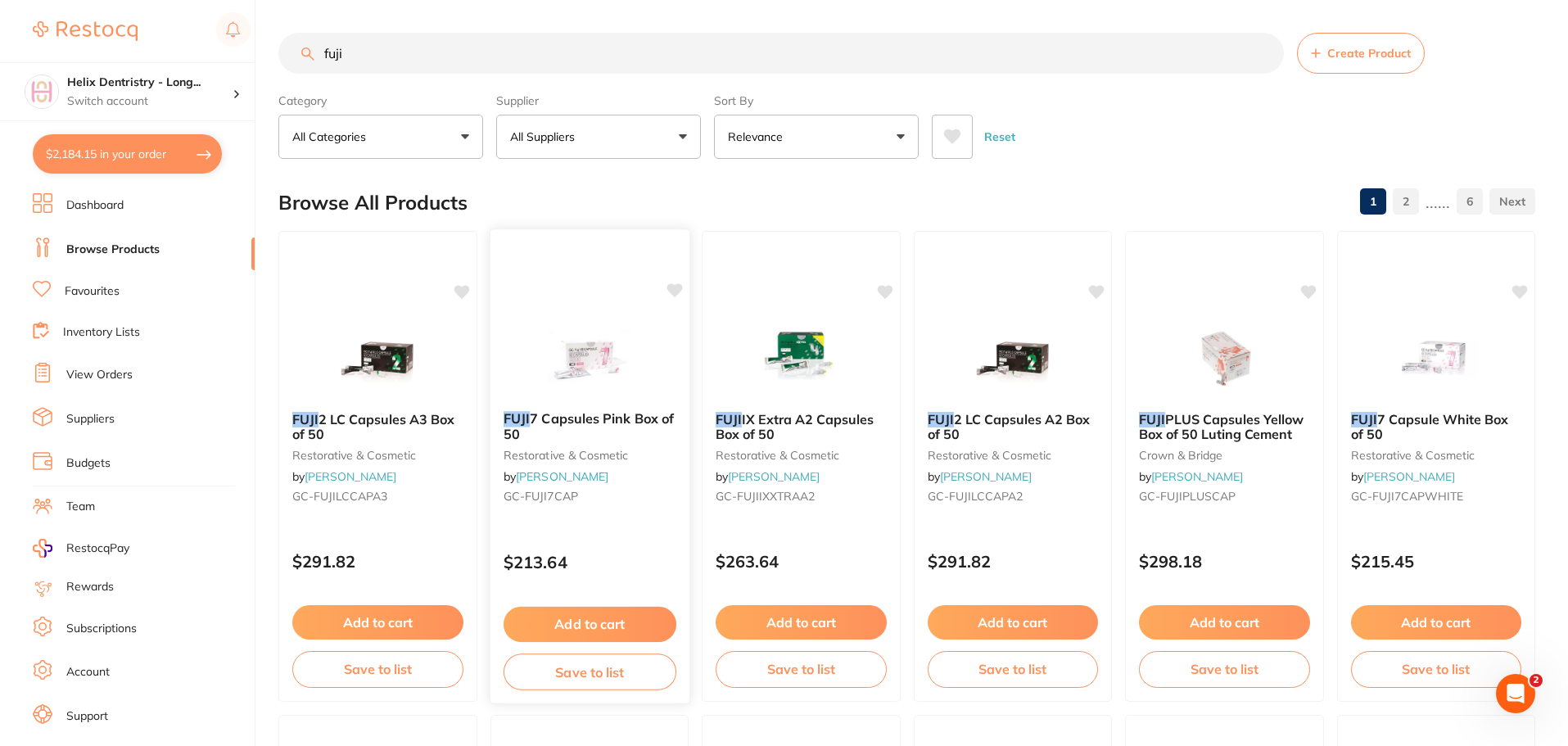
click at [599, 621] on button "Add to cart" at bounding box center [589, 624] width 173 height 35
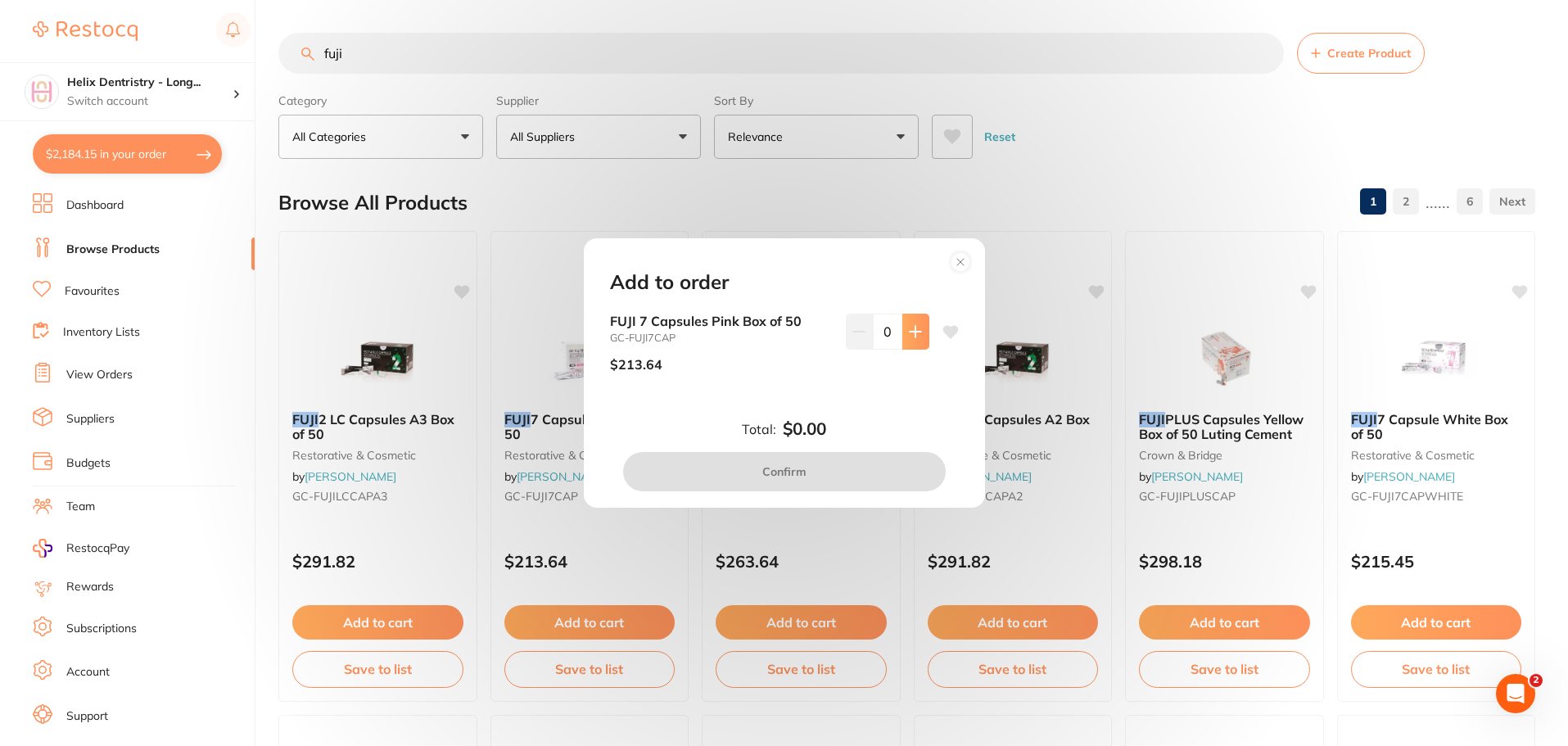
click at [909, 323] on button at bounding box center [916, 331] width 27 height 36
type input "1"
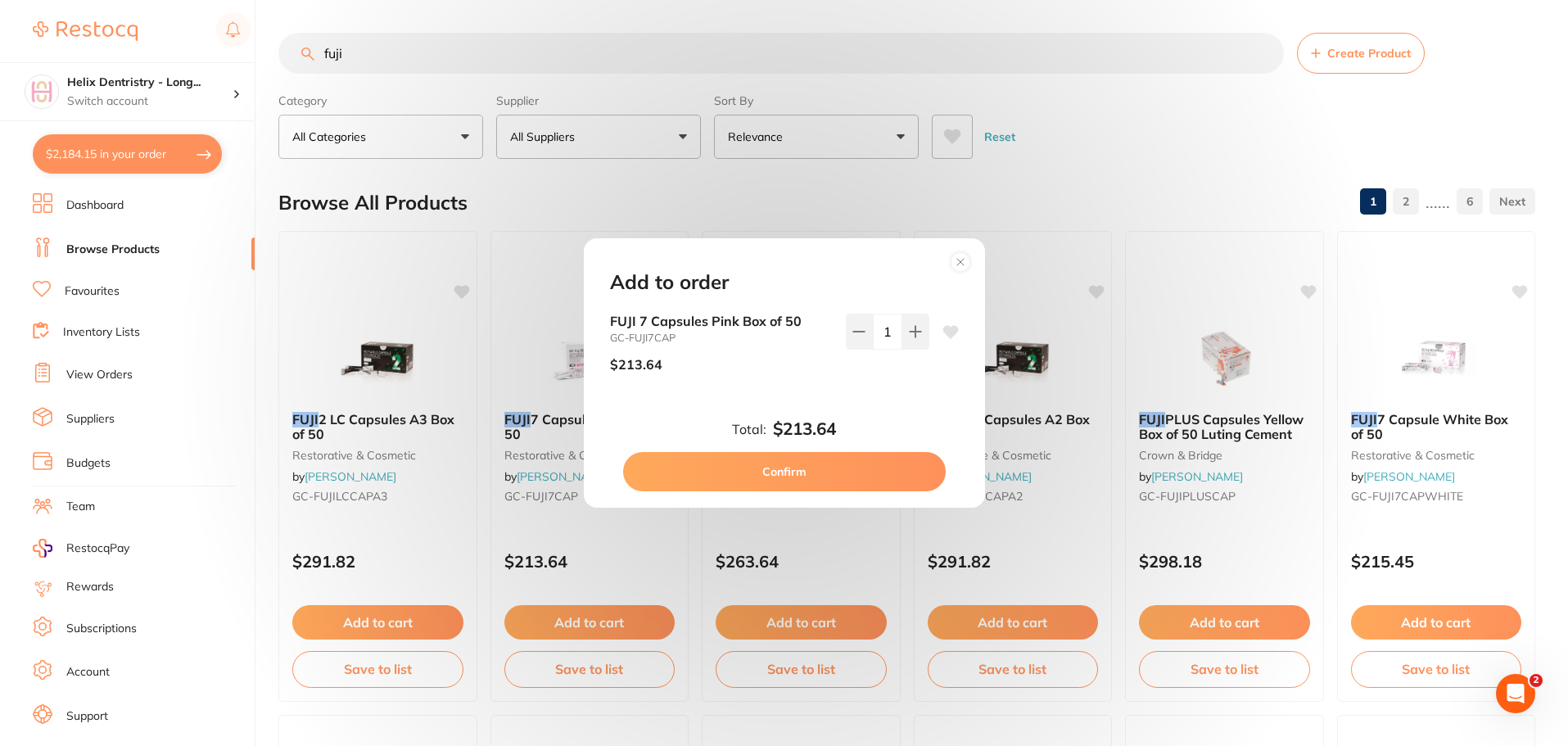
click at [825, 483] on button "Confirm" at bounding box center [784, 471] width 323 height 40
checkbox input "false"
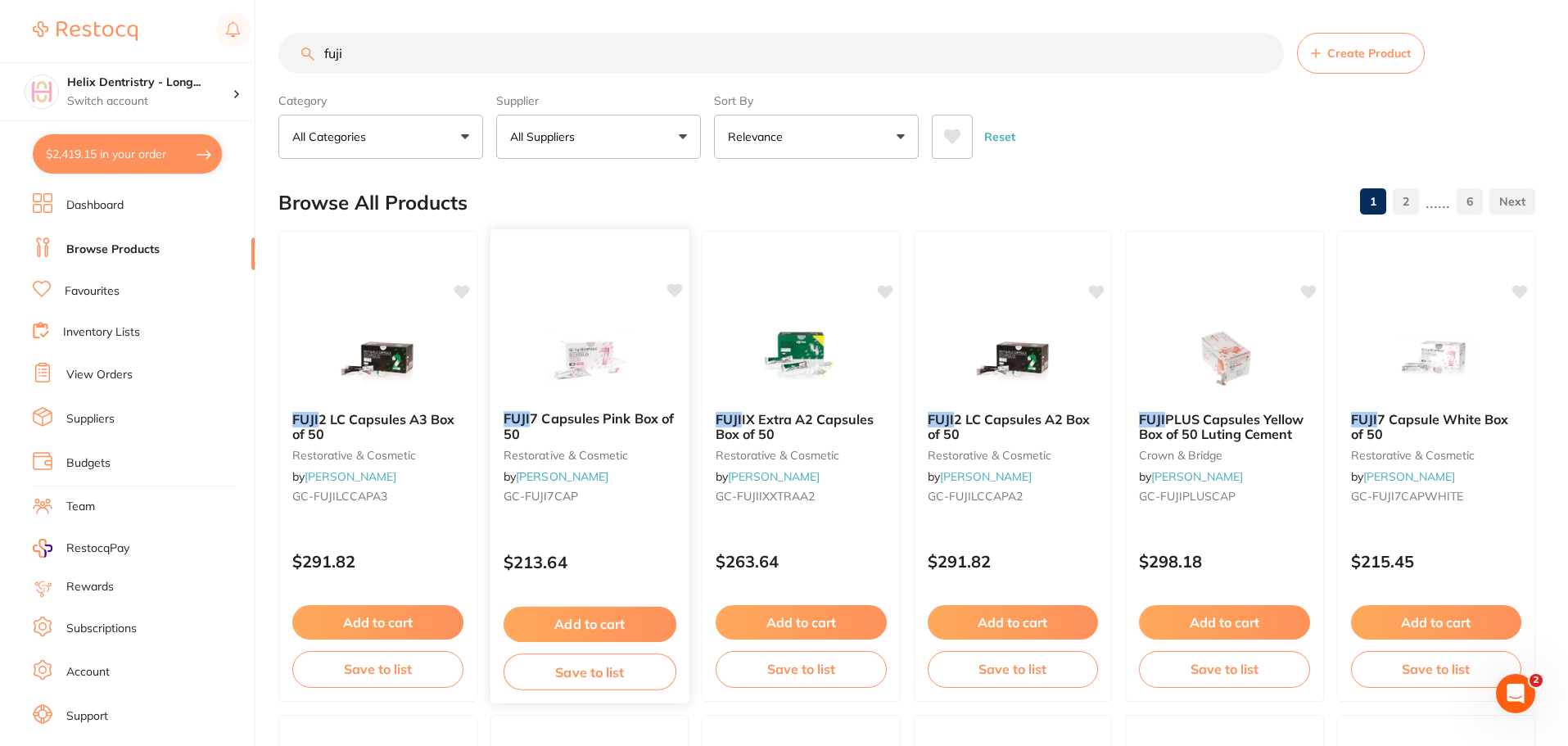
click at [577, 361] on img at bounding box center [589, 356] width 107 height 82
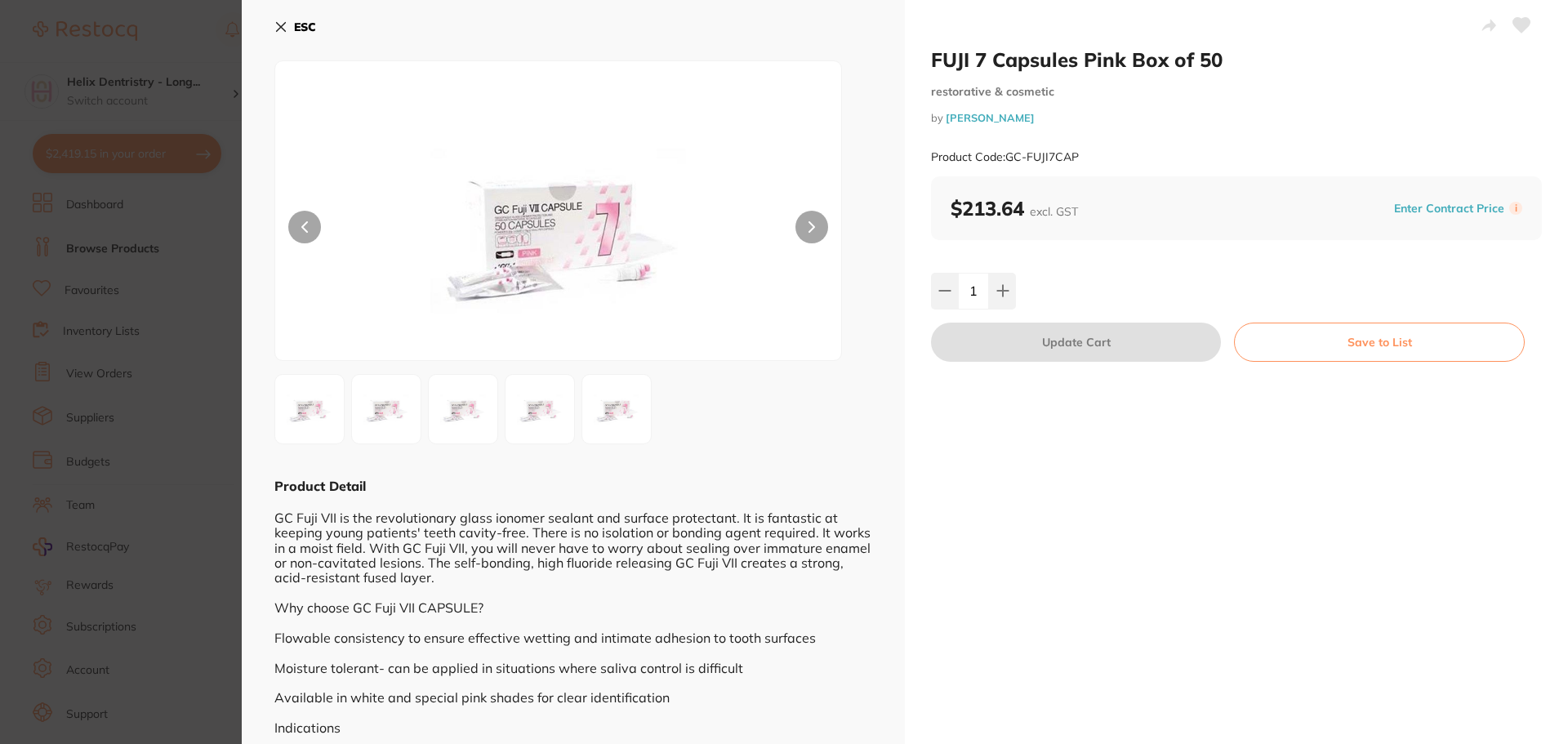
checkbox input "true"
checkbox input "false"
click at [180, 324] on section "FUJI 7 Capsules Pink Box of 50 restorative & cosmetic by Henry Schein Halas Pro…" at bounding box center [782, 372] width 1564 height 744
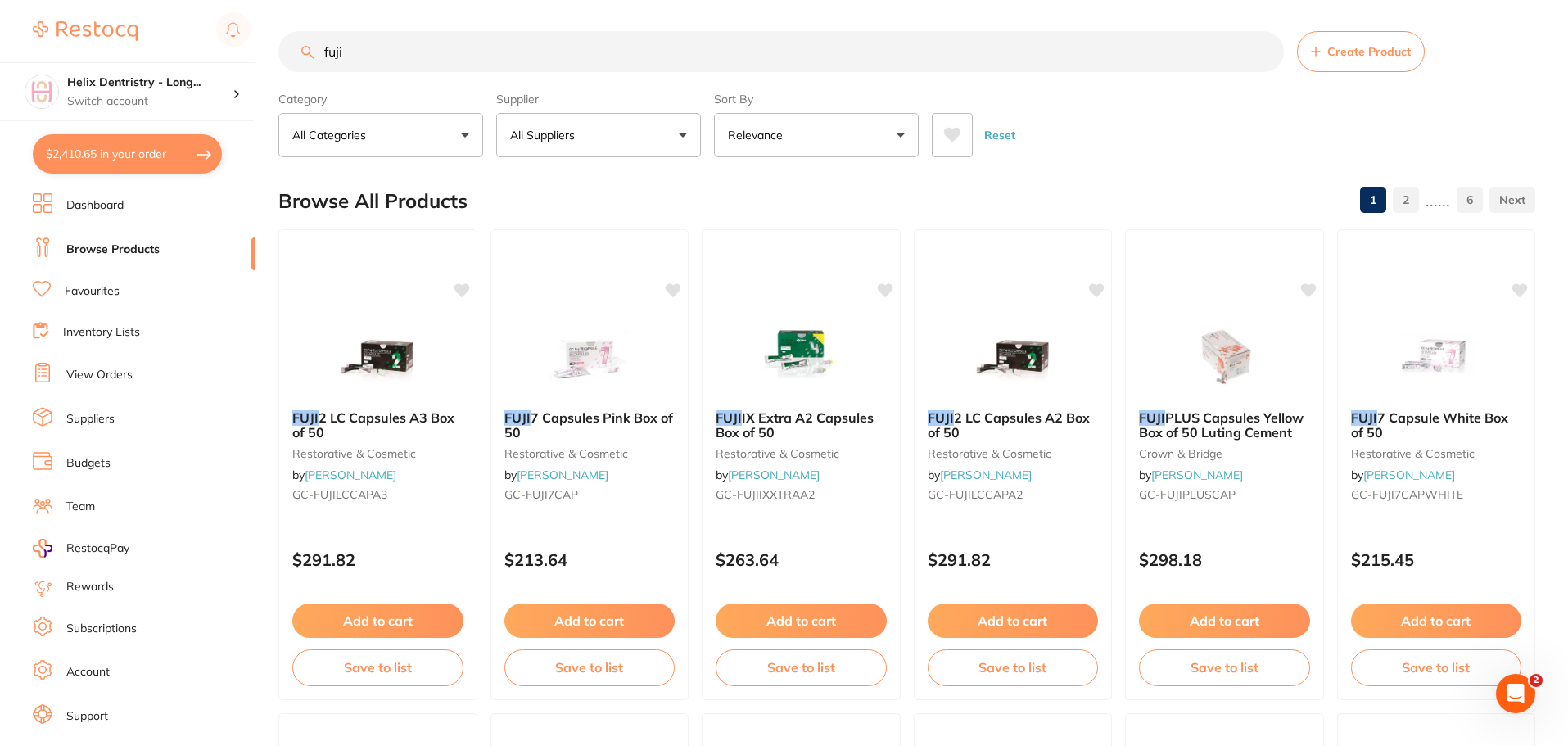
click at [141, 155] on button "$2,410.65 in your order" at bounding box center [128, 154] width 190 height 40
checkbox input "true"
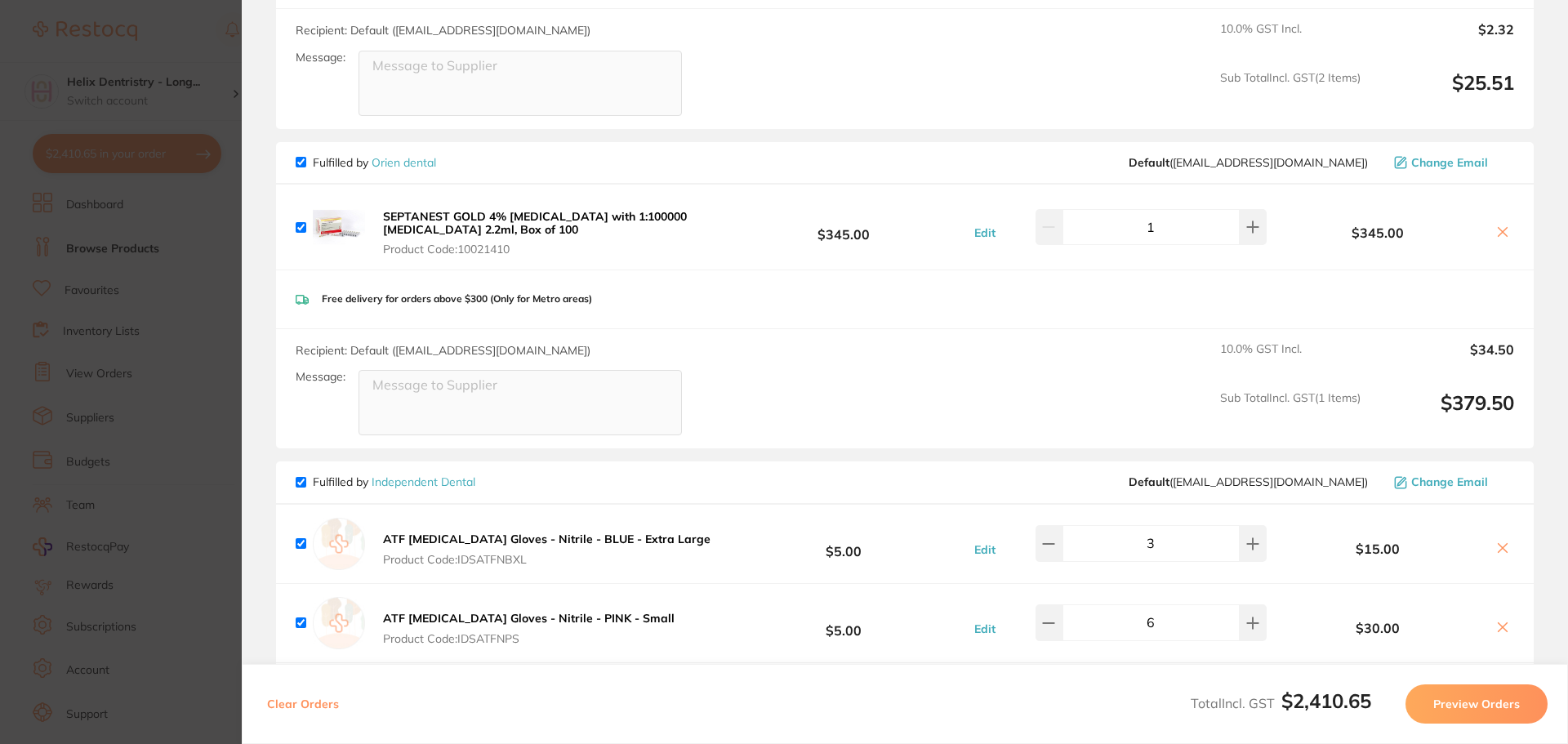
scroll to position [572, 0]
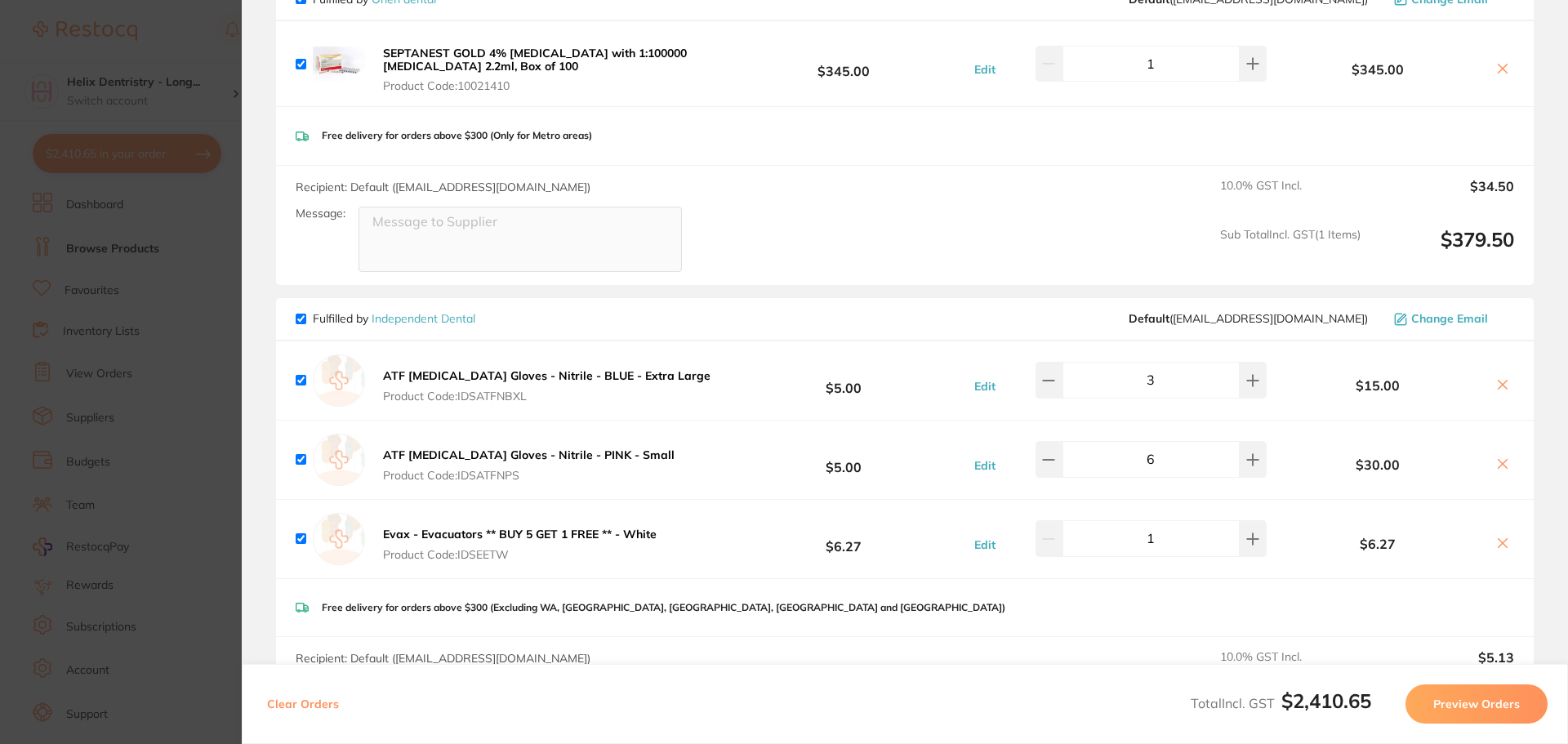
click at [179, 292] on section "Update RRP Set your pre negotiated price for this item. Item Agreed RRP (excl. …" at bounding box center [784, 372] width 1568 height 744
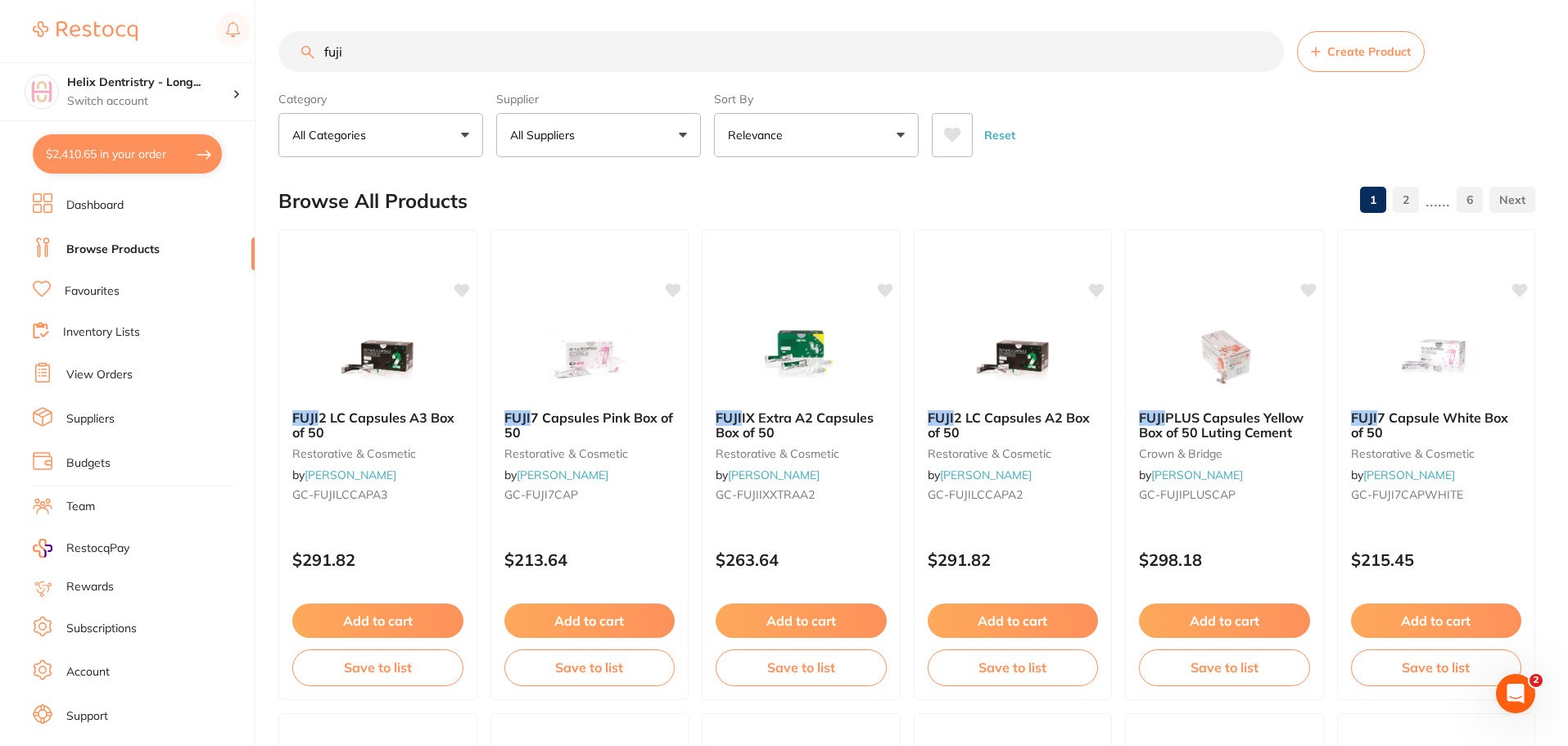
scroll to position [0, 0]
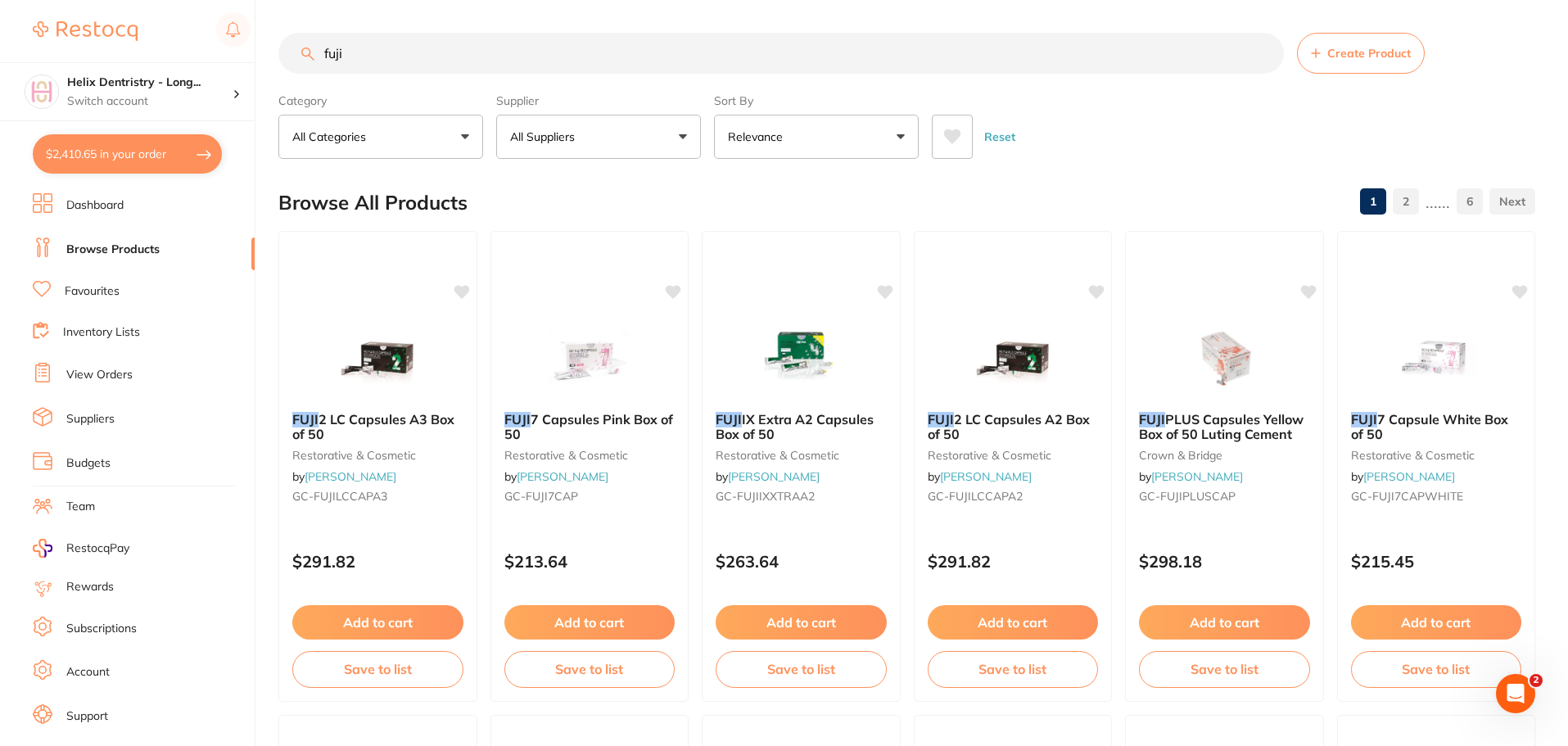
click at [394, 53] on input "fuji" at bounding box center [782, 53] width 1006 height 41
click at [390, 56] on input "fuji" at bounding box center [782, 53] width 1006 height 41
type input "f"
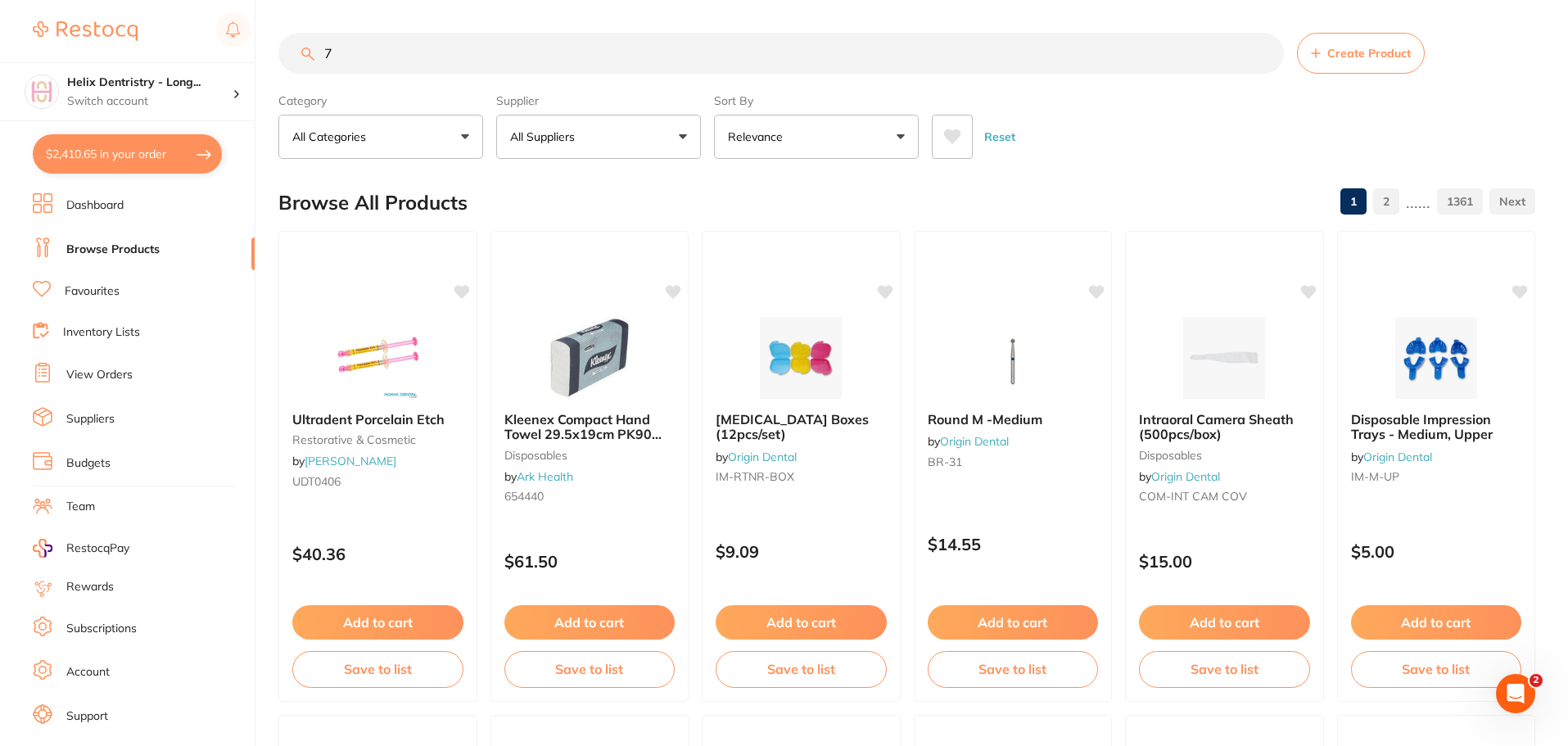
type input "70"
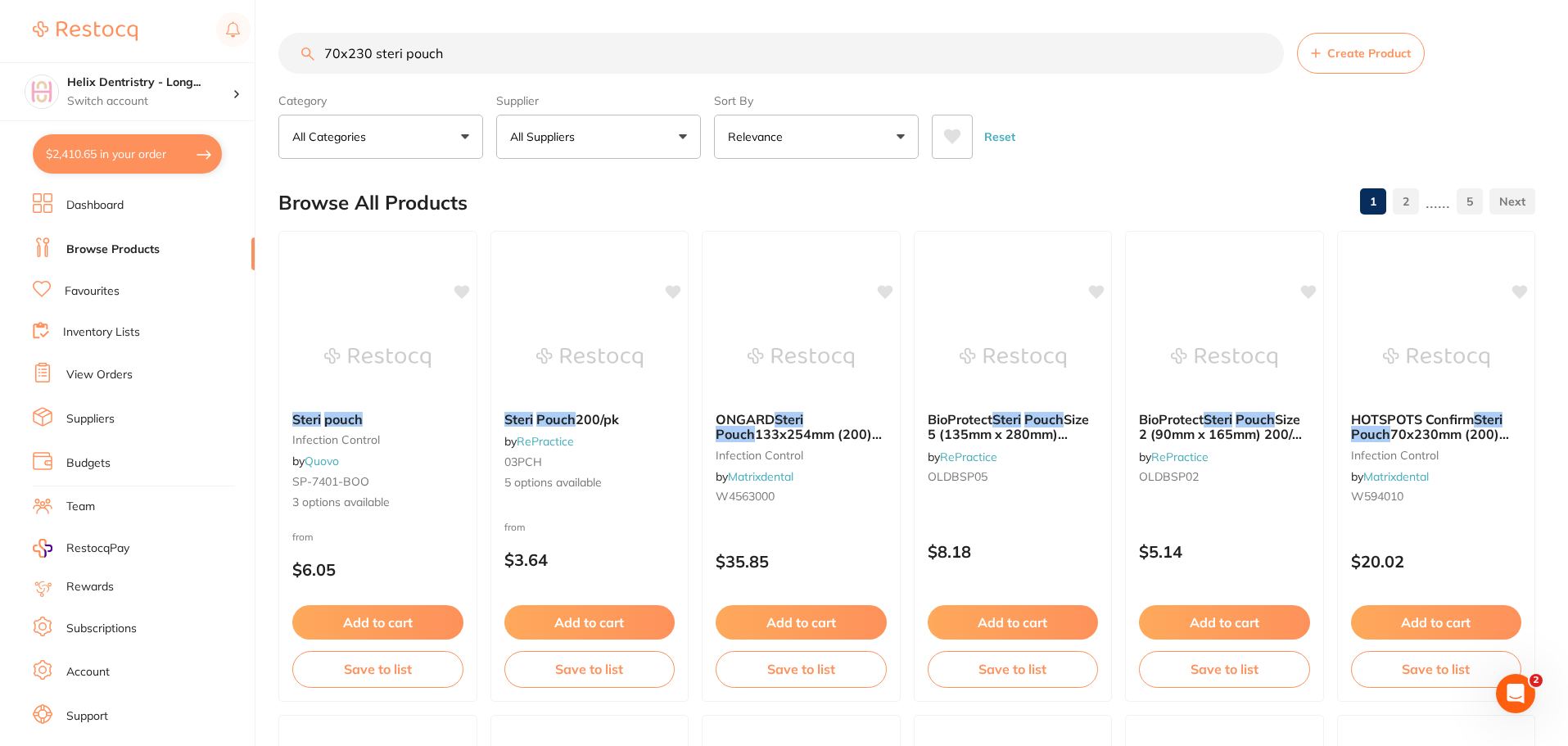
drag, startPoint x: 665, startPoint y: 131, endPoint x: 666, endPoint y: 118, distance: 13.0
click at [666, 118] on button "All Suppliers" at bounding box center [599, 137] width 205 height 45
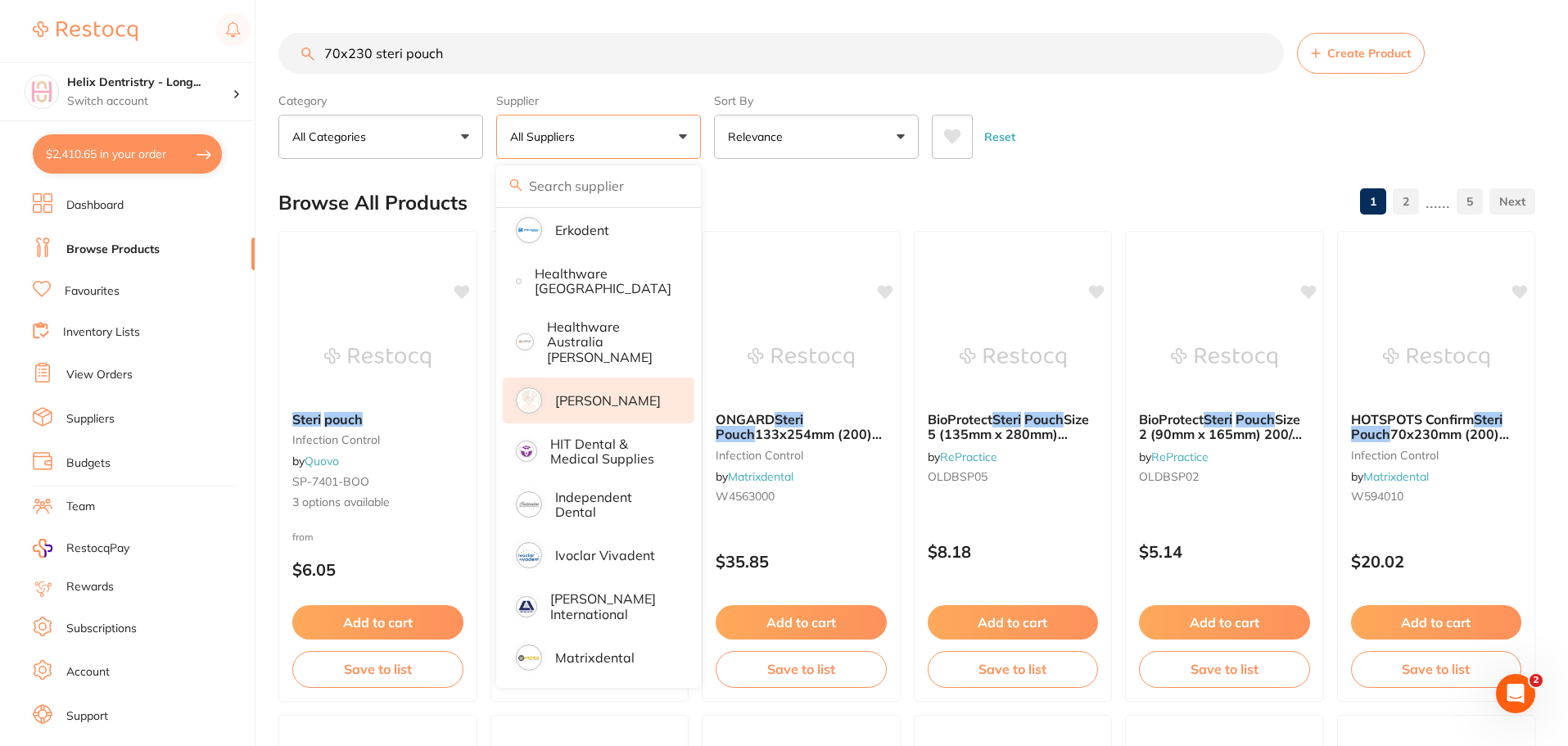
scroll to position [492, 0]
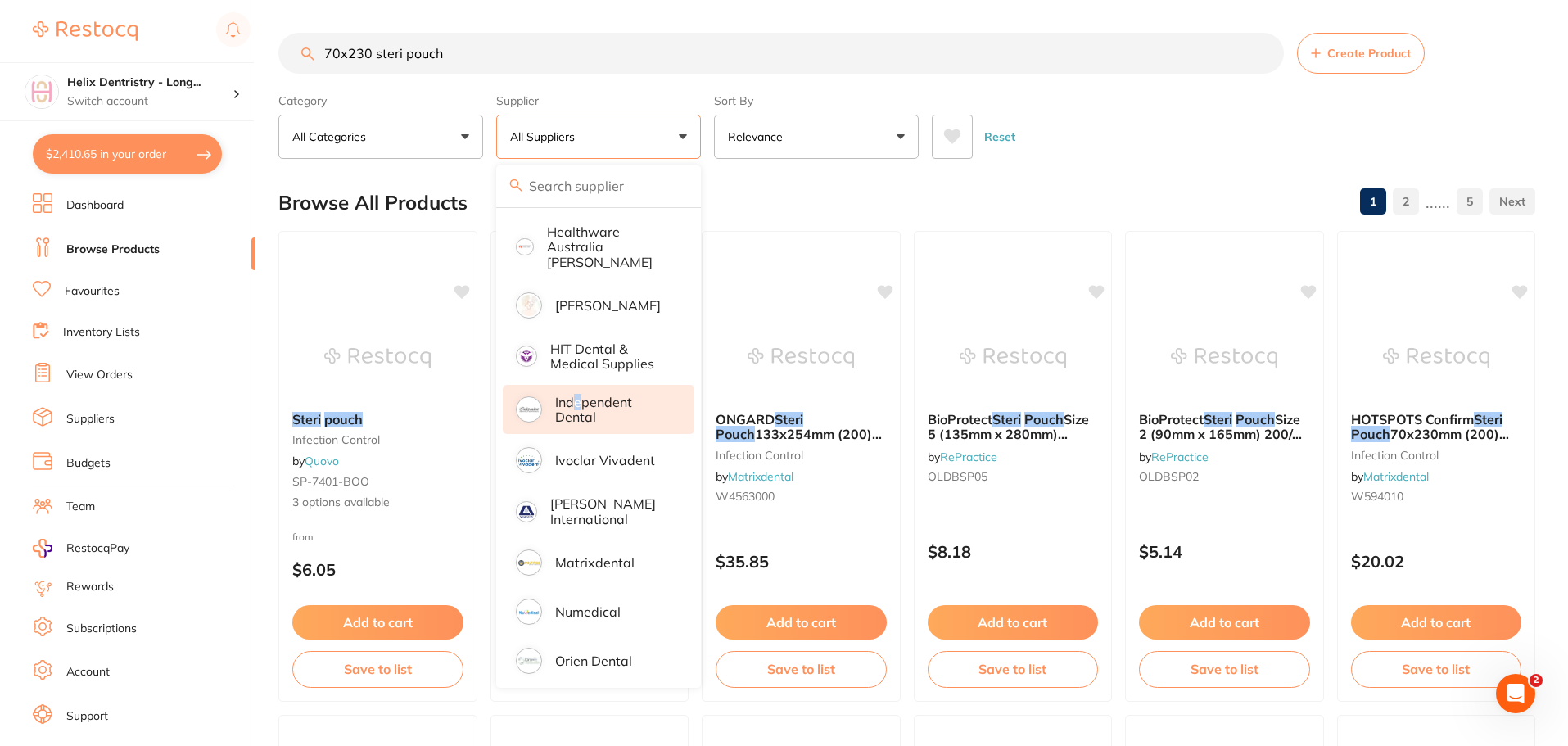
click at [578, 395] on p "Independent Dental" at bounding box center [613, 409] width 116 height 30
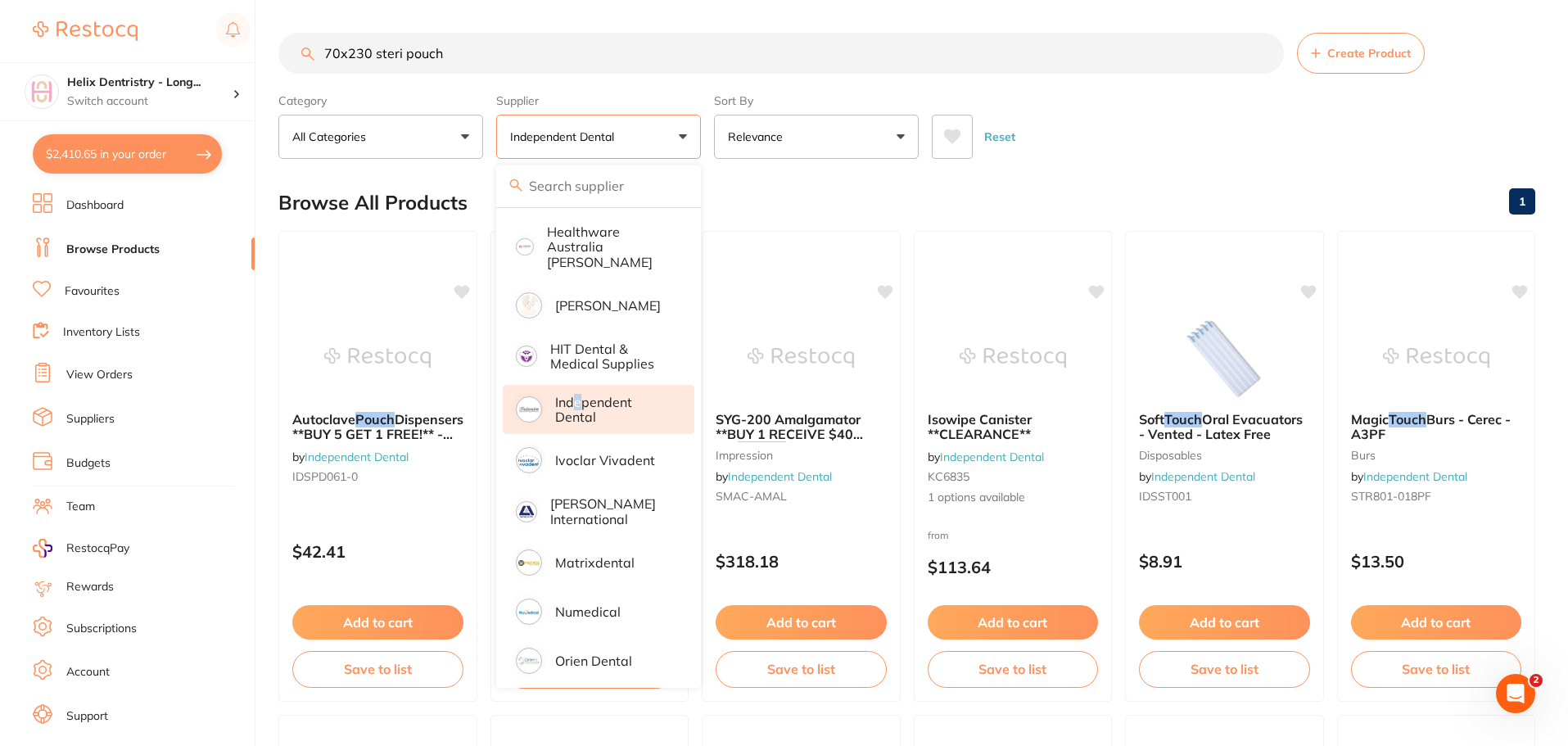
scroll to position [0, 0]
click at [602, 395] on p "Independent Dental" at bounding box center [613, 409] width 116 height 30
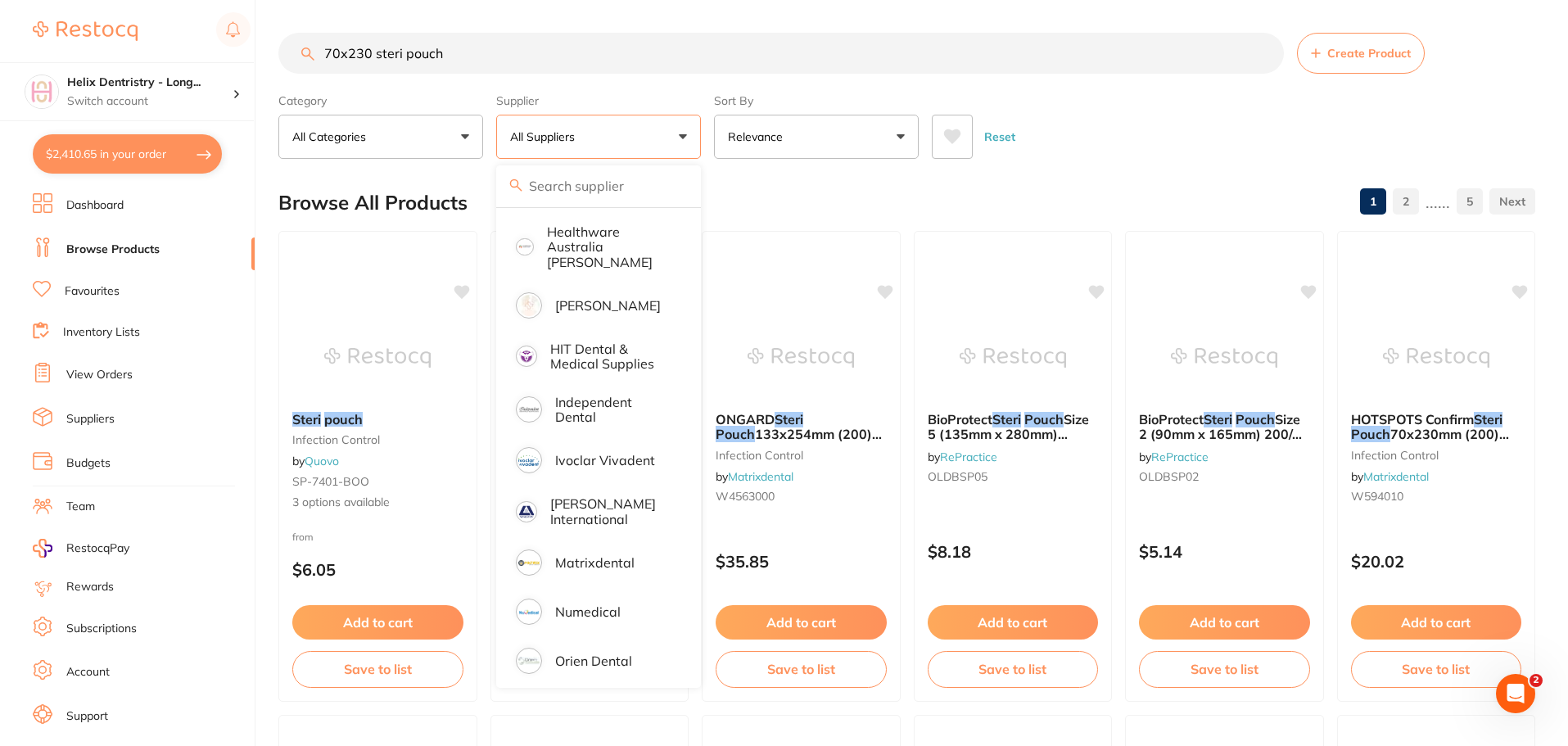
click at [757, 191] on div "Browse All Products 1 2 ...... 5" at bounding box center [906, 202] width 1257 height 55
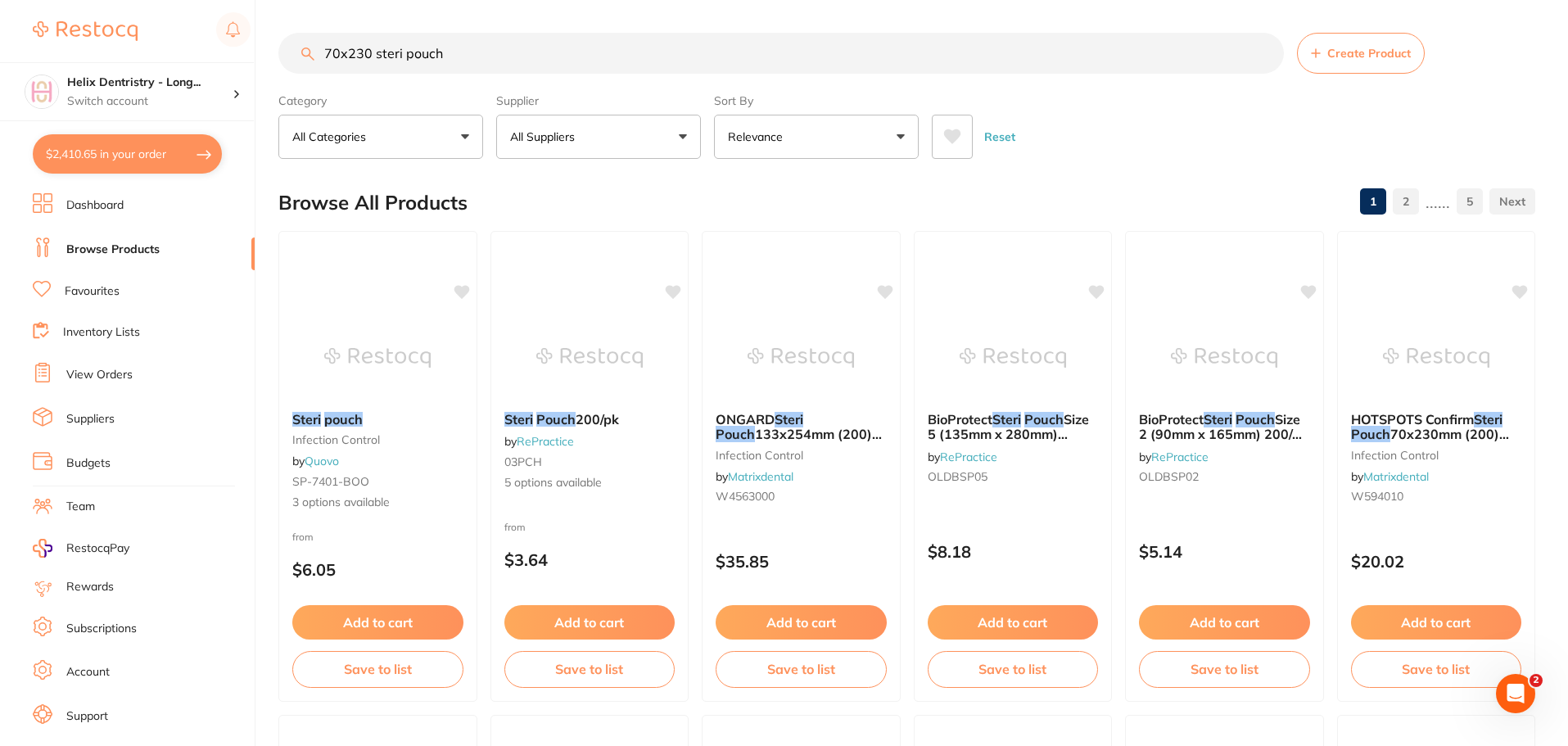
drag, startPoint x: 448, startPoint y: 60, endPoint x: 366, endPoint y: 48, distance: 82.9
click at [366, 48] on input "70x230 steri pouch" at bounding box center [782, 53] width 1006 height 41
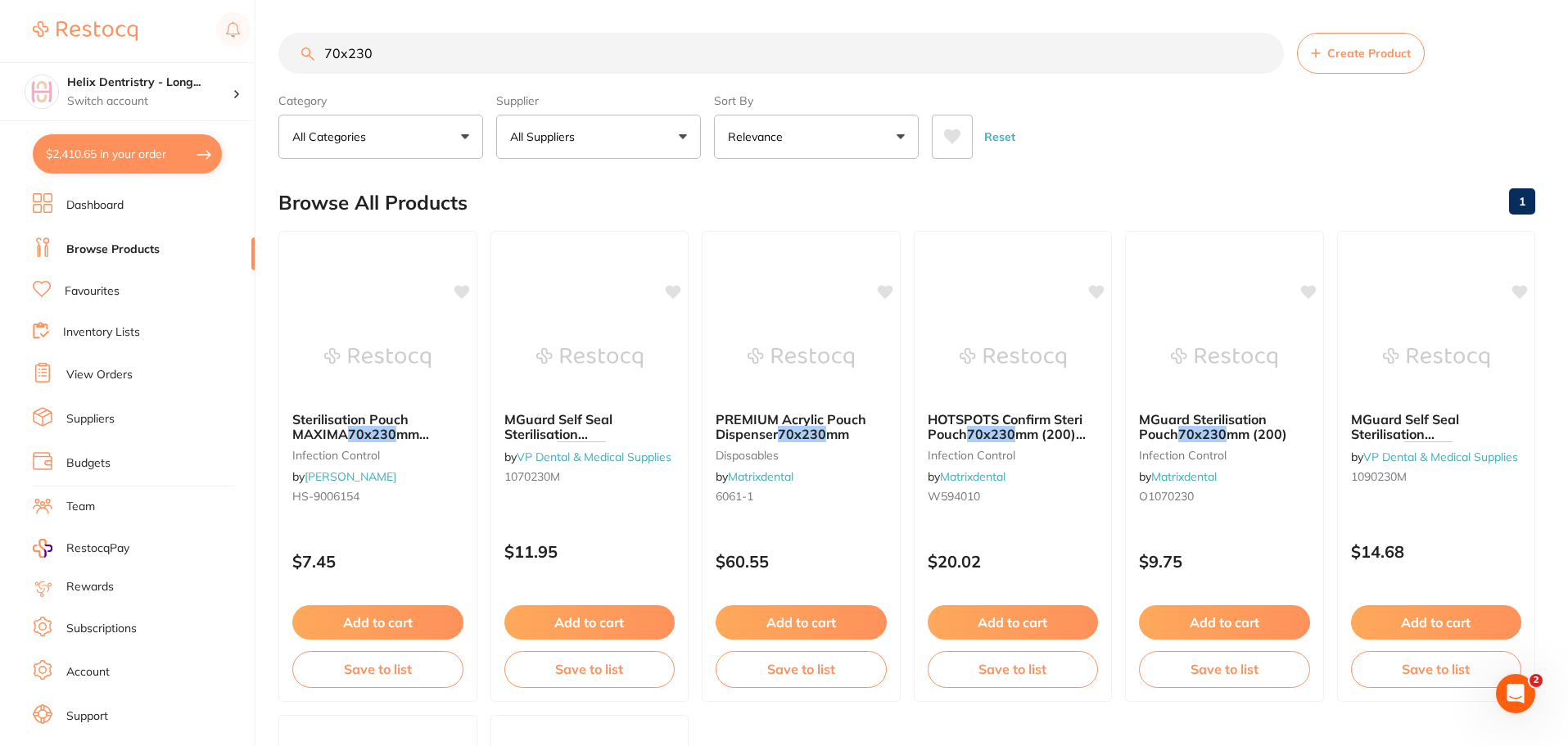
click at [685, 143] on button "All Suppliers" at bounding box center [599, 137] width 205 height 45
click at [421, 65] on input "70x230" at bounding box center [782, 53] width 1006 height 41
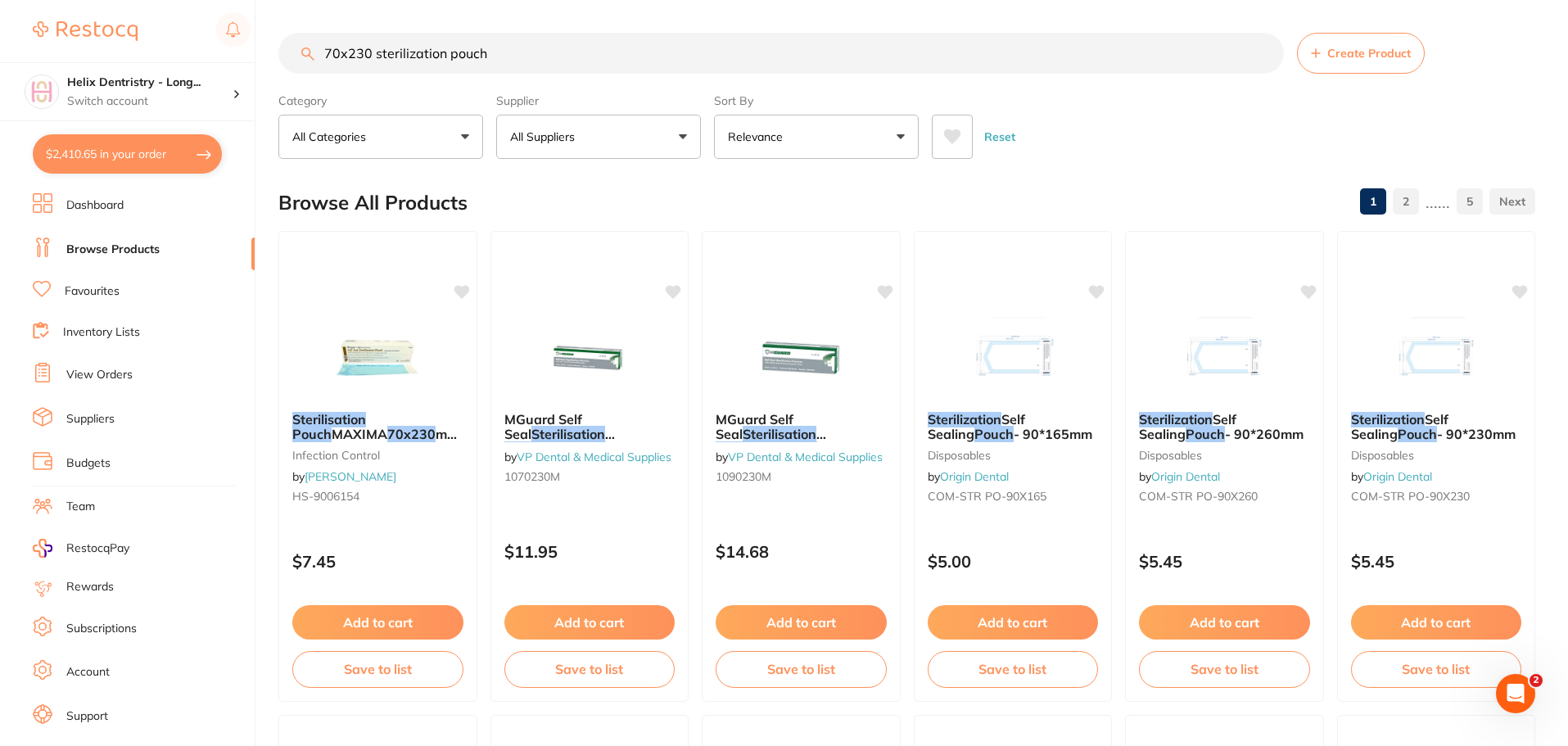
type input "70x230 sterilization pouch"
click at [646, 145] on button "All Suppliers" at bounding box center [599, 137] width 205 height 45
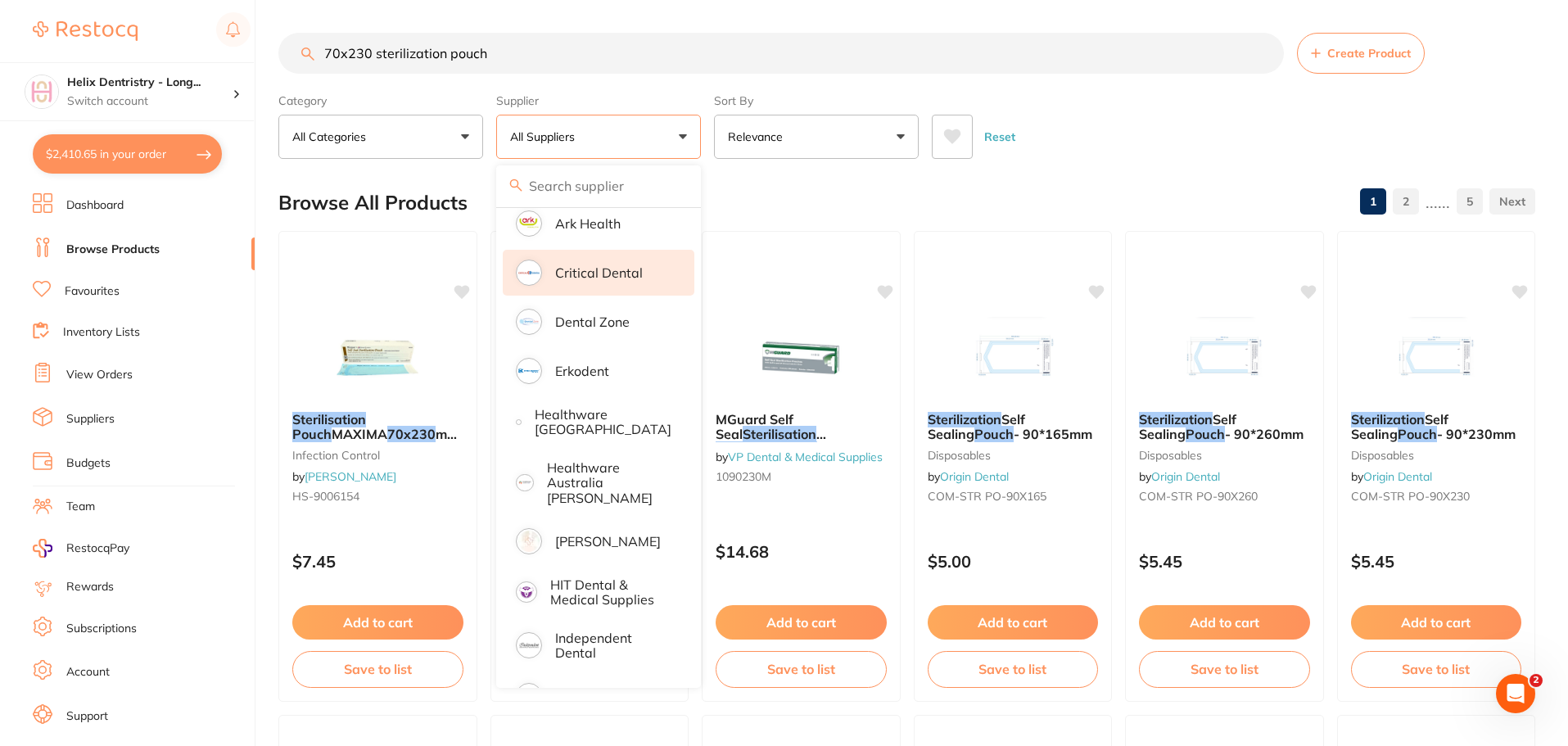
scroll to position [328, 0]
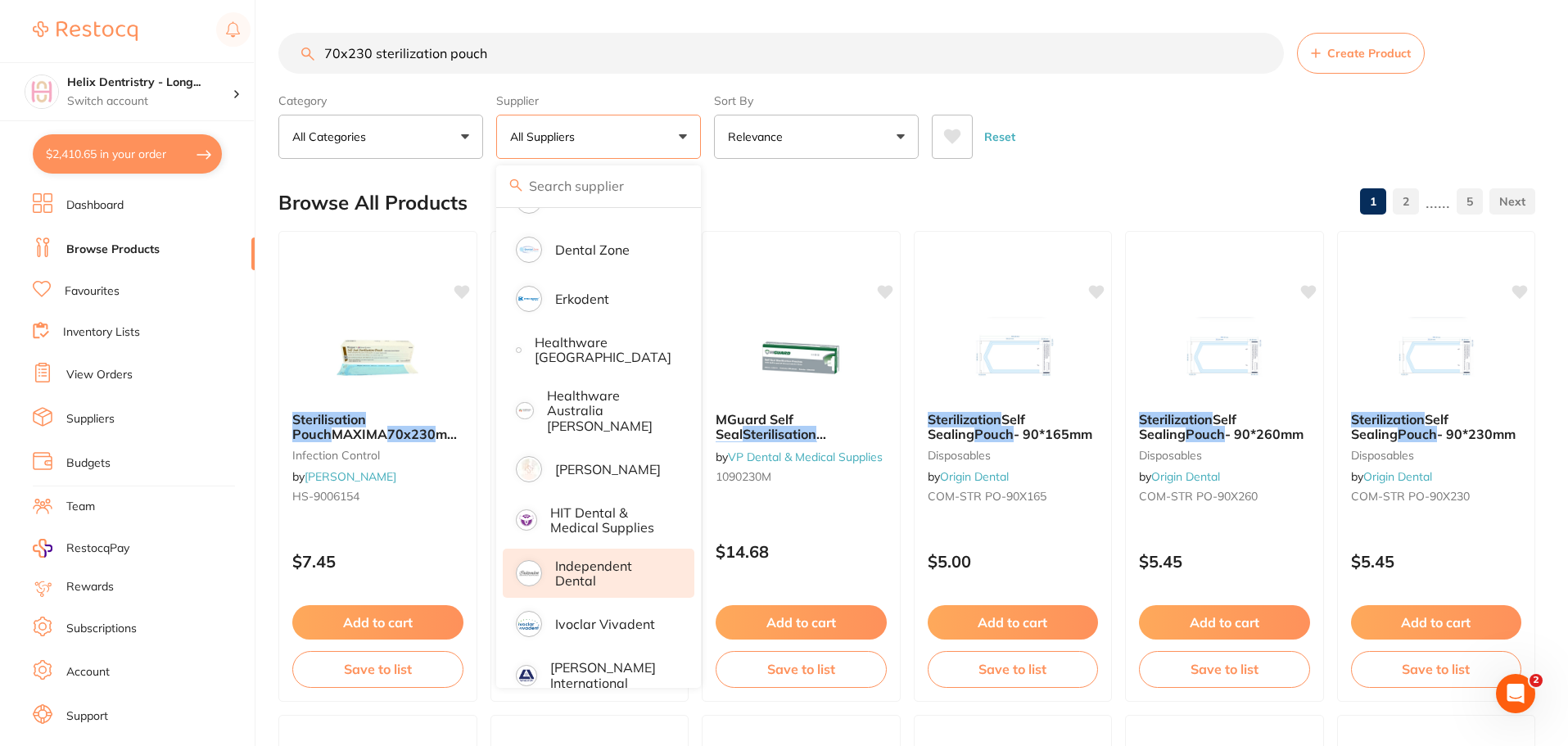
click at [610, 558] on p "Independent Dental" at bounding box center [613, 573] width 116 height 30
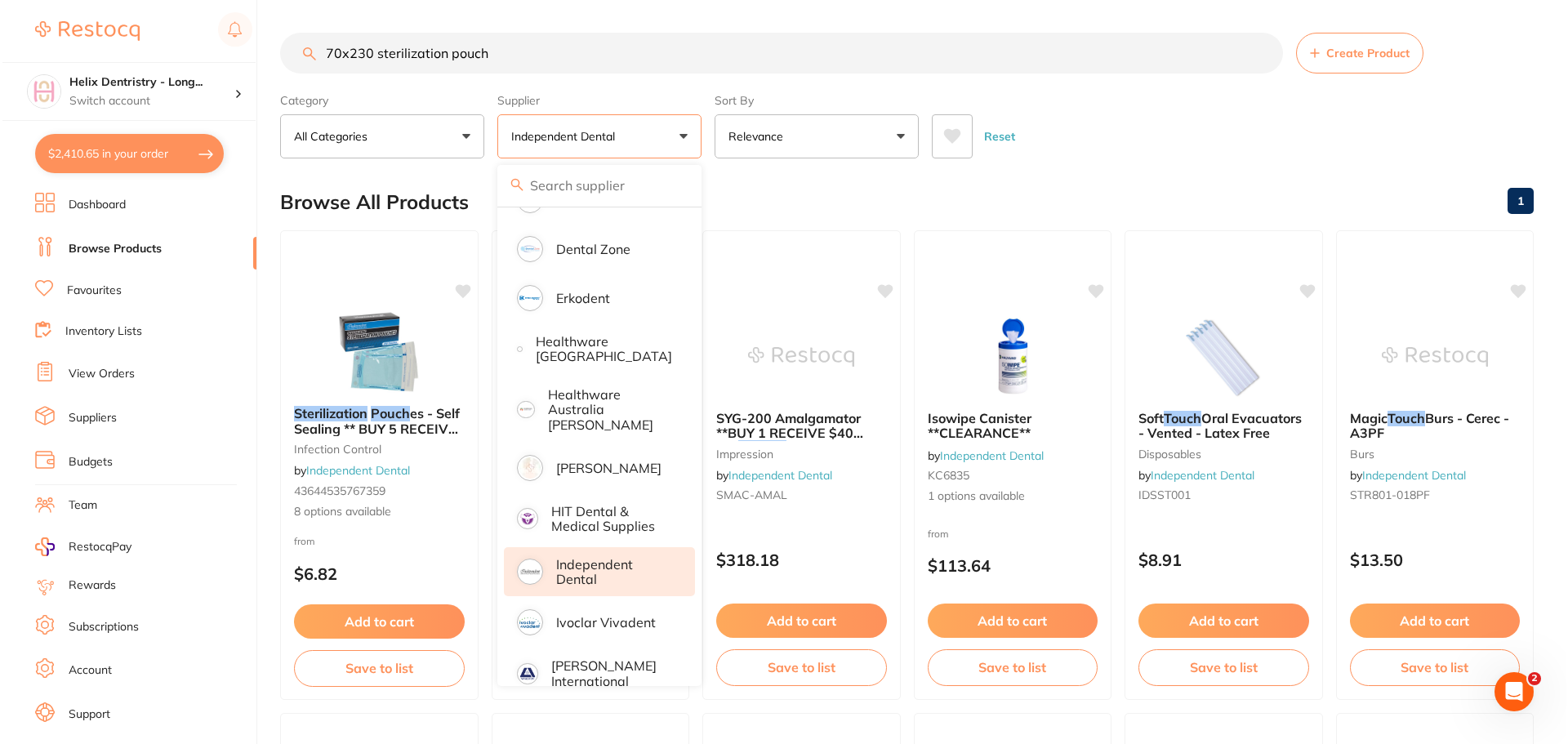
scroll to position [0, 0]
click at [766, 185] on div "Browse All Products 1" at bounding box center [904, 202] width 1253 height 55
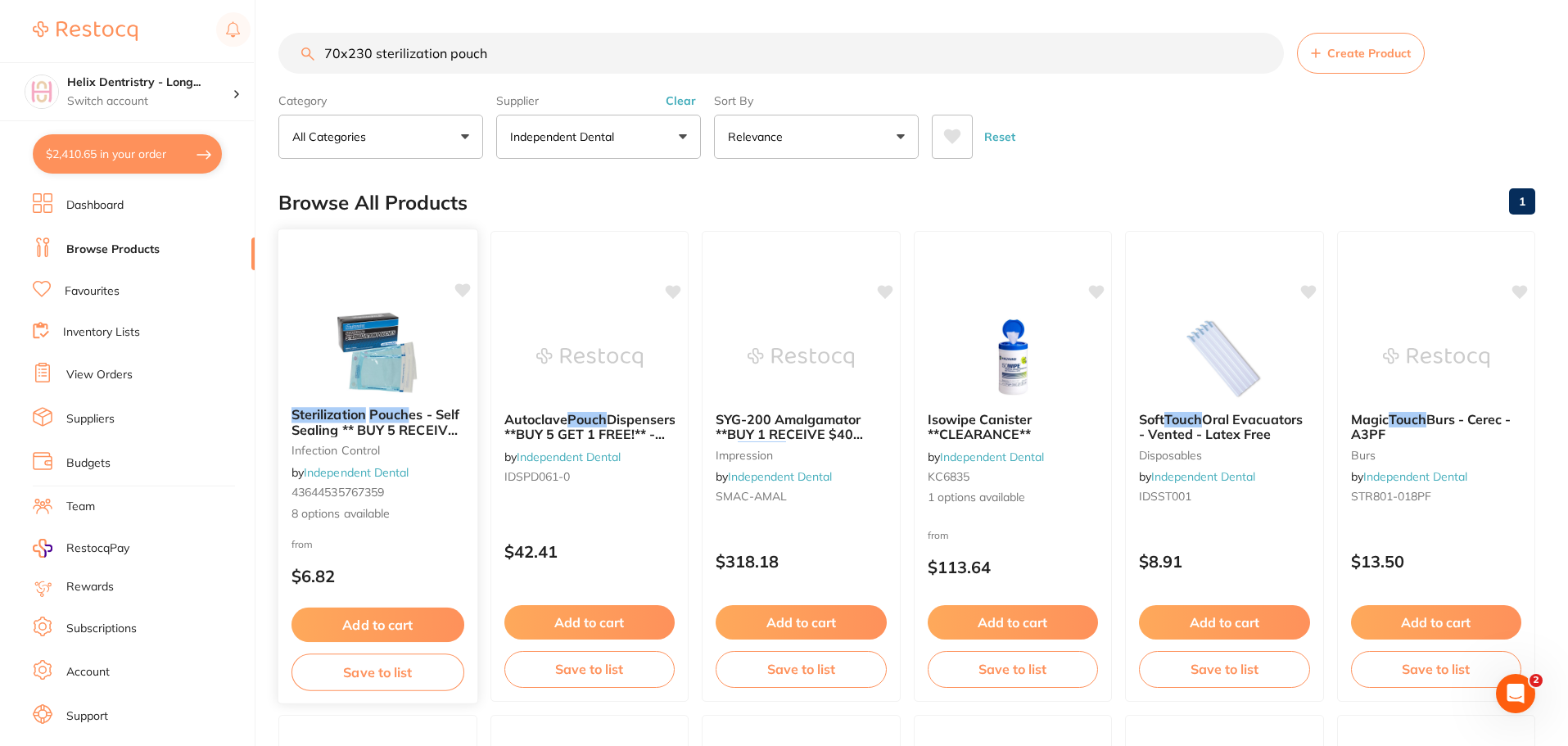
click at [387, 380] on img at bounding box center [377, 352] width 107 height 82
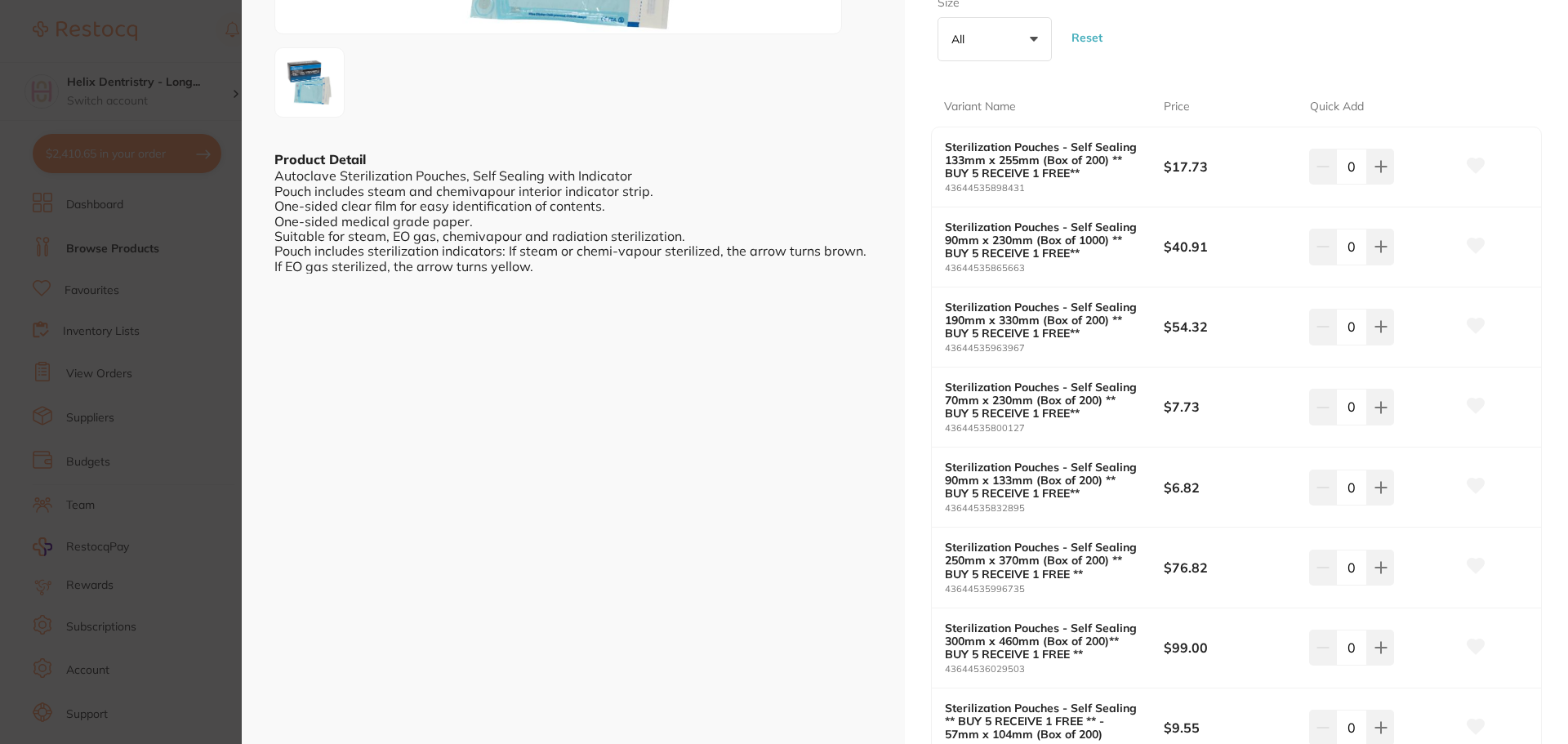
scroll to position [408, 0]
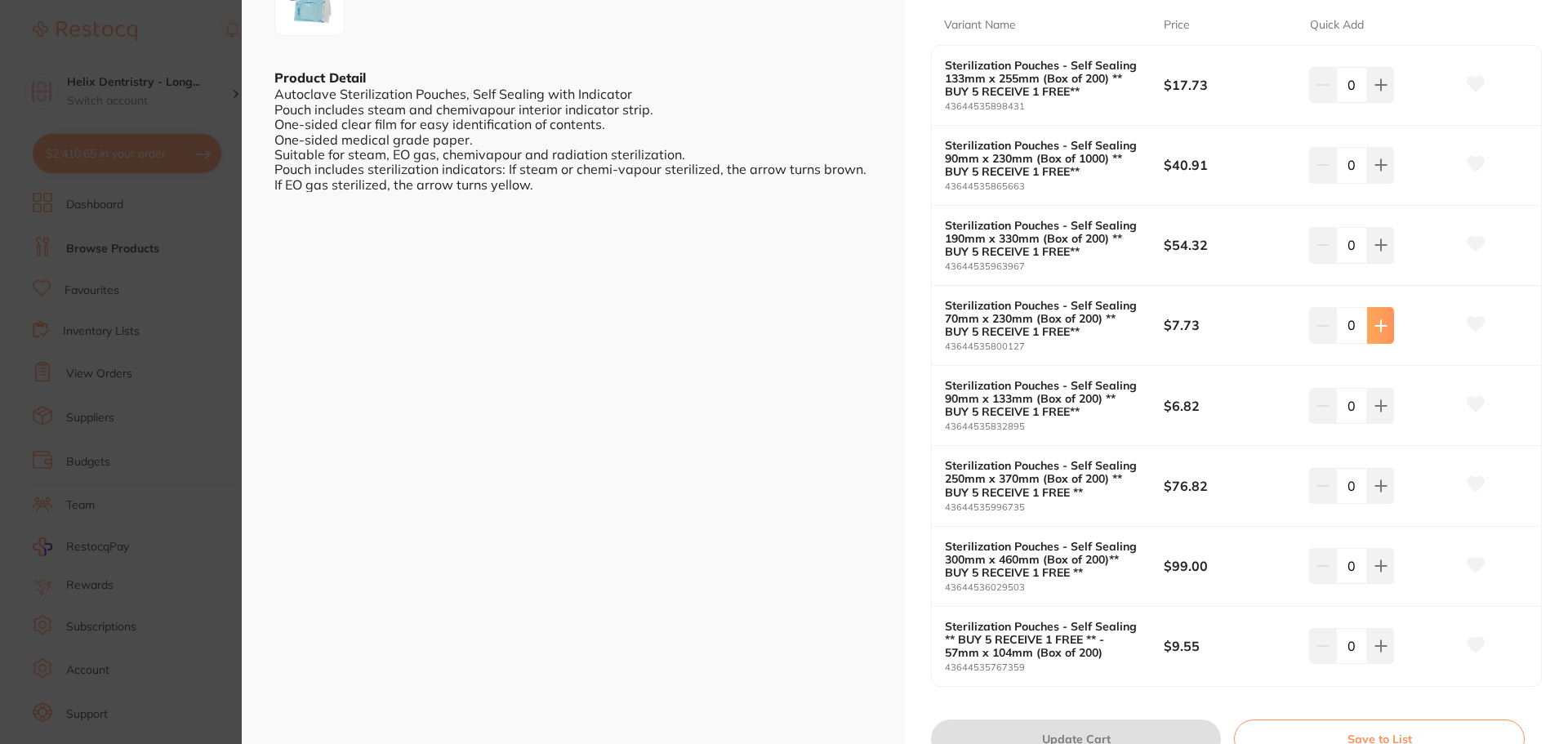
click at [1380, 312] on button at bounding box center [1381, 324] width 27 height 36
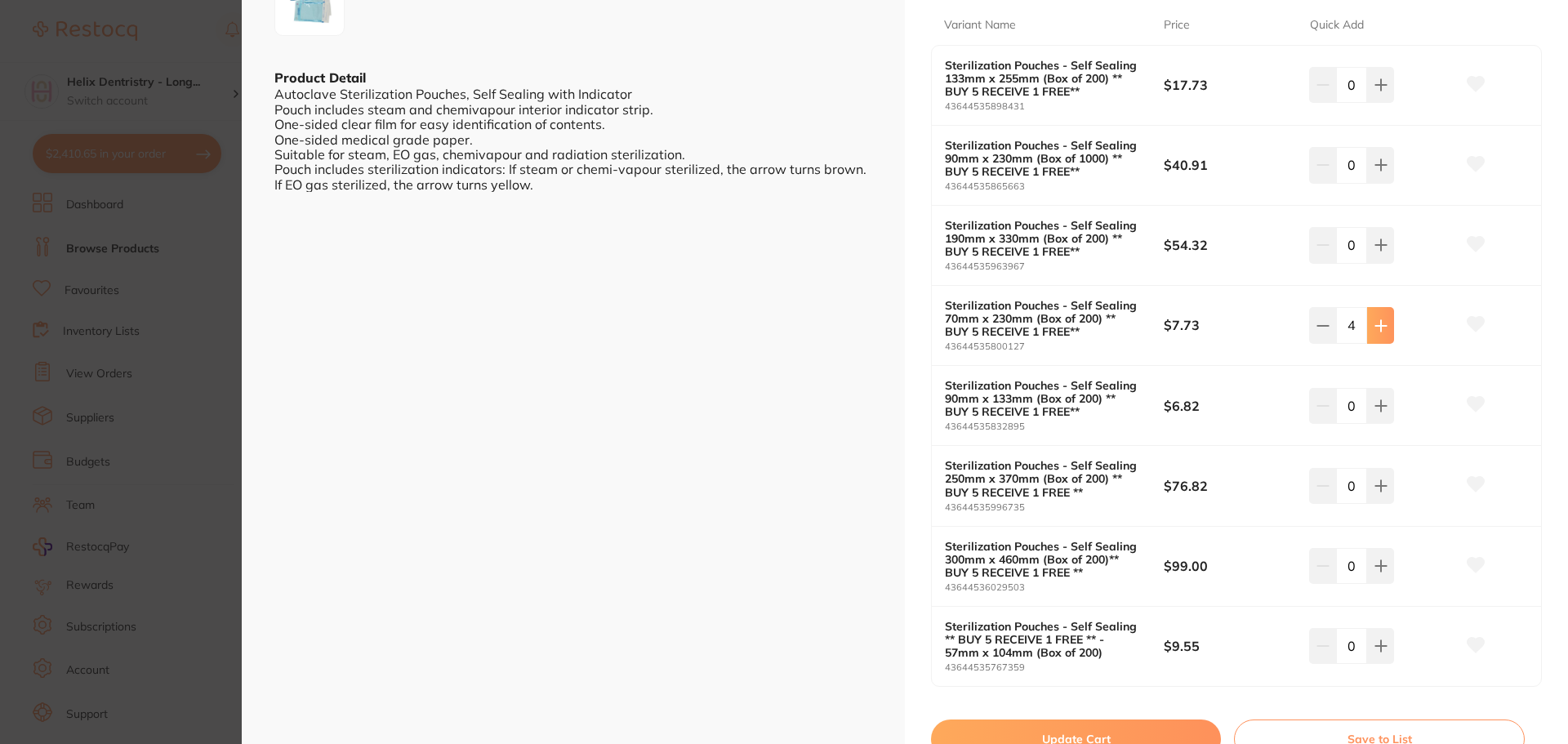
type input "5"
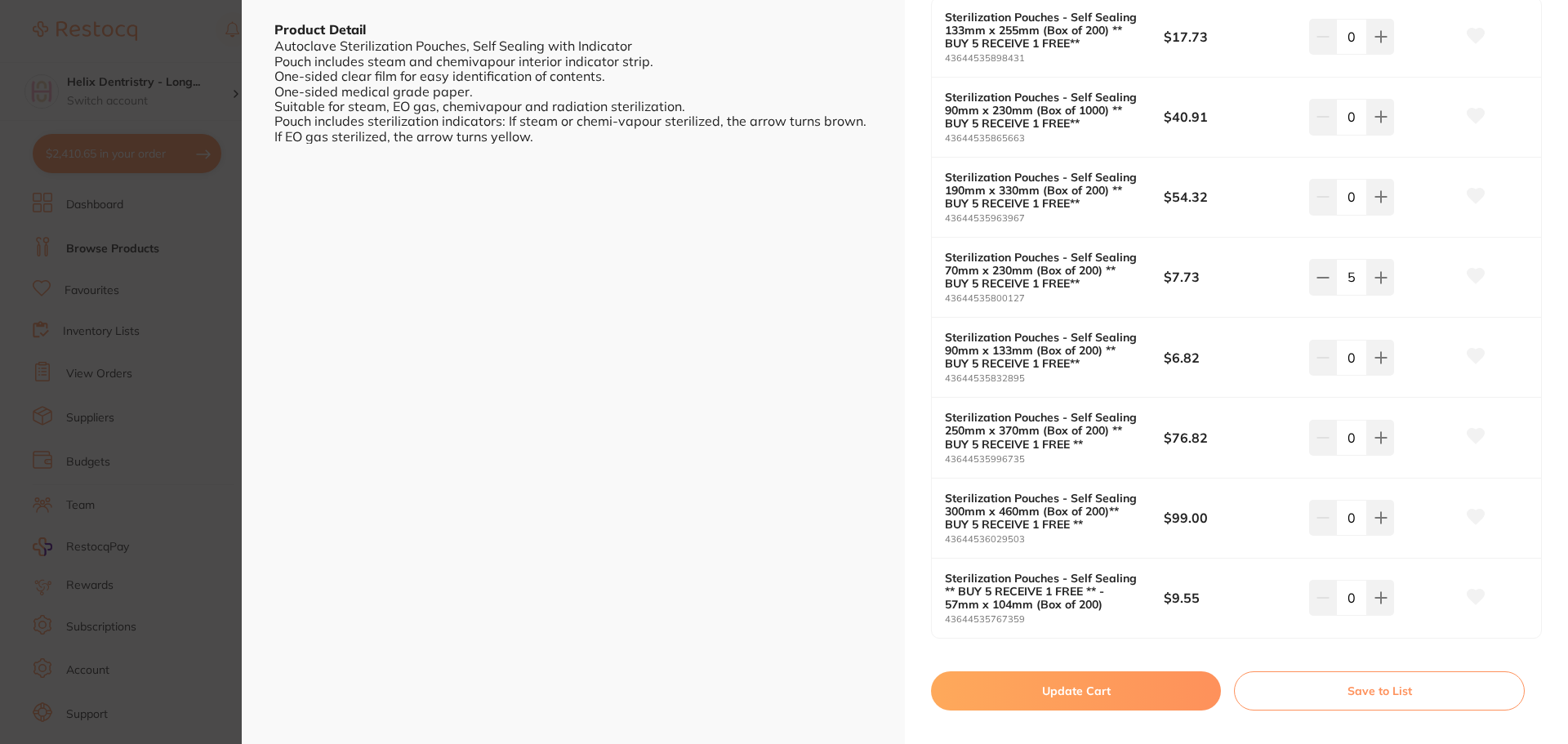
scroll to position [482, 0]
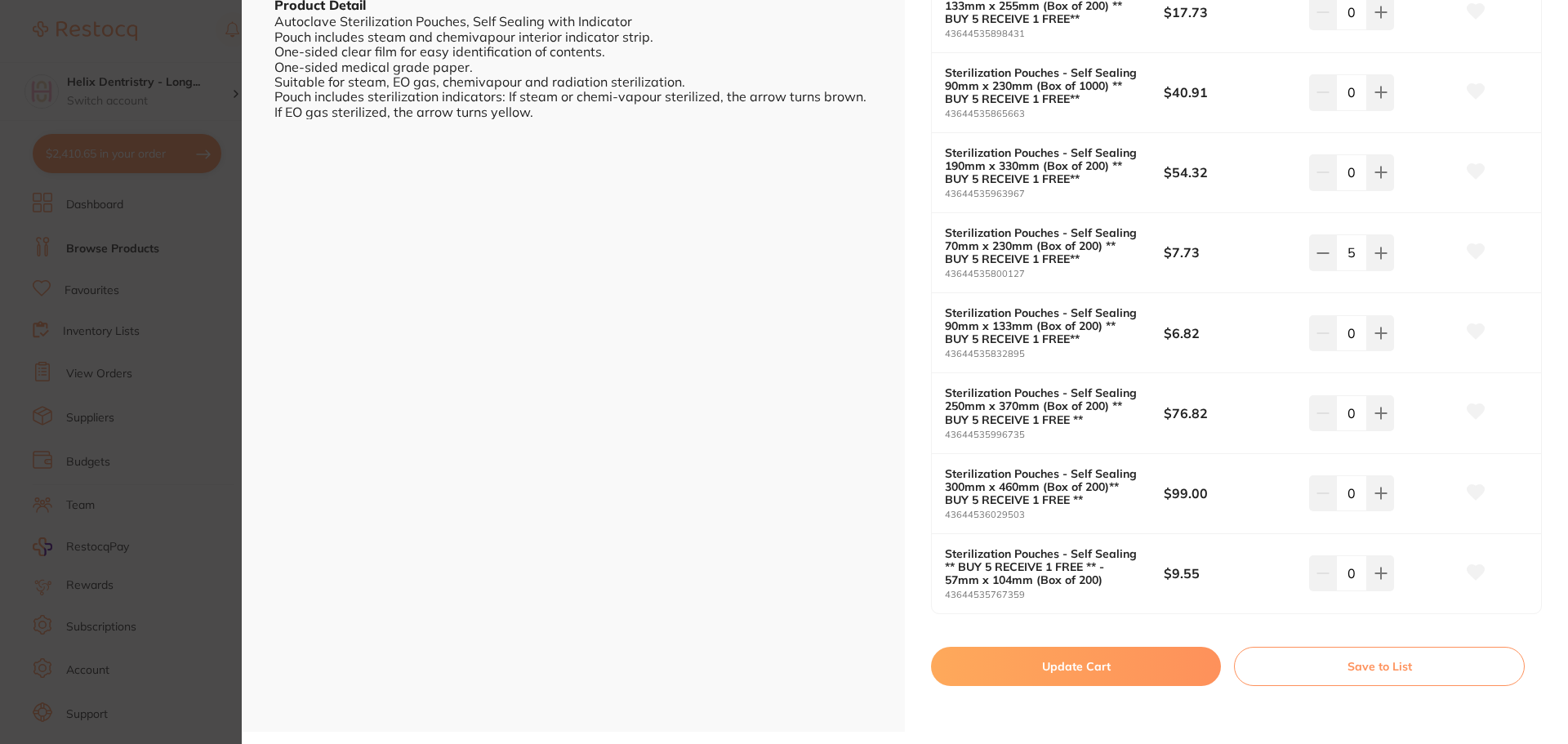
click at [1044, 663] on button "Update Cart" at bounding box center [1076, 666] width 290 height 40
checkbox input "false"
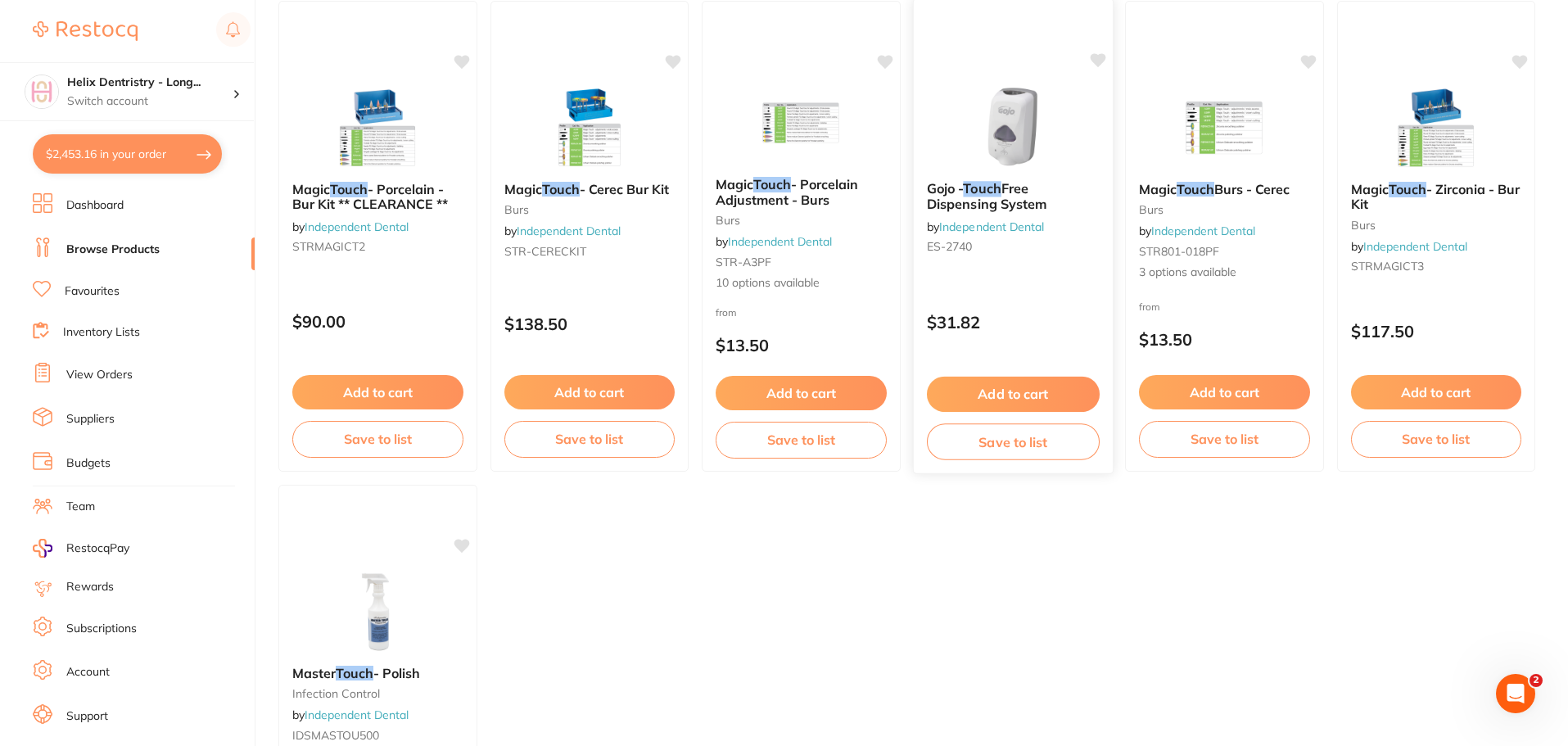
scroll to position [741, 0]
